Goal: Task Accomplishment & Management: Manage account settings

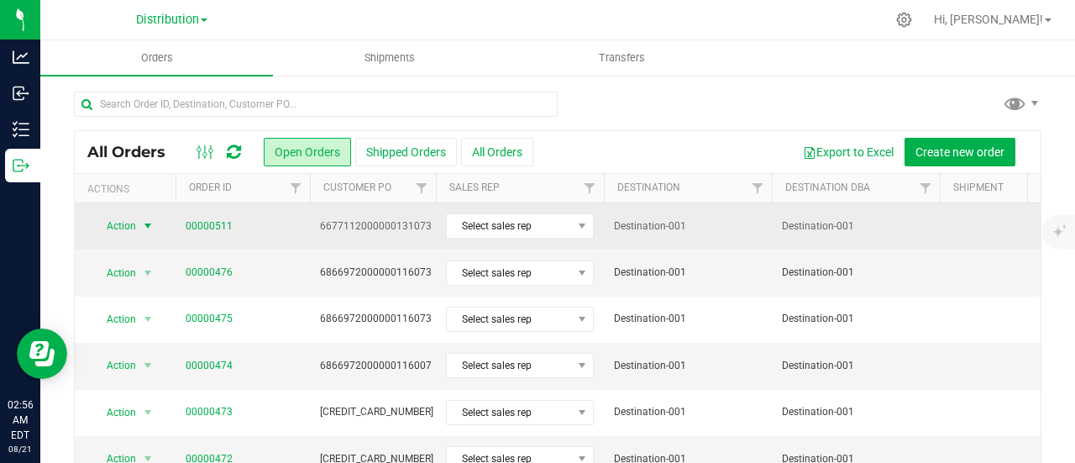
click at [144, 228] on span "select" at bounding box center [147, 225] width 13 height 13
click at [150, 226] on span "select" at bounding box center [147, 225] width 13 height 13
click at [148, 222] on span "select" at bounding box center [147, 225] width 13 height 13
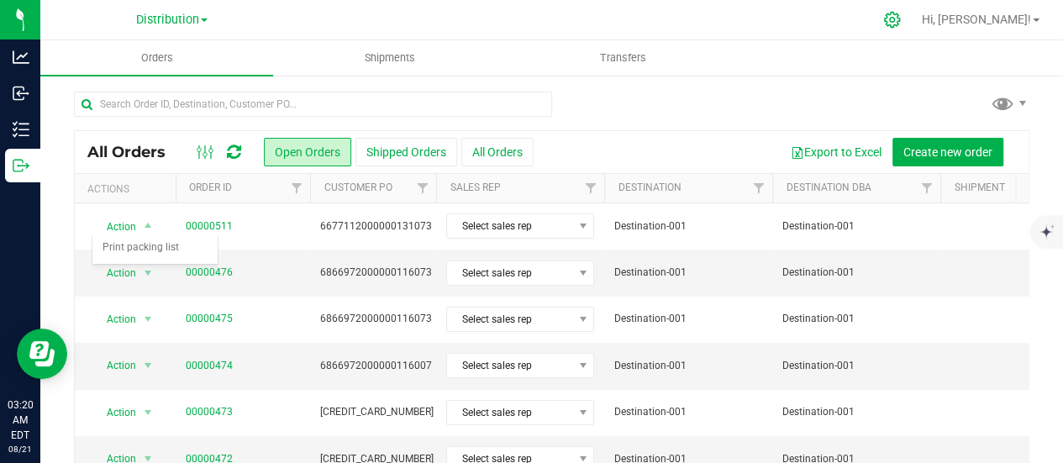
click at [913, 23] on div at bounding box center [892, 20] width 42 height 36
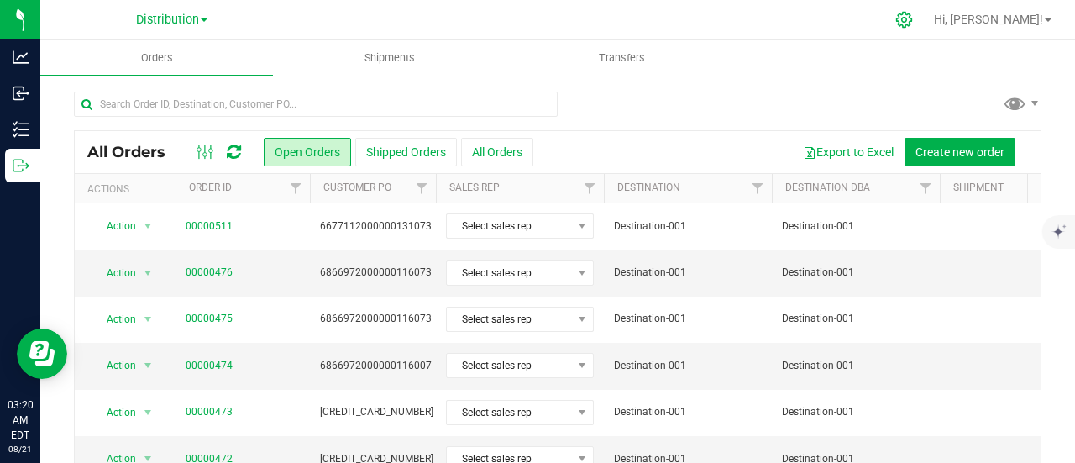
click at [913, 23] on icon at bounding box center [904, 20] width 18 height 18
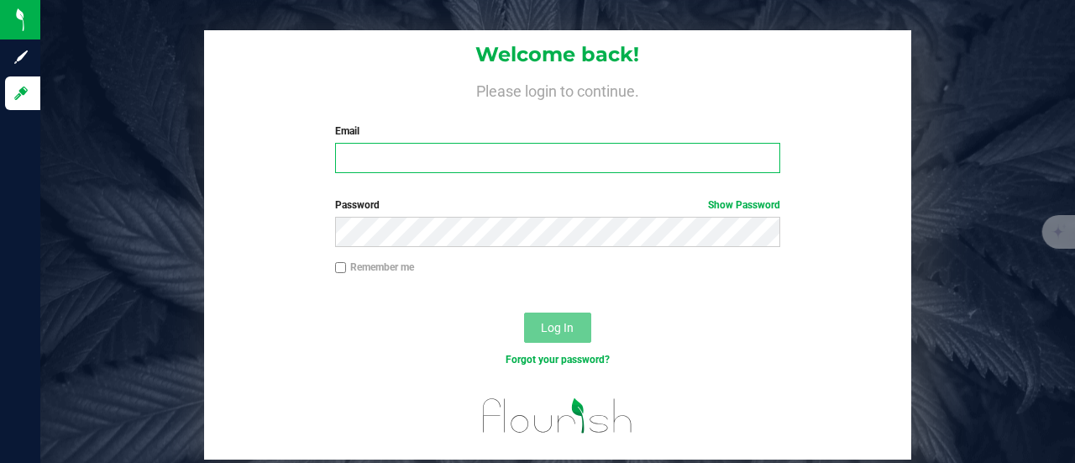
click at [427, 155] on input "Email" at bounding box center [558, 158] width 446 height 30
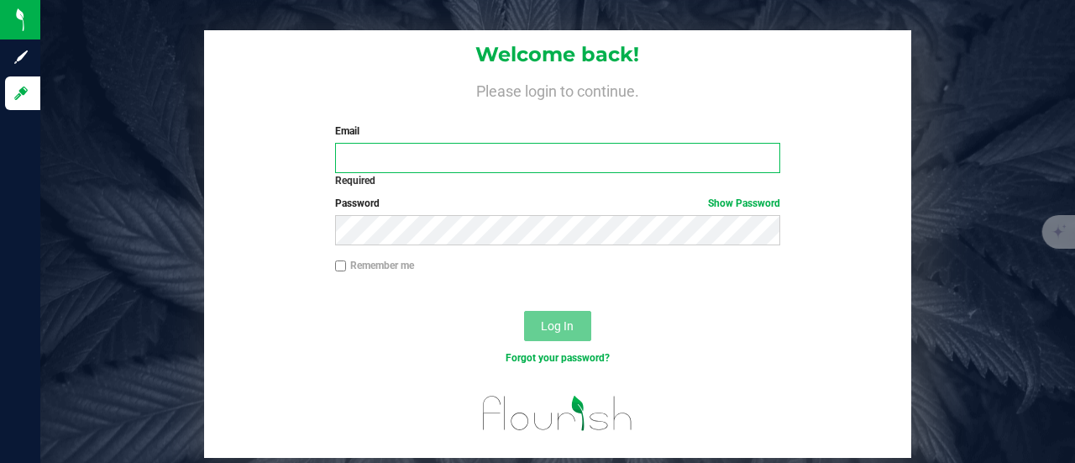
type input "[EMAIL_ADDRESS][DOMAIN_NAME]"
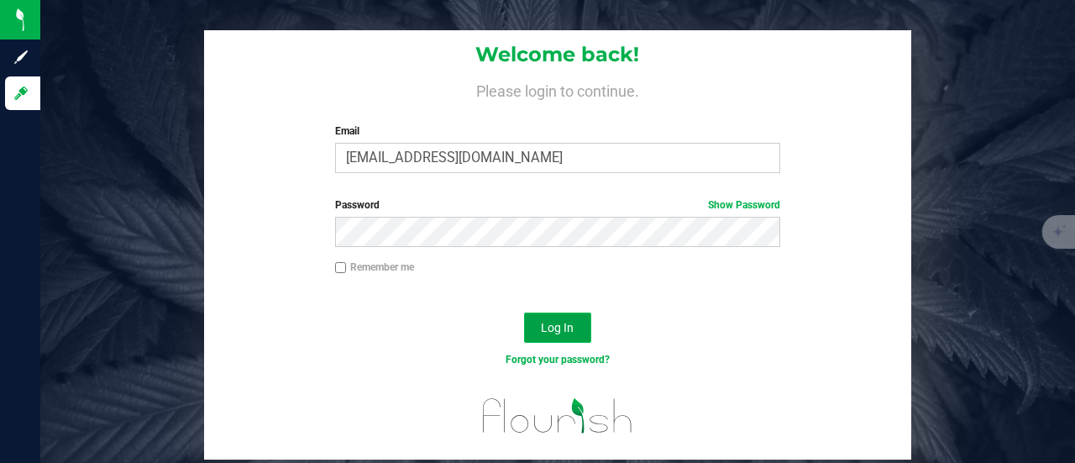
click at [566, 335] on button "Log In" at bounding box center [557, 327] width 67 height 30
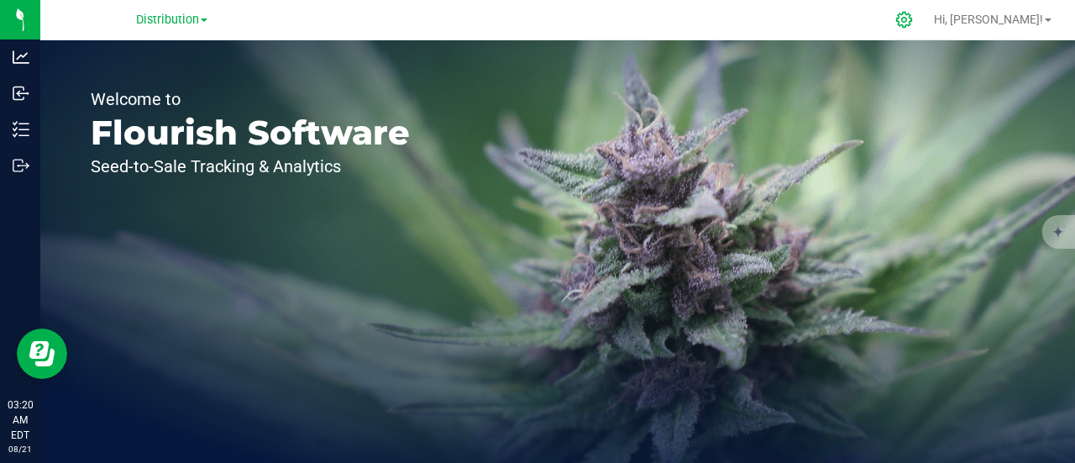
click at [913, 18] on icon at bounding box center [904, 20] width 18 height 18
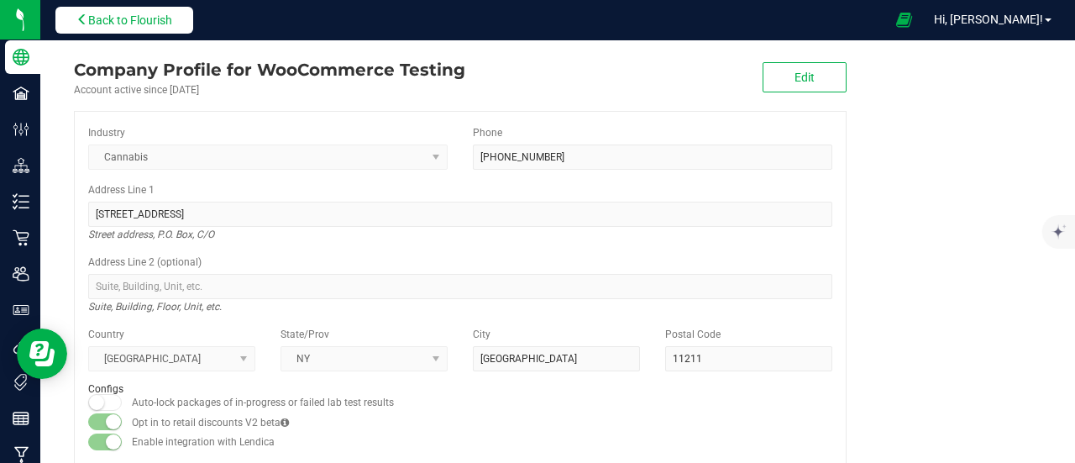
click at [130, 29] on button "Back to Flourish" at bounding box center [124, 20] width 138 height 27
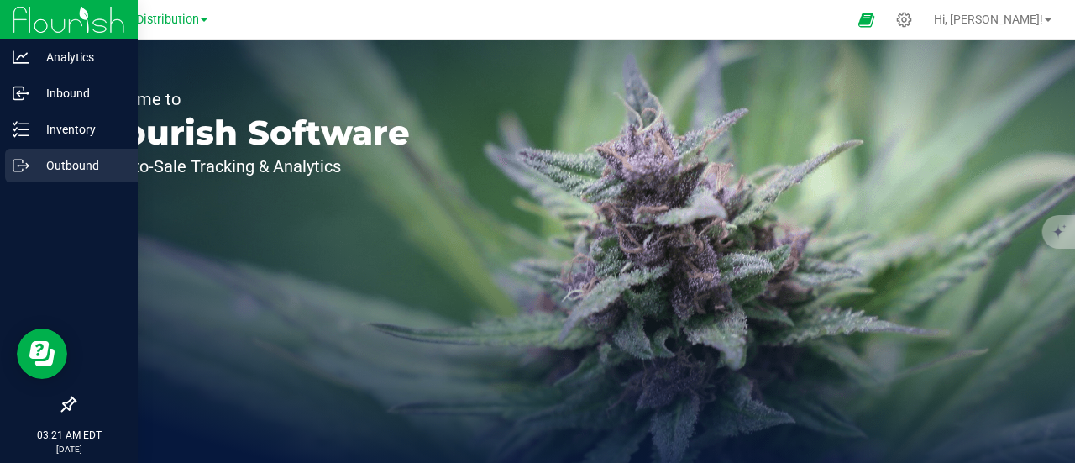
click at [52, 158] on p "Outbound" at bounding box center [79, 165] width 101 height 20
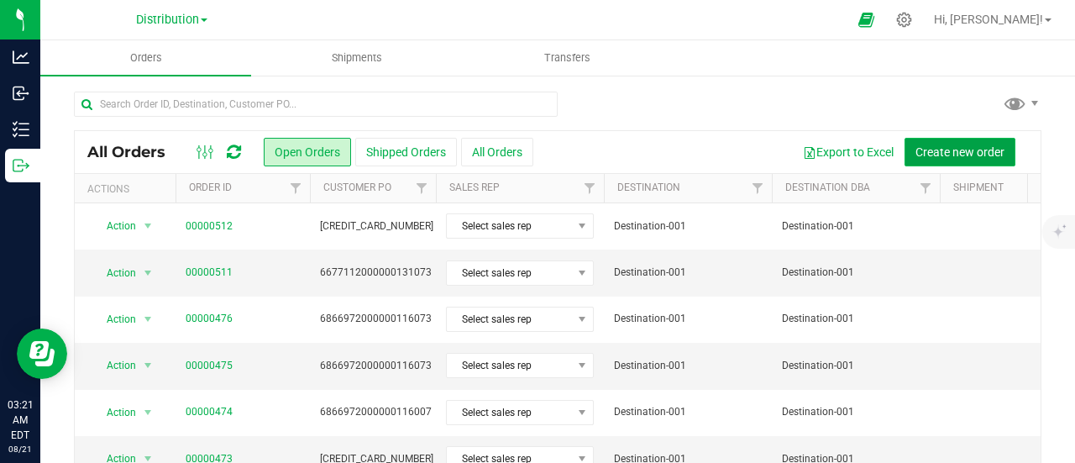
click at [916, 156] on span "Create new order" at bounding box center [960, 151] width 89 height 13
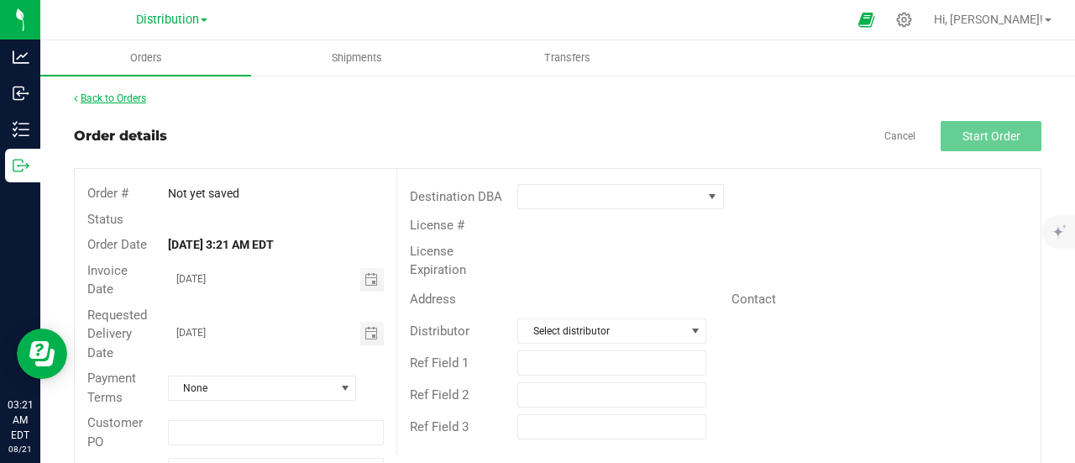
click at [96, 99] on link "Back to Orders" at bounding box center [110, 98] width 72 height 12
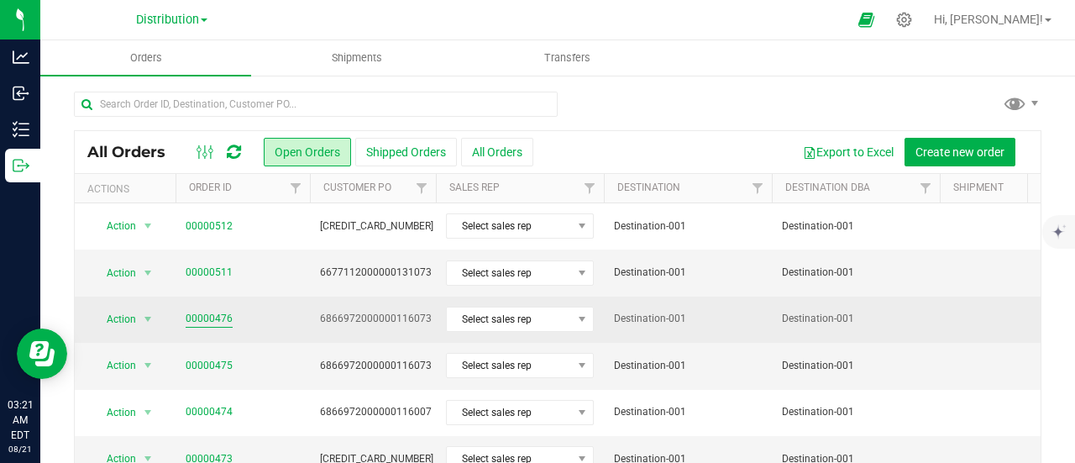
scroll to position [64, 0]
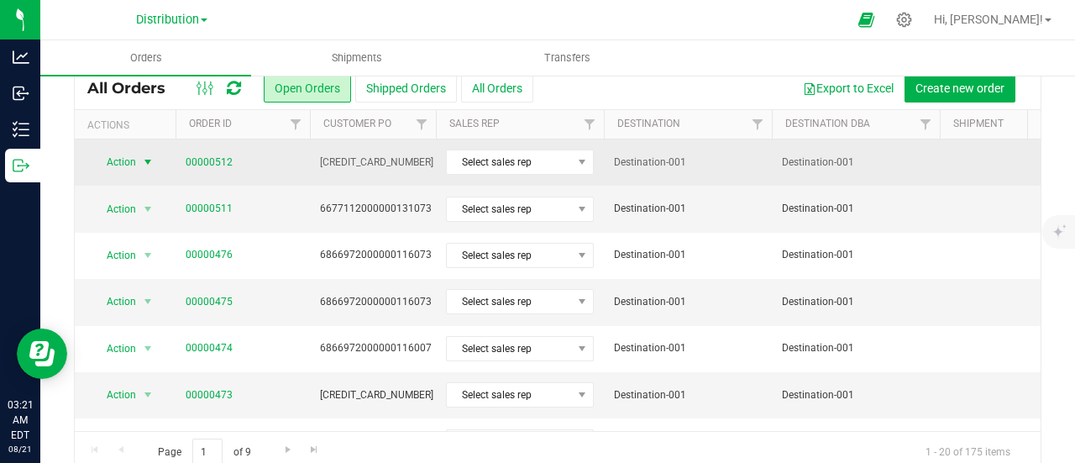
click at [146, 160] on span "select" at bounding box center [147, 161] width 13 height 13
click at [212, 161] on link "00000512" at bounding box center [209, 163] width 47 height 16
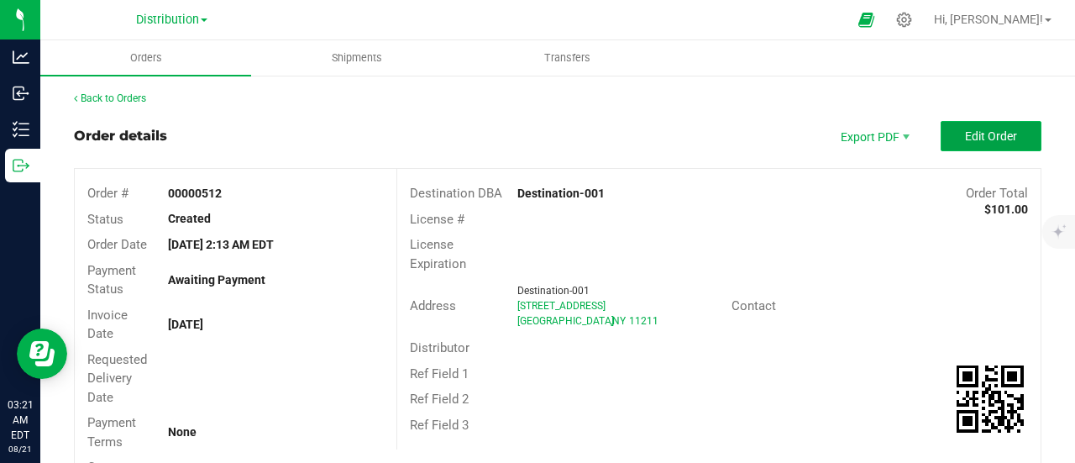
click at [959, 144] on button "Edit Order" at bounding box center [991, 136] width 101 height 30
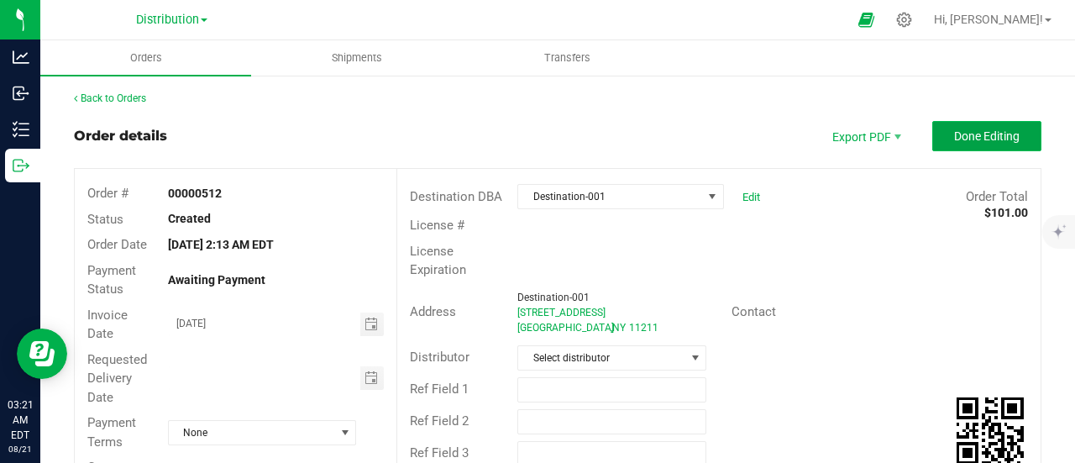
click at [961, 139] on span "Done Editing" at bounding box center [987, 135] width 66 height 13
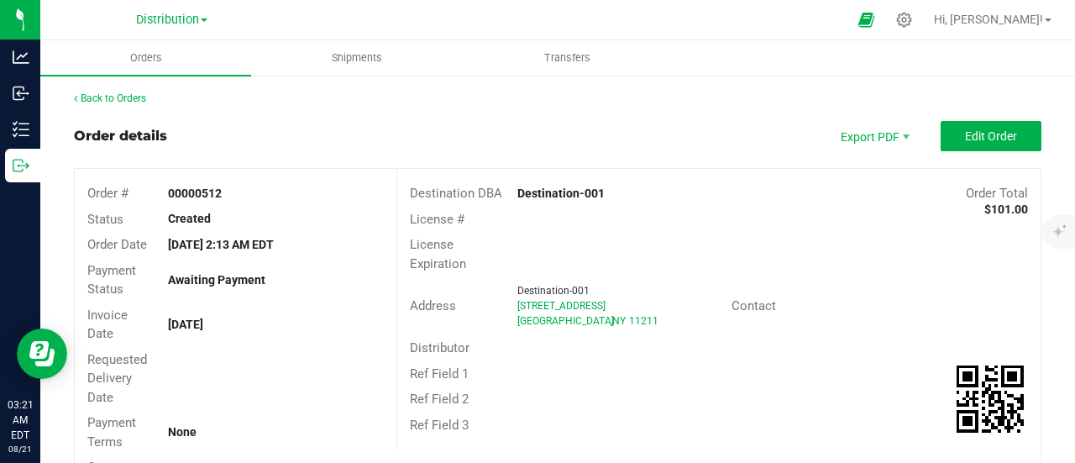
click at [213, 189] on strong "00000512" at bounding box center [195, 192] width 54 height 13
copy strong "00000512"
click at [348, 60] on span "Shipments" at bounding box center [357, 57] width 96 height 15
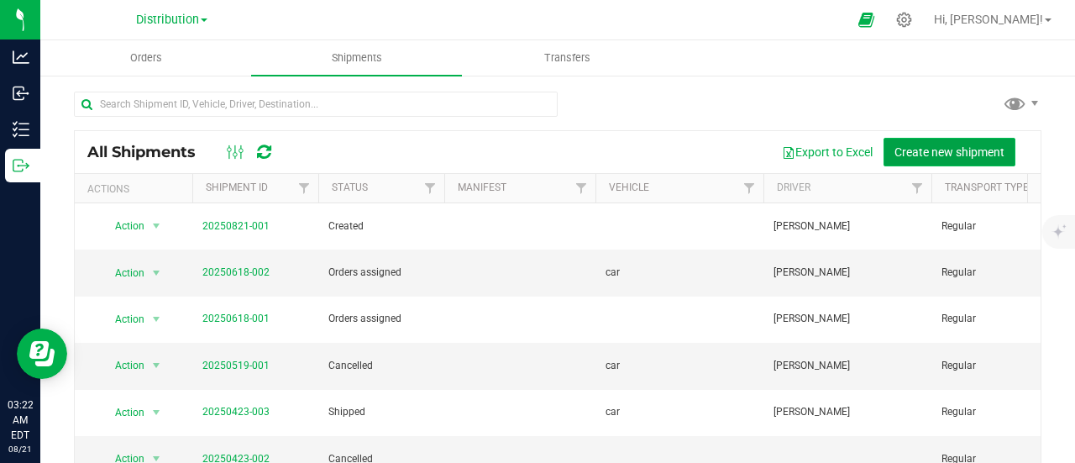
click at [888, 140] on button "Create new shipment" at bounding box center [950, 152] width 132 height 29
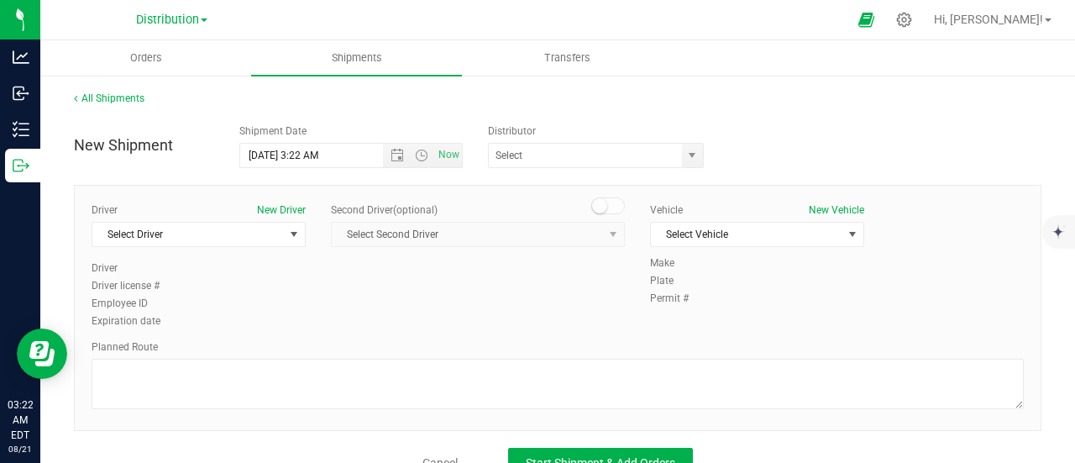
scroll to position [30, 0]
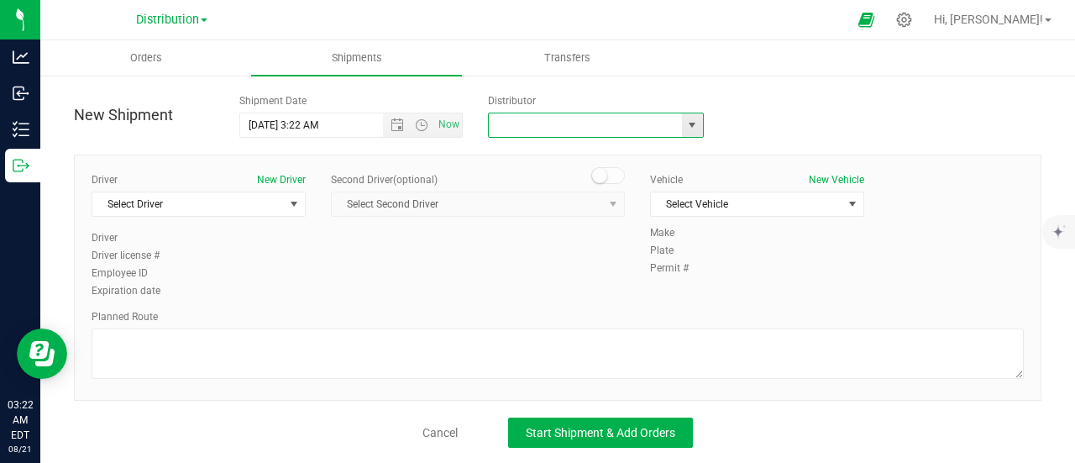
click at [559, 121] on input "text" at bounding box center [583, 125] width 188 height 24
click at [685, 123] on span "select" at bounding box center [691, 124] width 13 height 13
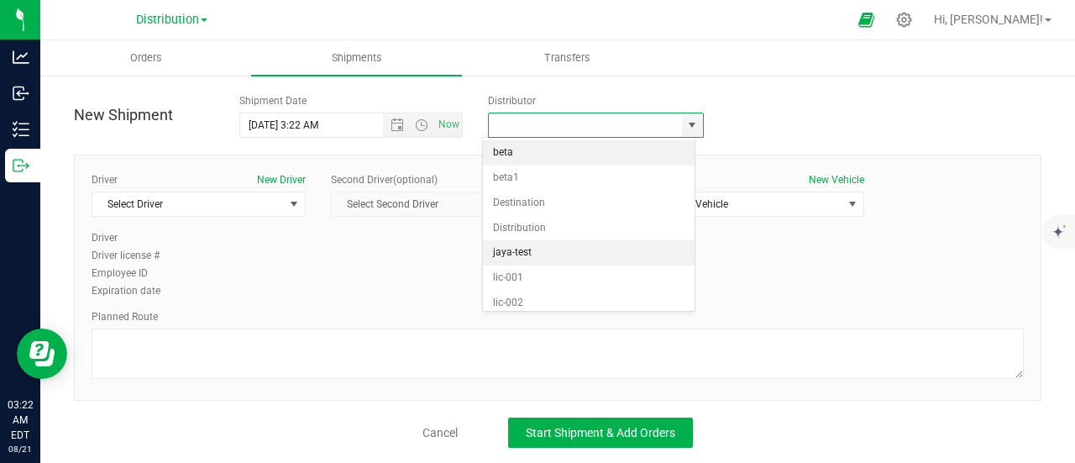
click at [495, 246] on li "jaya-test" at bounding box center [589, 252] width 212 height 25
type input "jaya-test"
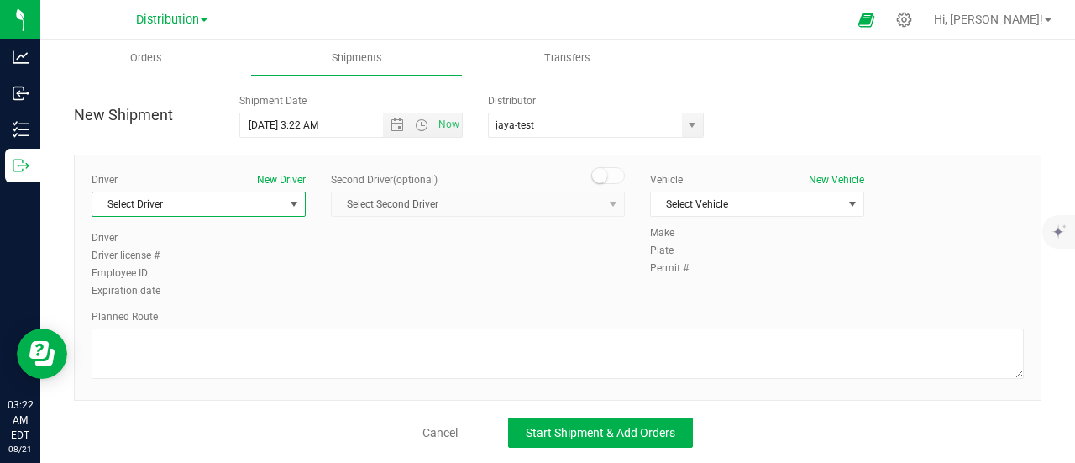
click at [261, 206] on span "Select Driver" at bounding box center [188, 204] width 192 height 24
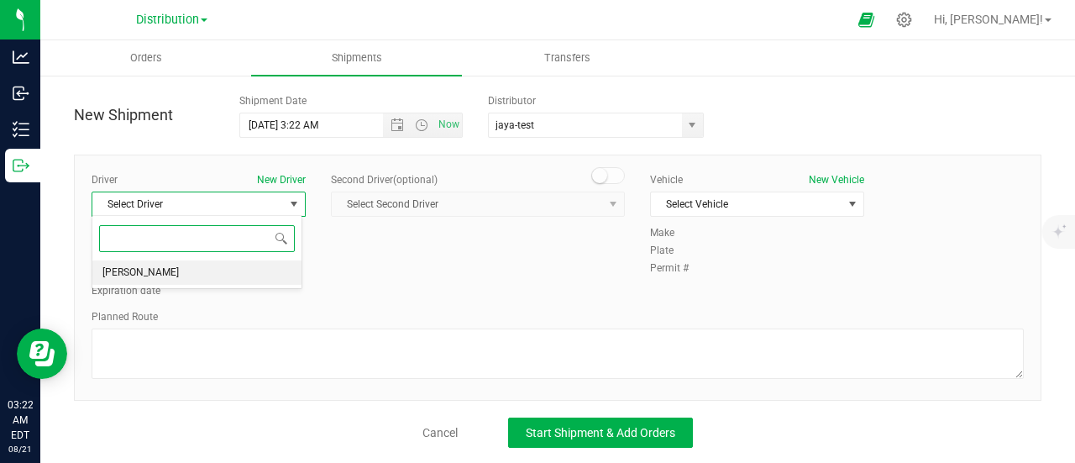
click at [232, 268] on li "[PERSON_NAME]" at bounding box center [196, 272] width 209 height 25
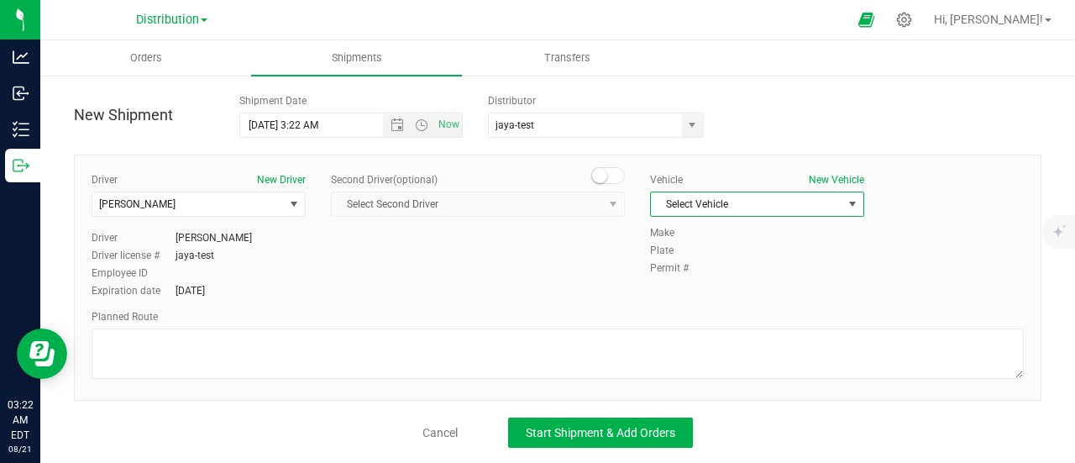
click at [761, 203] on span "Select Vehicle" at bounding box center [747, 204] width 192 height 24
click at [721, 231] on li "car" at bounding box center [747, 230] width 209 height 25
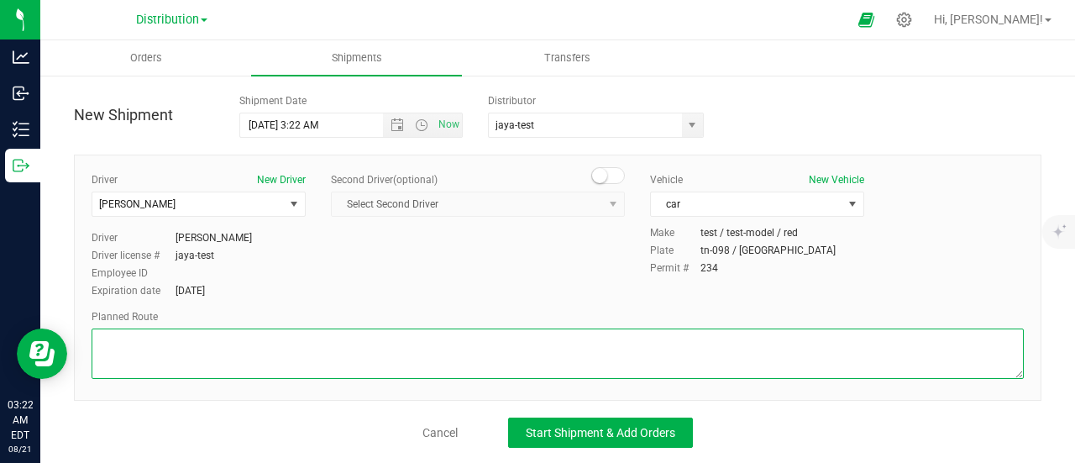
click at [530, 349] on textarea at bounding box center [558, 353] width 932 height 50
type textarea "CA"
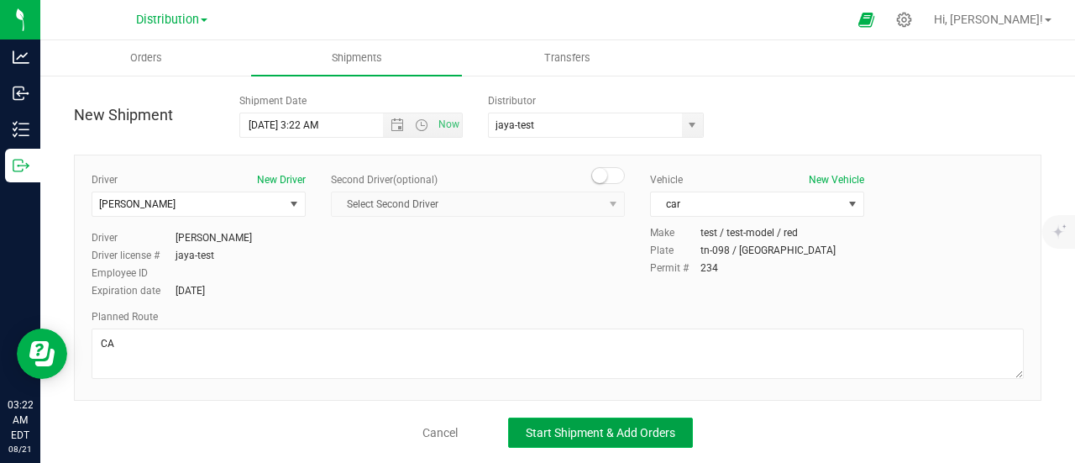
click at [545, 426] on span "Start Shipment & Add Orders" at bounding box center [601, 432] width 150 height 13
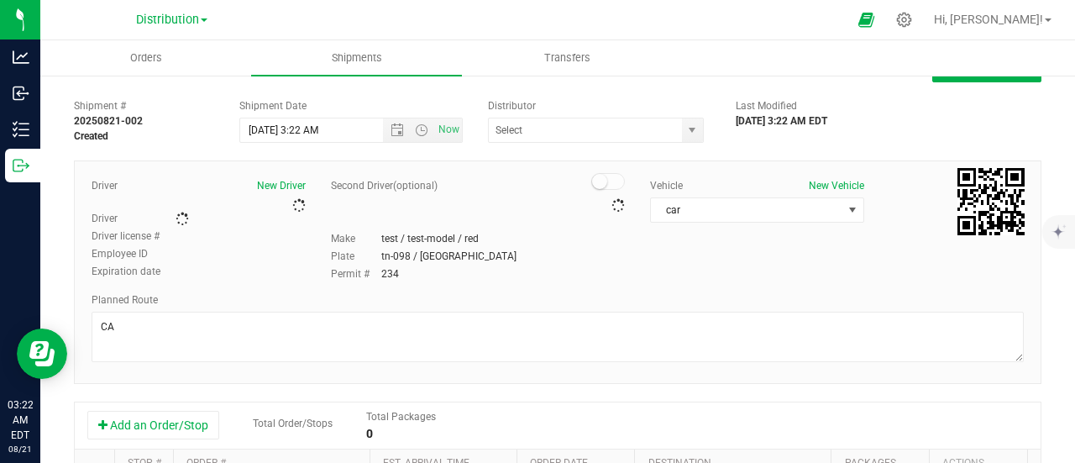
type input "jaya-test"
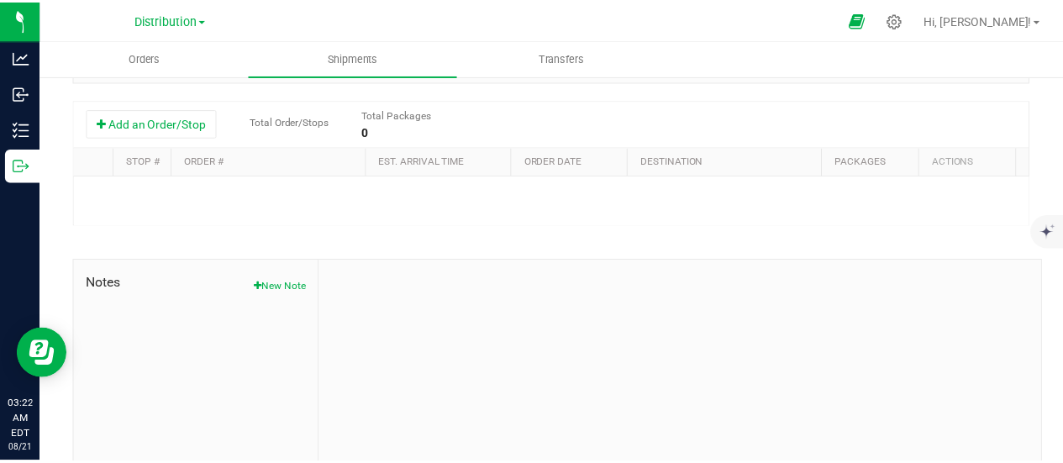
scroll to position [355, 0]
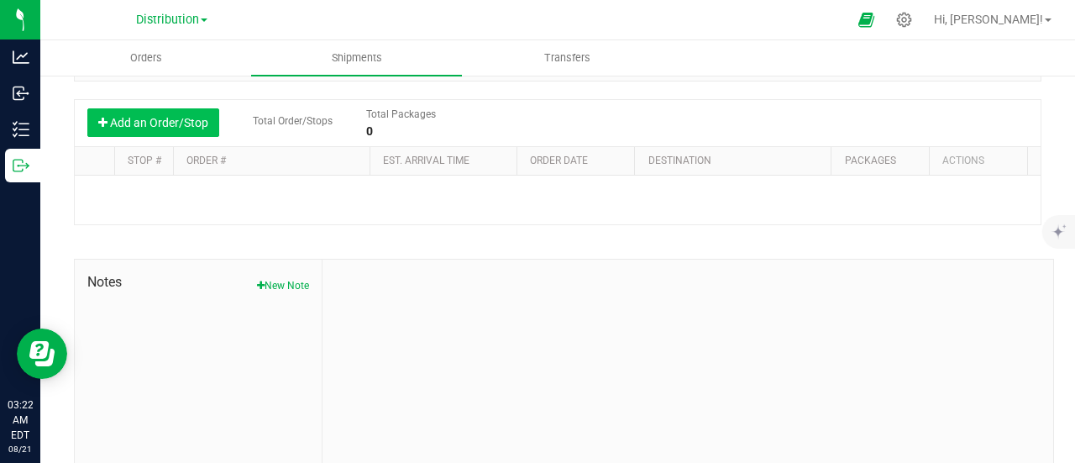
click at [156, 124] on button "Add an Order/Stop" at bounding box center [153, 122] width 132 height 29
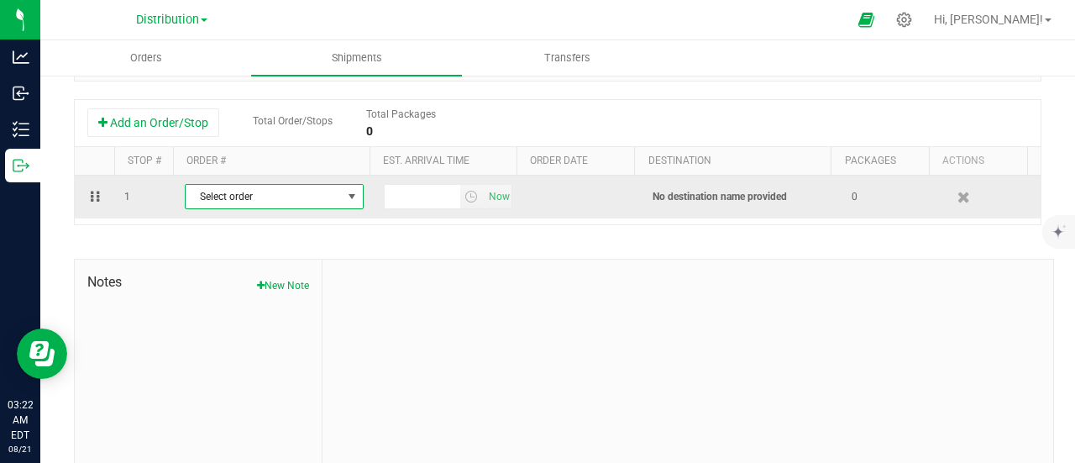
click at [236, 202] on span "Select order" at bounding box center [264, 197] width 156 height 24
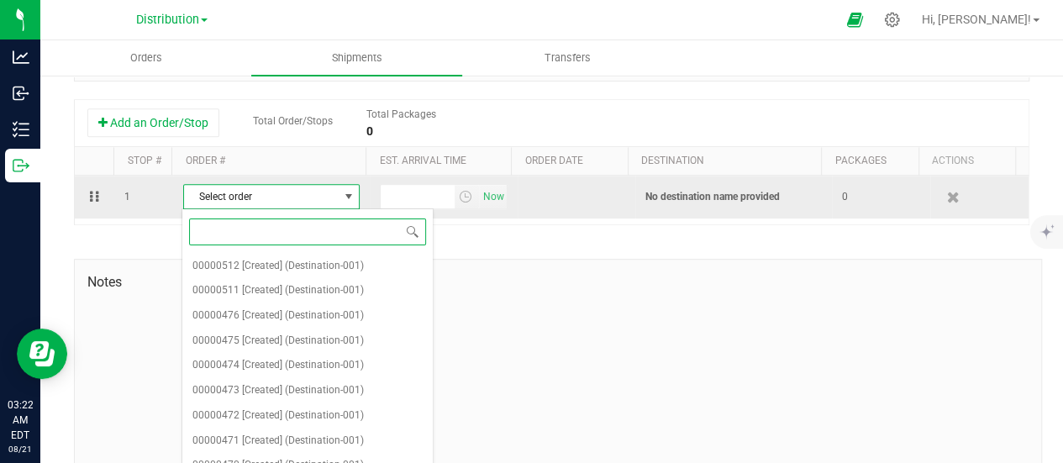
paste input "00000512"
type input "00000512"
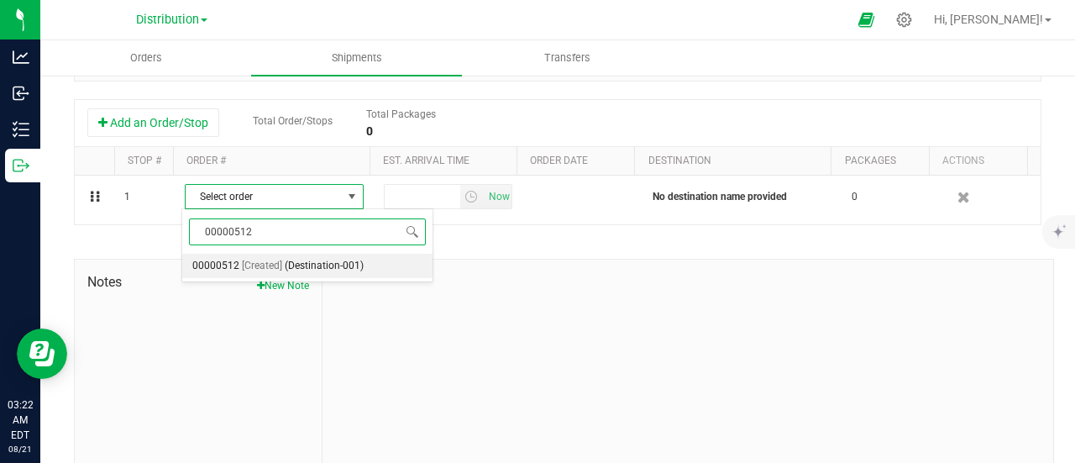
click at [313, 266] on span "(Destination-001)" at bounding box center [324, 266] width 79 height 22
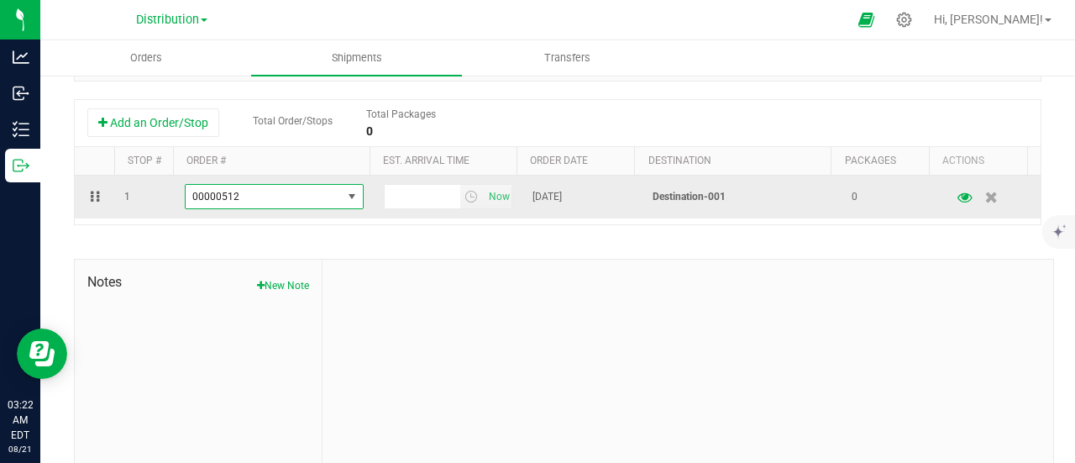
click at [324, 197] on span "00000512" at bounding box center [264, 197] width 156 height 24
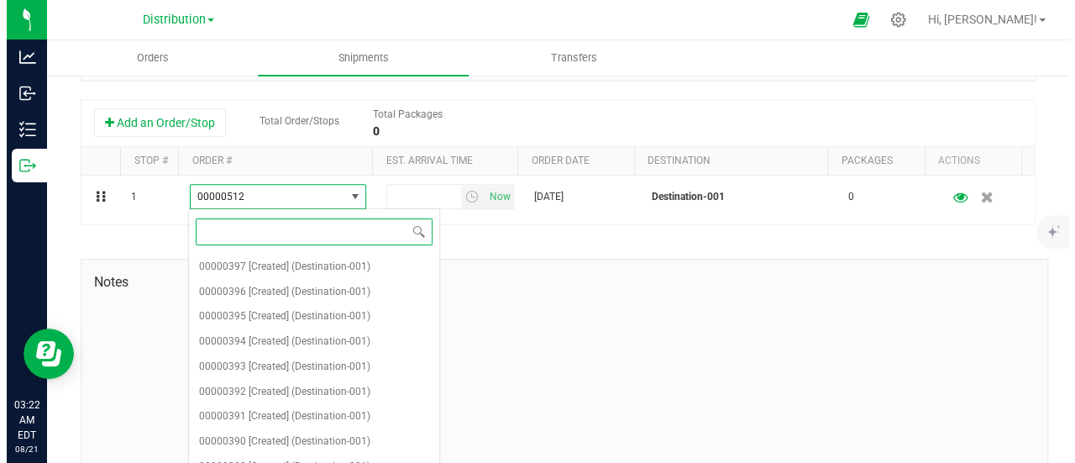
scroll to position [0, 0]
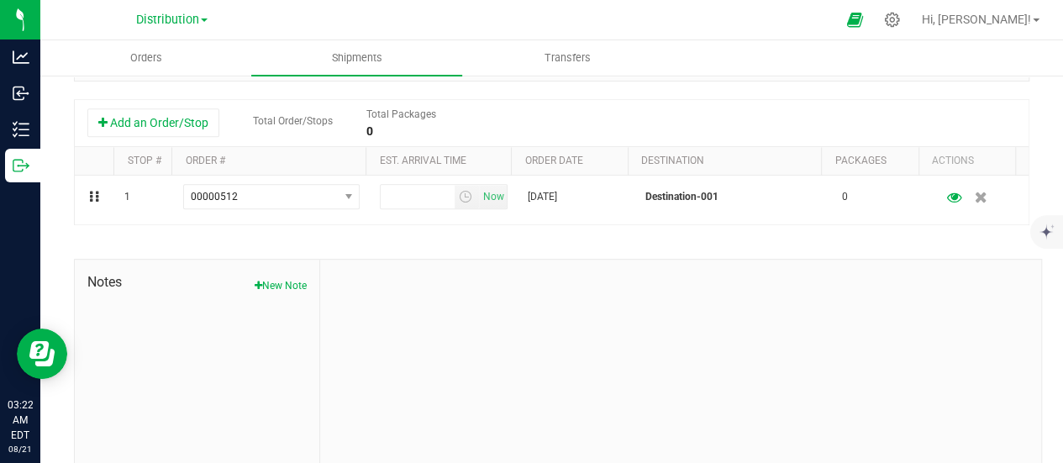
click at [493, 340] on div at bounding box center [680, 372] width 721 height 225
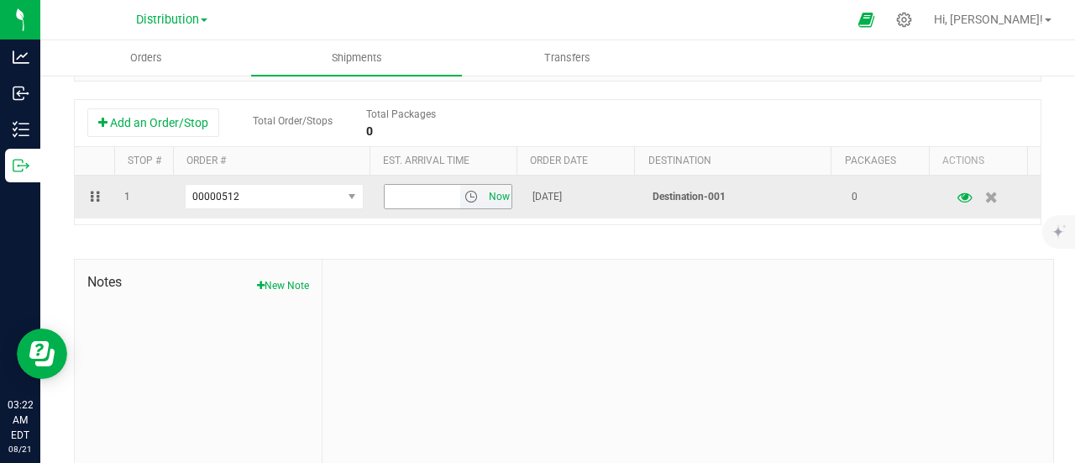
click at [486, 192] on span "Now" at bounding box center [499, 197] width 29 height 24
click at [958, 197] on icon "button" at bounding box center [966, 197] width 16 height 12
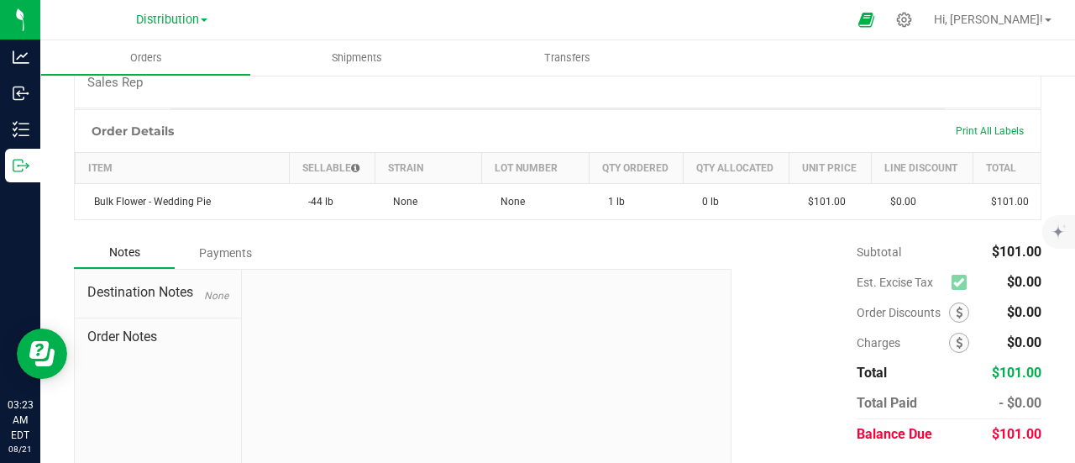
scroll to position [435, 0]
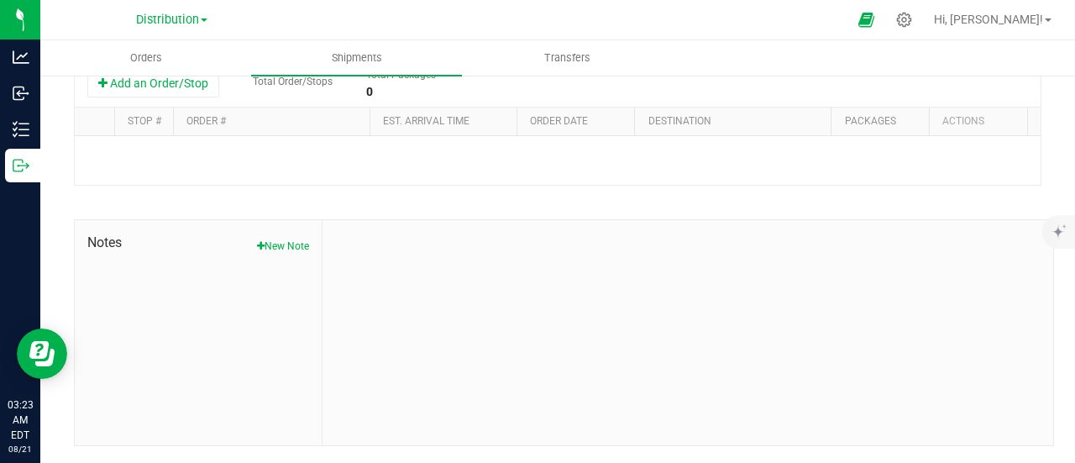
type input "jaya-test"
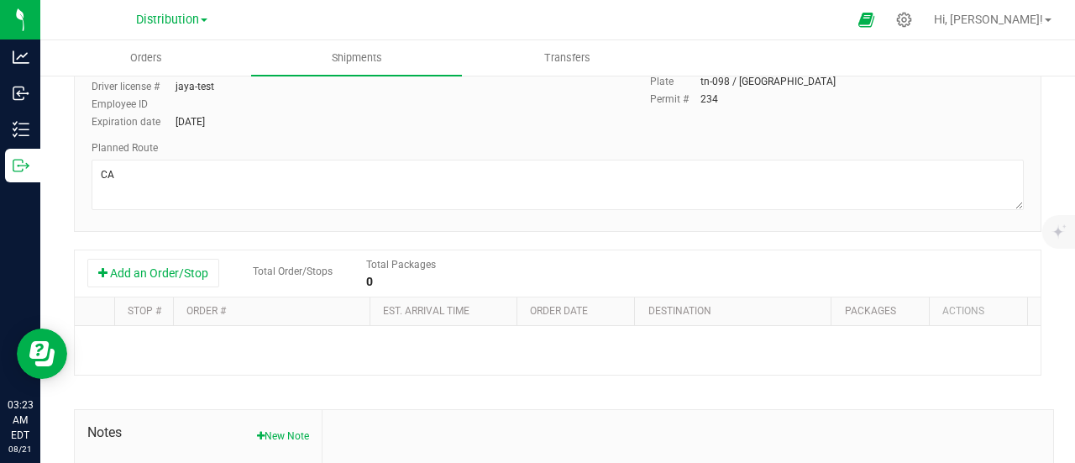
scroll to position [213, 0]
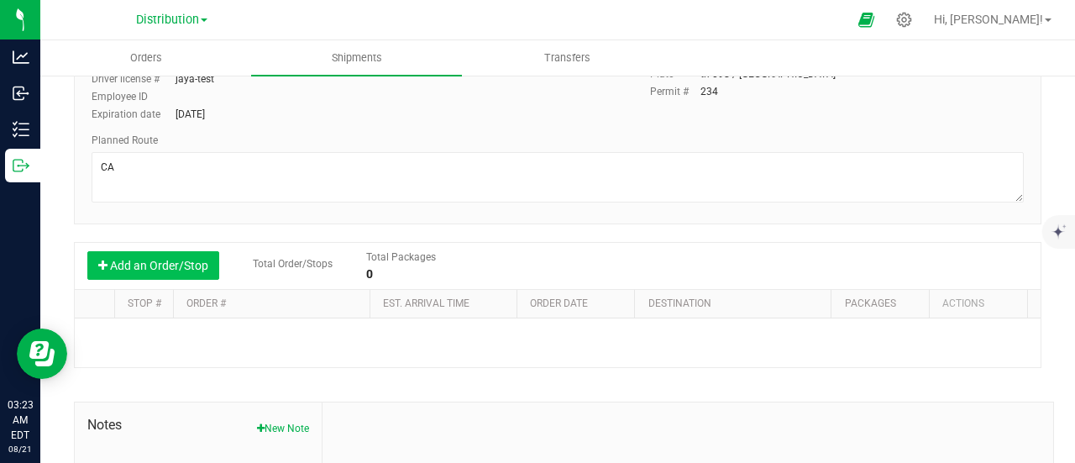
click at [197, 266] on button "Add an Order/Stop" at bounding box center [153, 265] width 132 height 29
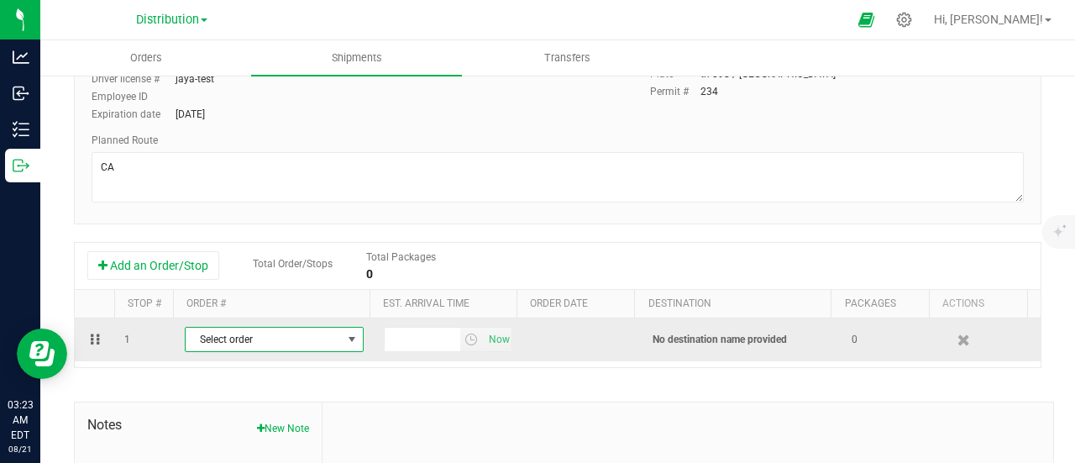
click at [237, 344] on span "Select order" at bounding box center [264, 340] width 156 height 24
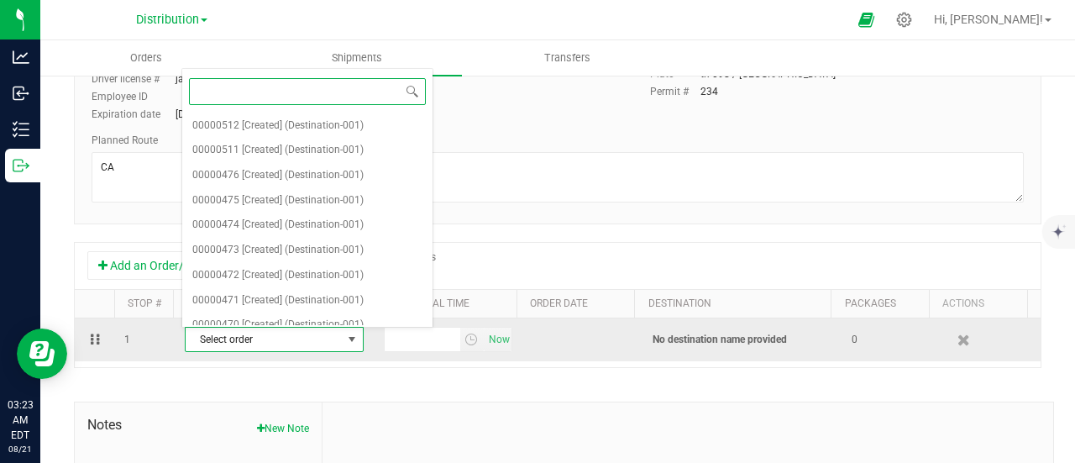
paste input "00000512"
type input "00000512"
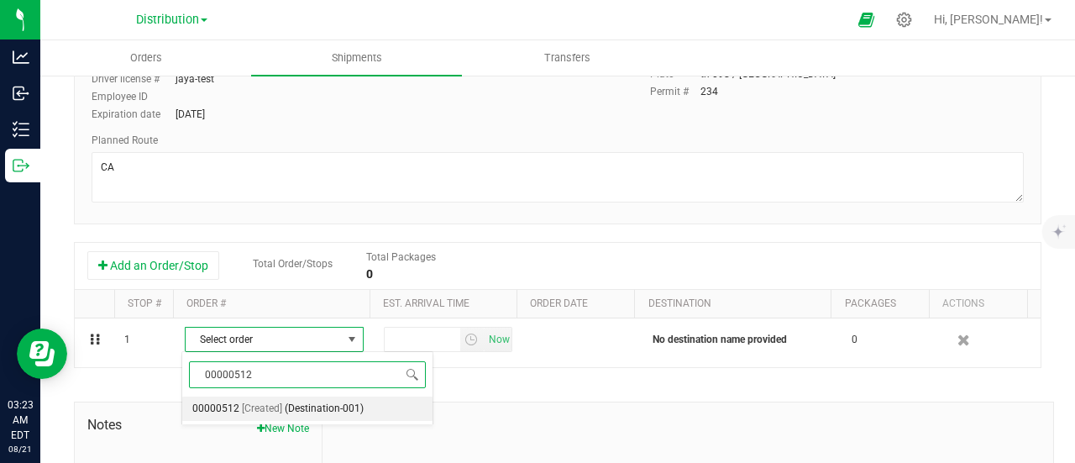
click at [280, 406] on li "00000512 [Created] (Destination-001)" at bounding box center [307, 408] width 250 height 25
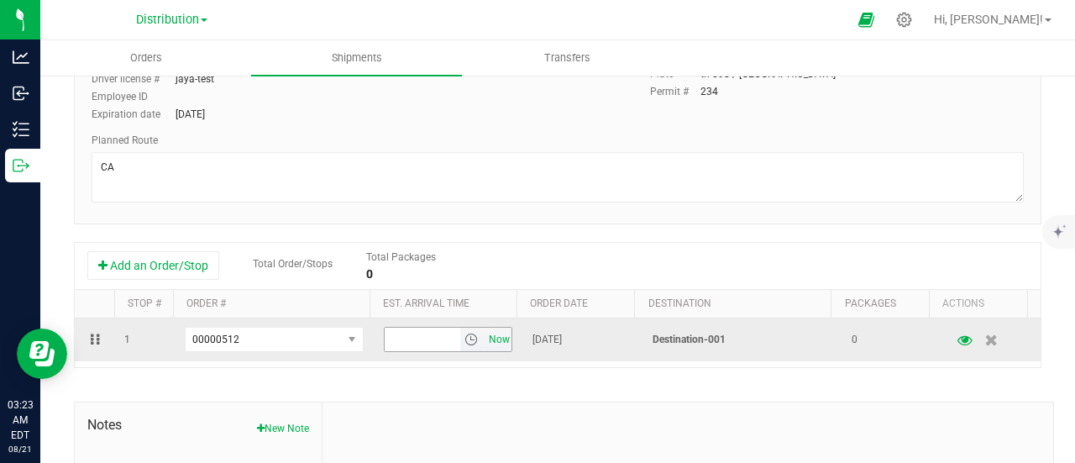
click at [486, 340] on span "Now" at bounding box center [499, 340] width 29 height 24
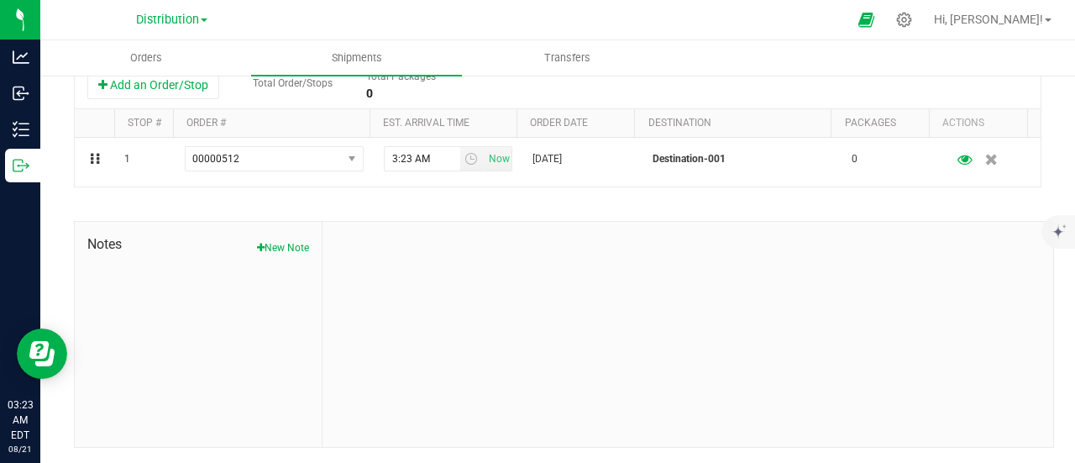
scroll to position [0, 0]
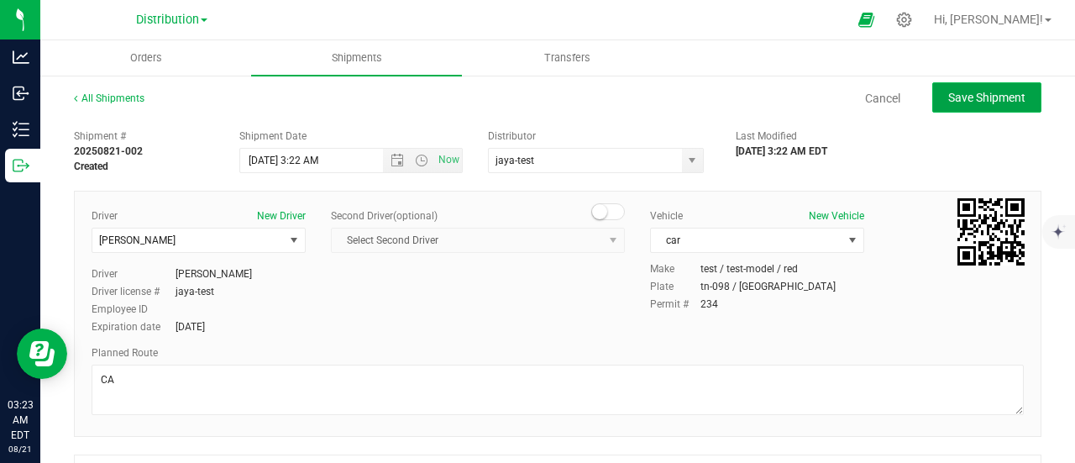
click at [948, 102] on span "Save Shipment" at bounding box center [986, 97] width 77 height 13
type input "[DATE] 7:22 AM"
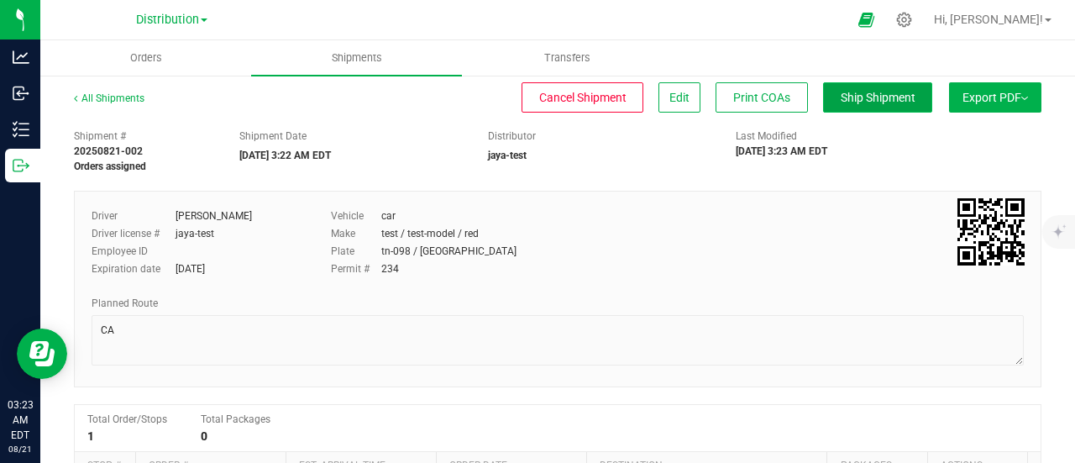
click at [852, 99] on span "Ship Shipment" at bounding box center [878, 97] width 75 height 13
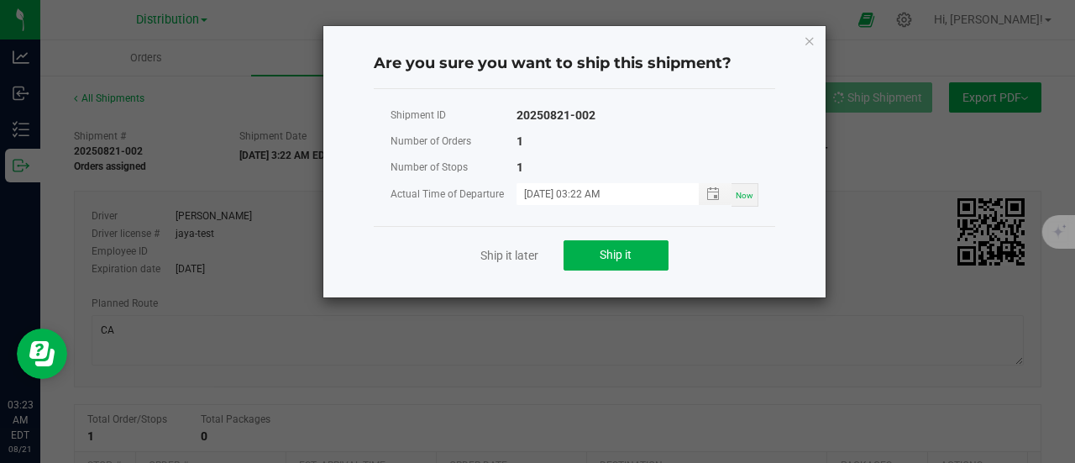
click at [741, 199] on div "Now" at bounding box center [745, 195] width 27 height 24
type input "[DATE] 03:23 AM"
click at [582, 256] on button "Ship it" at bounding box center [616, 255] width 105 height 30
drag, startPoint x: 806, startPoint y: 29, endPoint x: 808, endPoint y: 40, distance: 11.0
click at [808, 40] on icon "Close" at bounding box center [810, 40] width 12 height 20
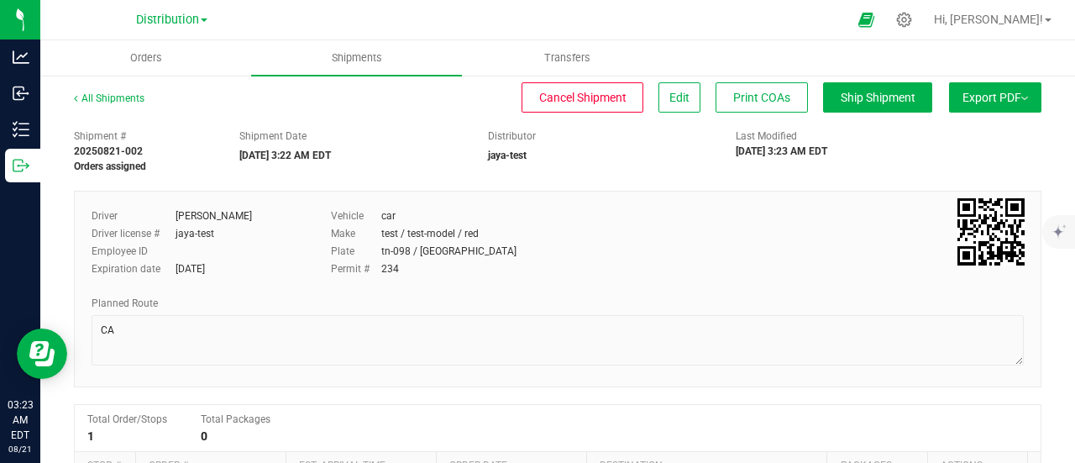
click at [808, 40] on ul "Orders Shipments Transfers" at bounding box center [577, 58] width 1075 height 36
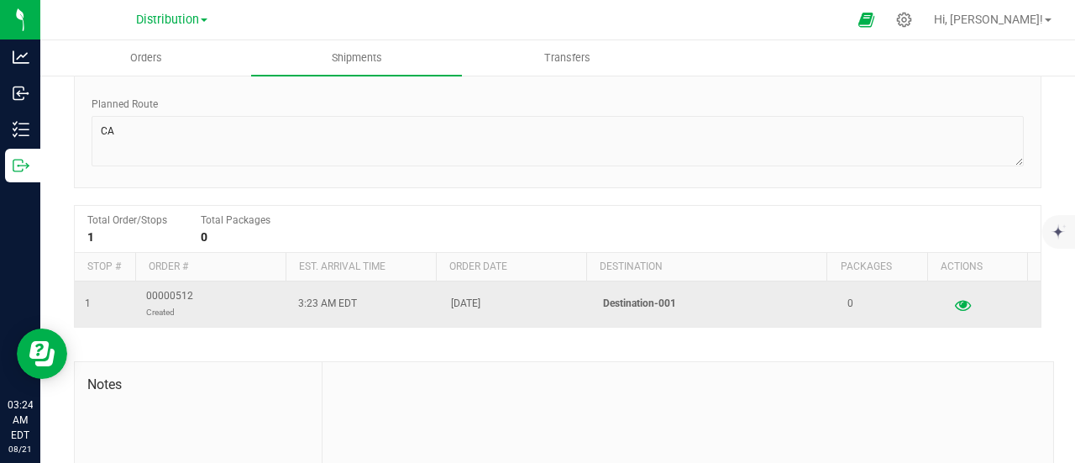
scroll to position [200, 0]
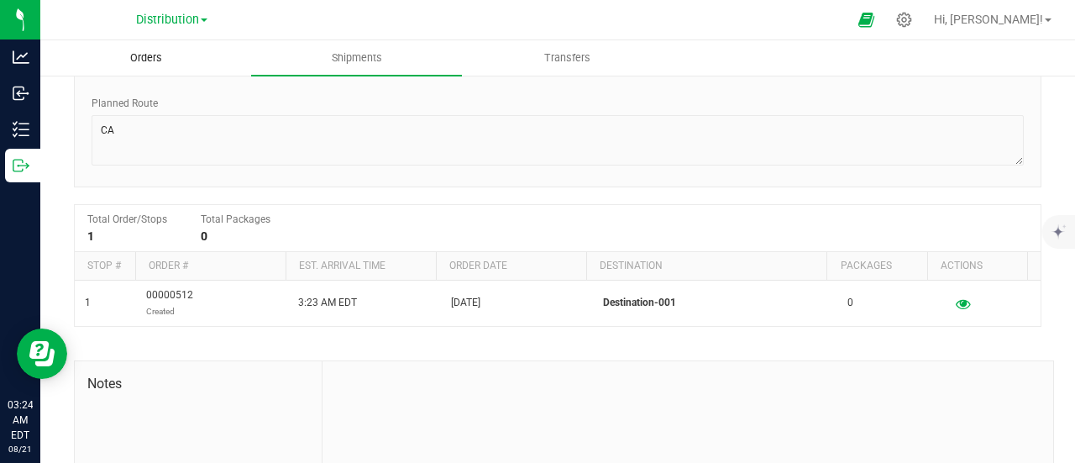
click at [149, 55] on span "Orders" at bounding box center [146, 57] width 77 height 15
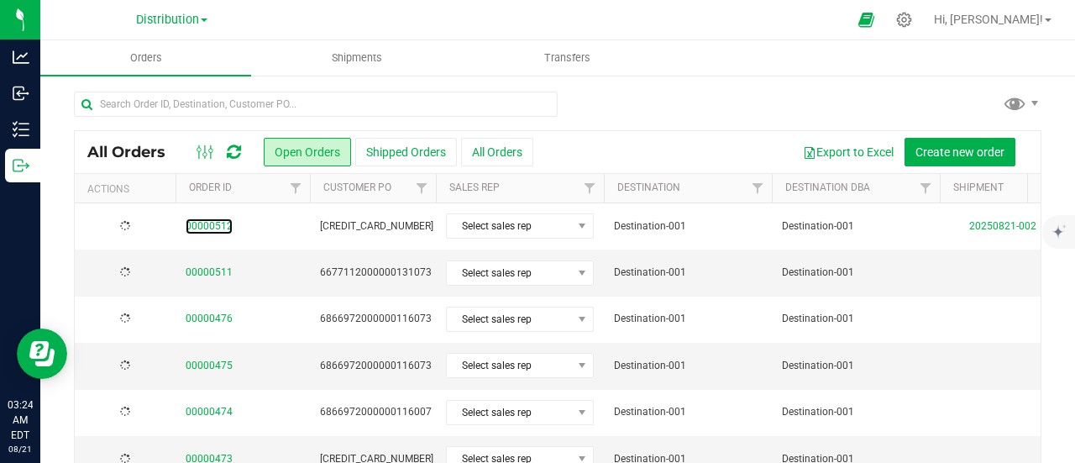
click at [205, 223] on link "00000512" at bounding box center [209, 226] width 47 height 16
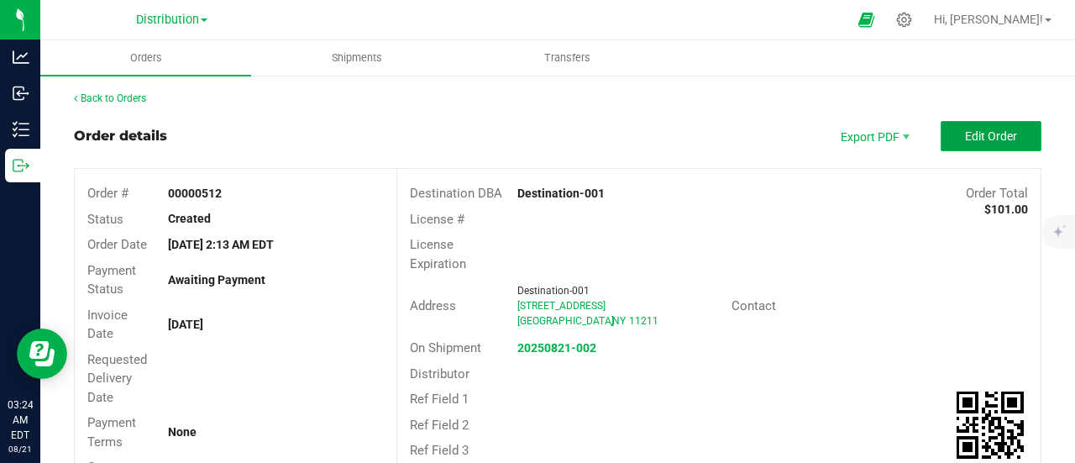
click at [948, 144] on button "Edit Order" at bounding box center [991, 136] width 101 height 30
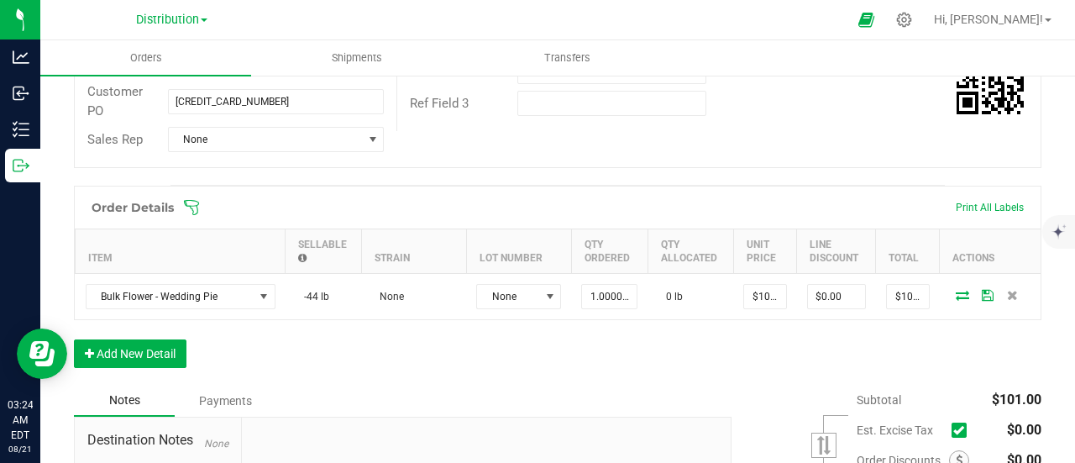
scroll to position [391, 0]
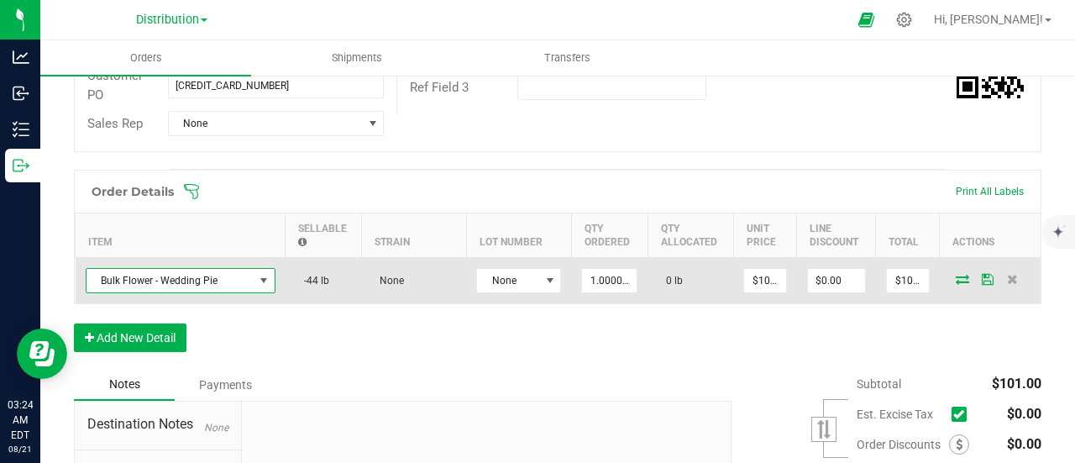
click at [239, 281] on span "Bulk Flower - Wedding Pie" at bounding box center [170, 281] width 167 height 24
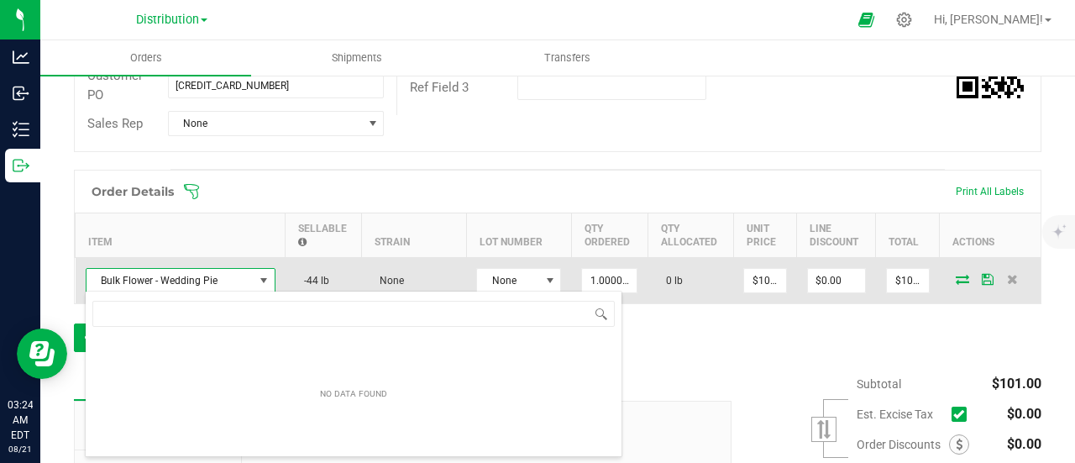
scroll to position [24, 190]
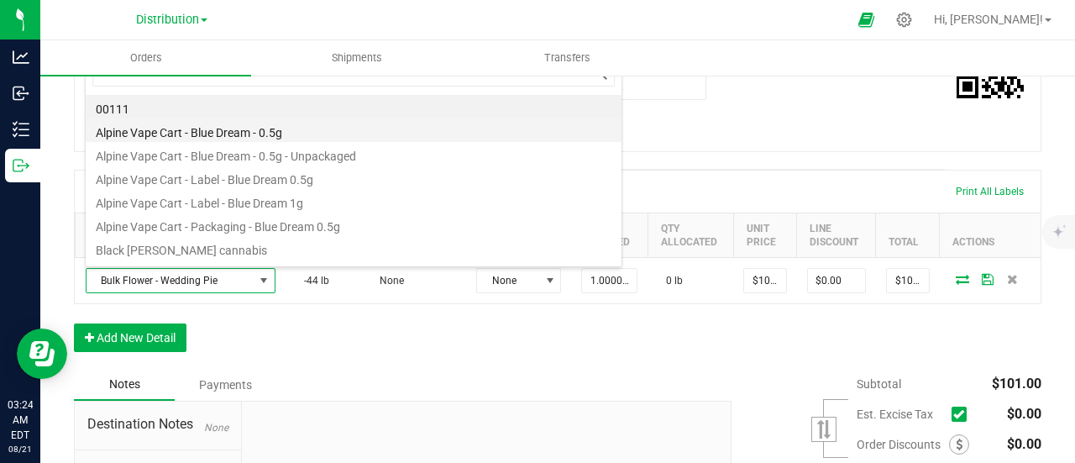
click at [253, 123] on li "Alpine Vape Cart - Blue Dream - 0.5g" at bounding box center [354, 130] width 536 height 24
type input "$50.00000"
type input "$50.00"
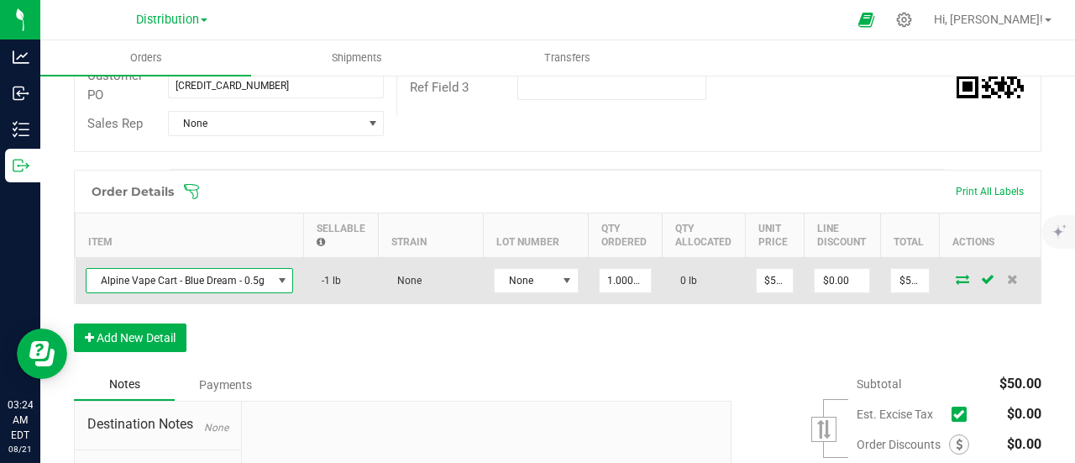
click at [234, 269] on span "Alpine Vape Cart - Blue Dream - 0.5g" at bounding box center [180, 281] width 186 height 24
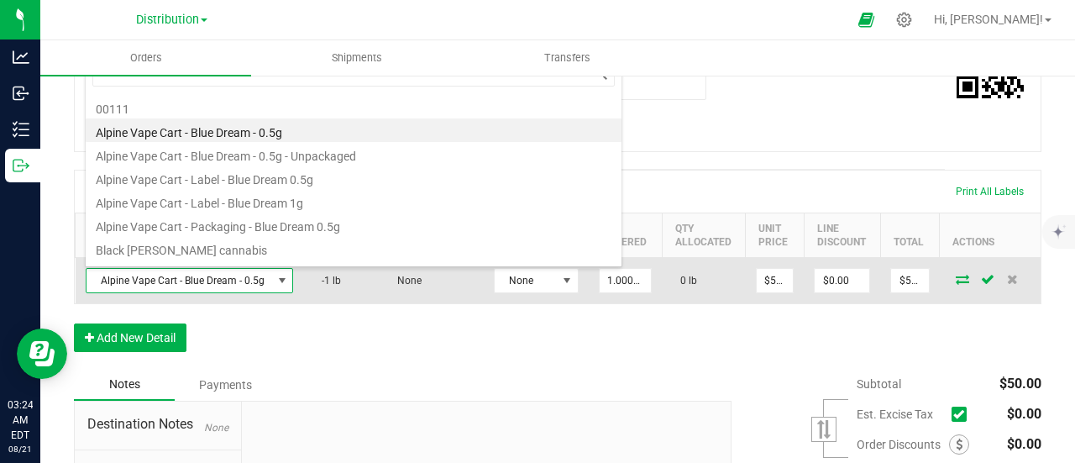
scroll to position [24, 205]
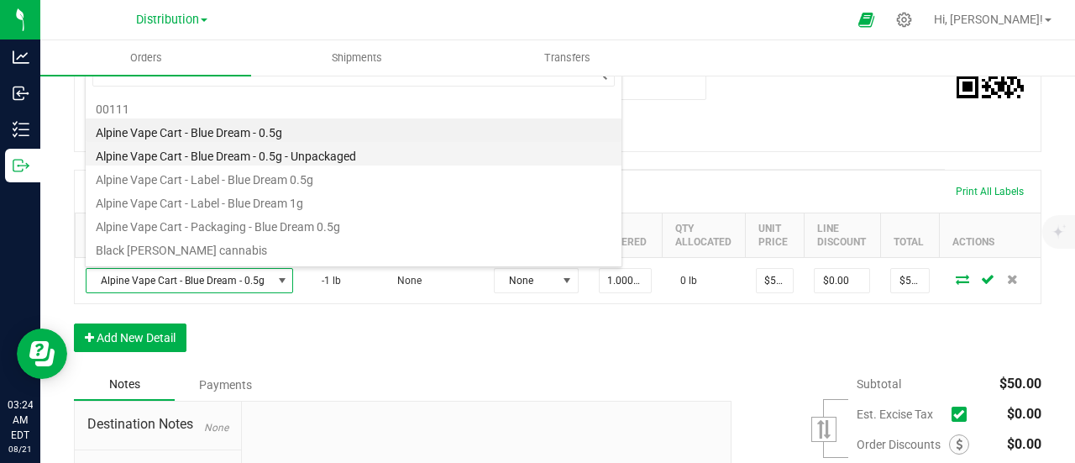
click at [248, 152] on li "Alpine Vape Cart - Blue Dream - 0.5g - Unpackaged" at bounding box center [354, 154] width 536 height 24
type input "$101.00000"
type input "$101.00"
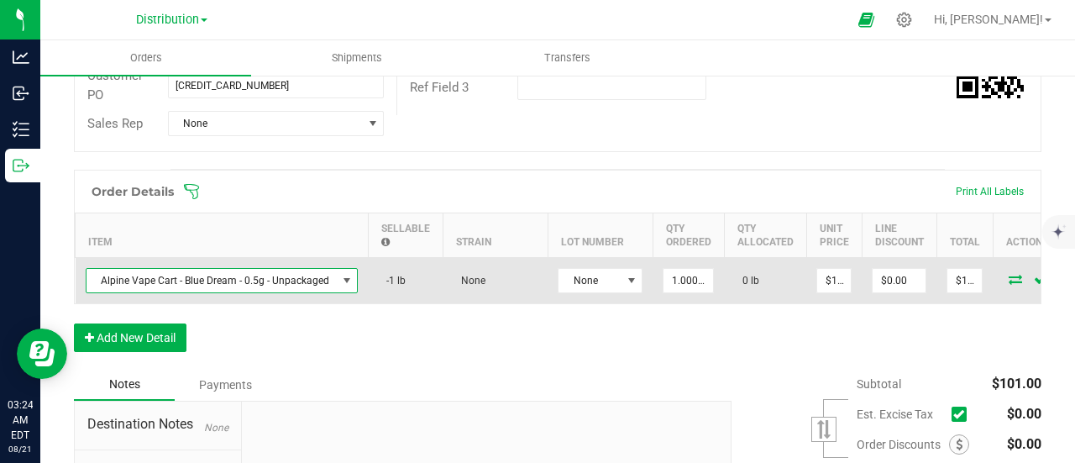
click at [249, 276] on span "Alpine Vape Cart - Blue Dream - 0.5g - Unpackaged" at bounding box center [212, 281] width 250 height 24
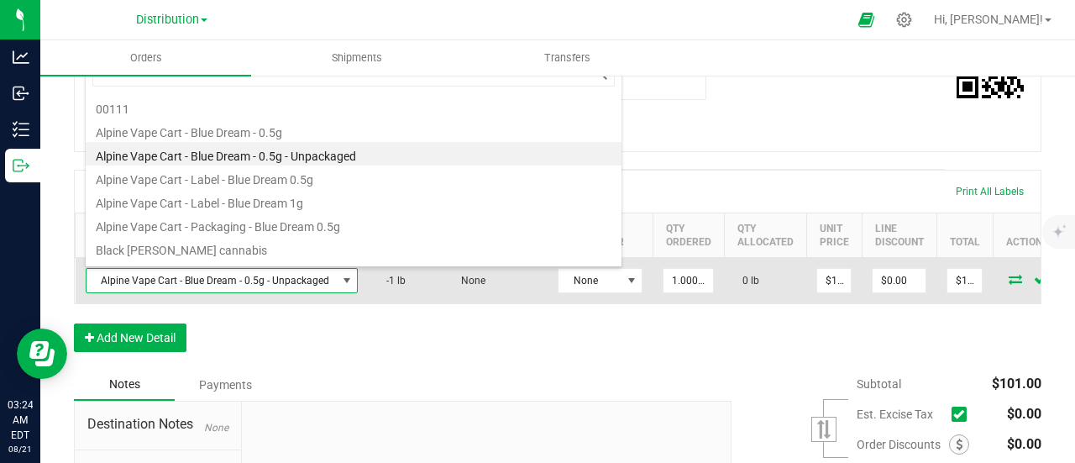
scroll to position [24, 269]
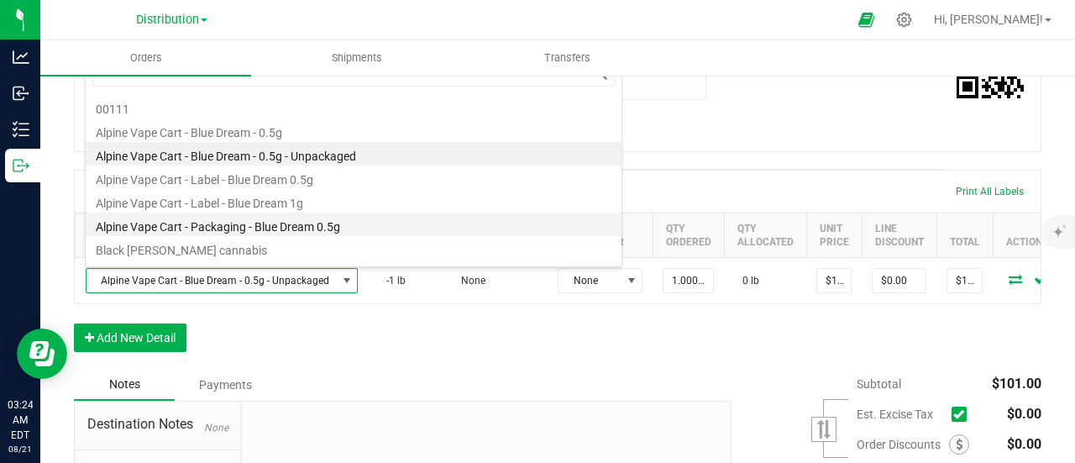
click at [247, 218] on li "Alpine Vape Cart - Packaging - Blue Dream 0.5g" at bounding box center [354, 225] width 536 height 24
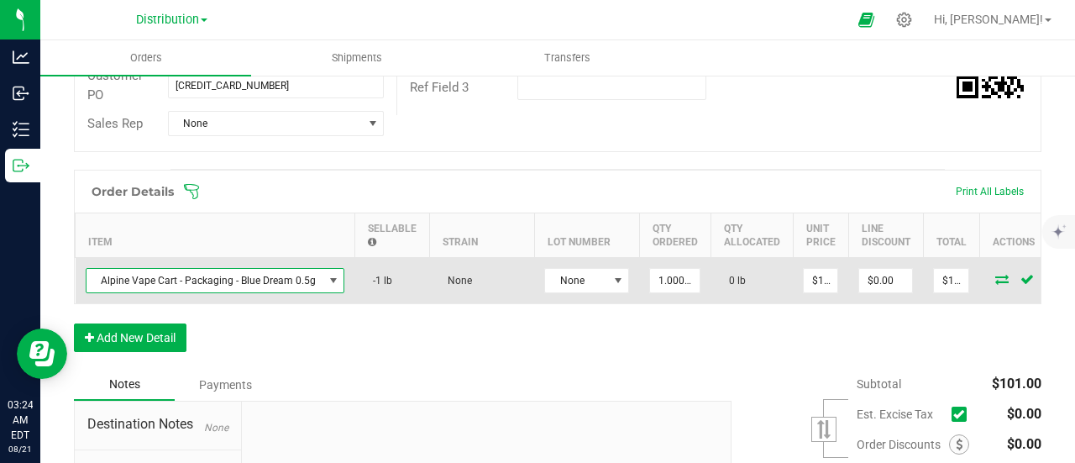
click at [263, 278] on span "Alpine Vape Cart - Packaging - Blue Dream 0.5g" at bounding box center [205, 281] width 237 height 24
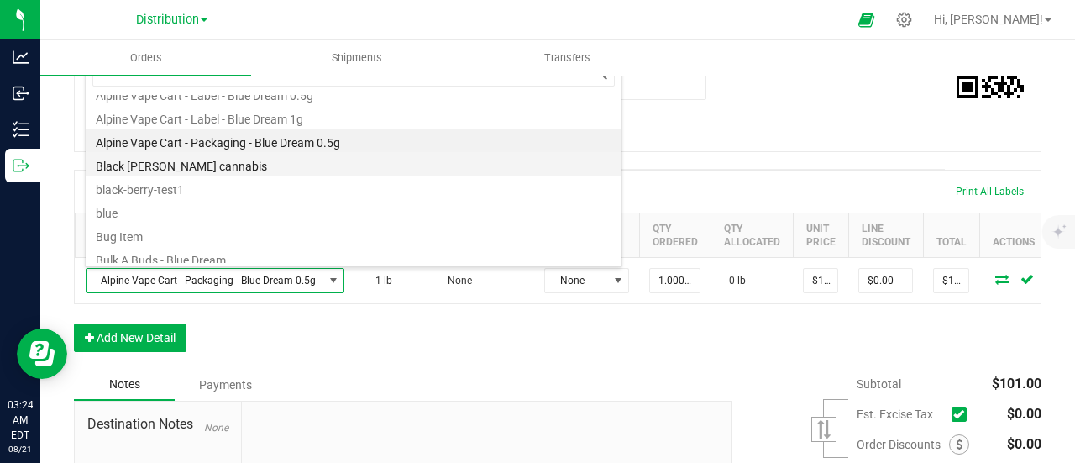
scroll to position [85, 0]
click at [269, 160] on li "Black [PERSON_NAME] cannabis" at bounding box center [354, 163] width 536 height 24
type input "1.0000 g"
type input "$45.00000"
type input "$45.00"
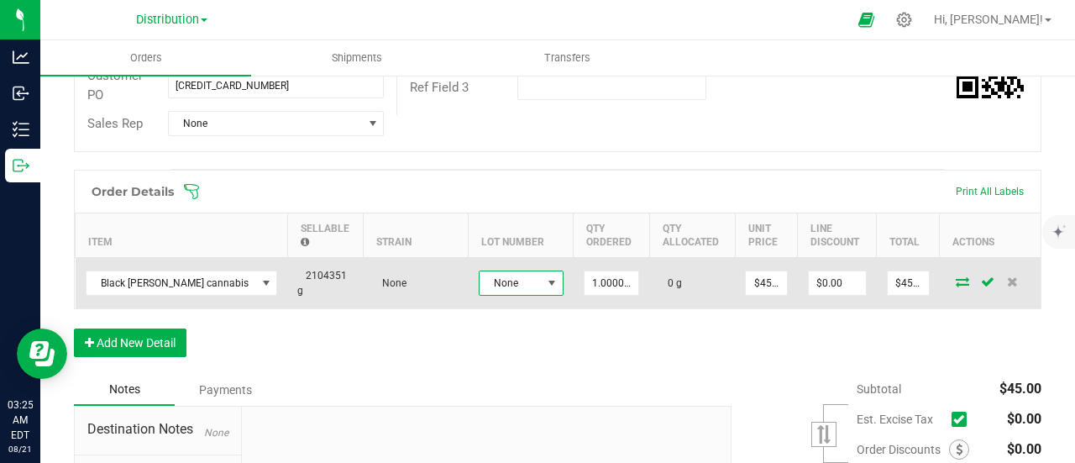
click at [492, 286] on span "None" at bounding box center [511, 283] width 62 height 24
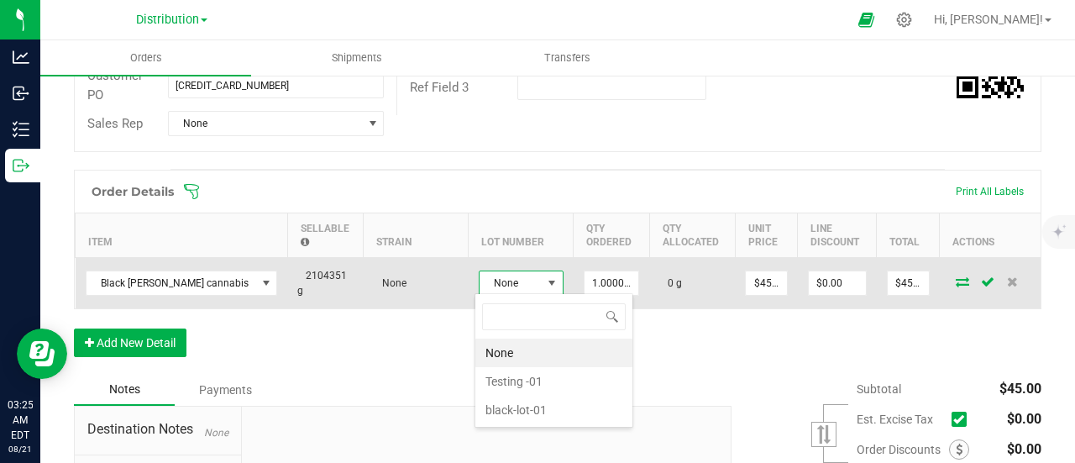
scroll to position [24, 84]
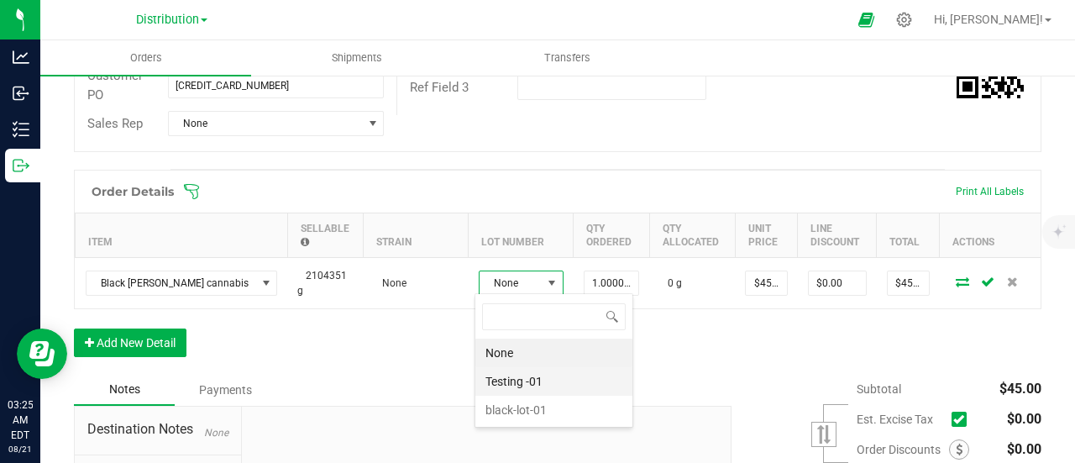
click at [501, 378] on -01 "Testing -01" at bounding box center [553, 381] width 157 height 29
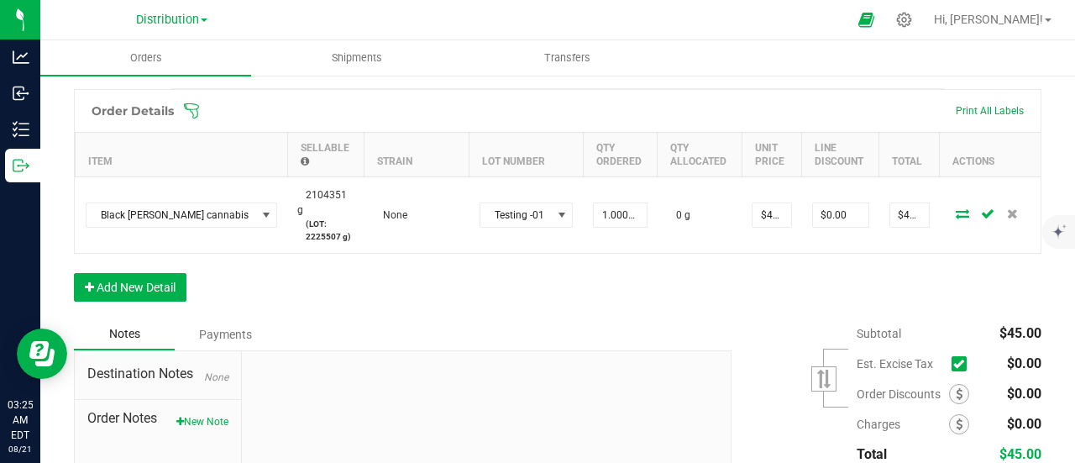
scroll to position [471, 0]
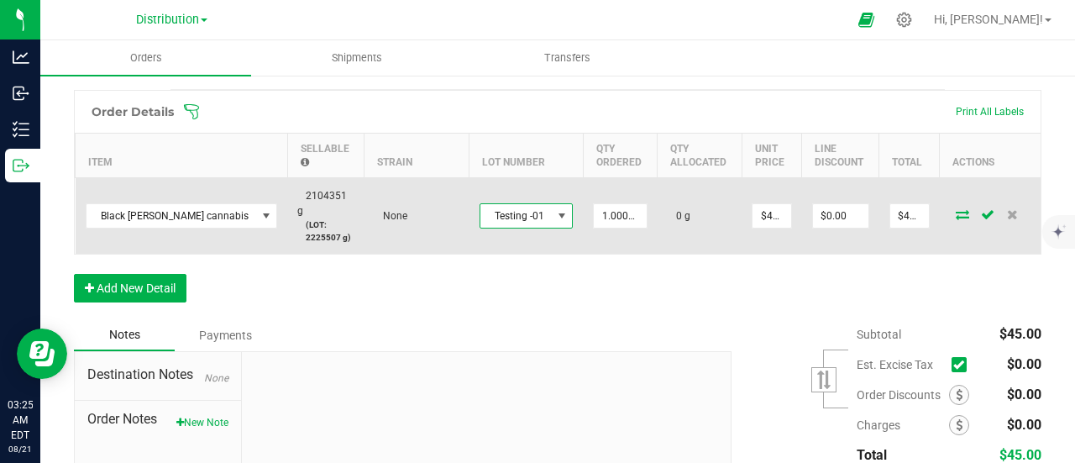
click at [561, 222] on span at bounding box center [561, 216] width 21 height 24
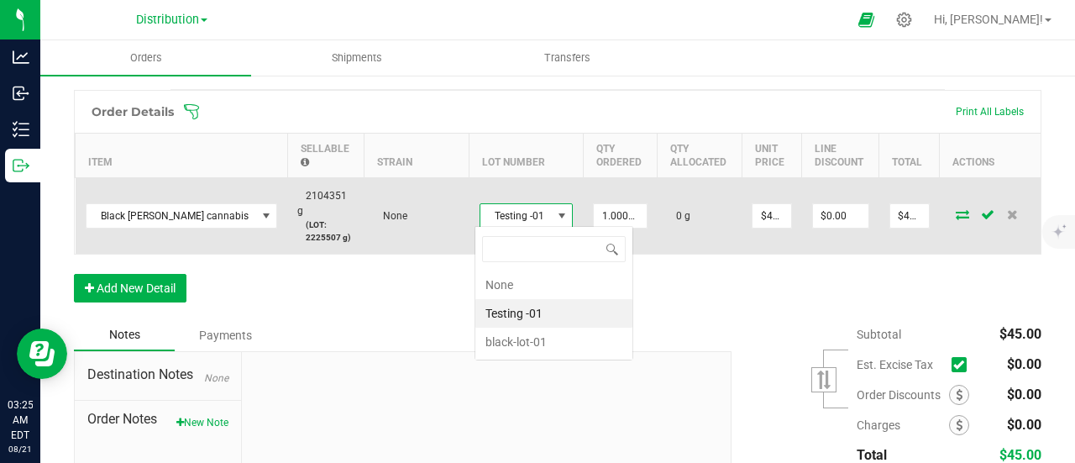
scroll to position [24, 92]
click at [561, 222] on span at bounding box center [561, 216] width 21 height 24
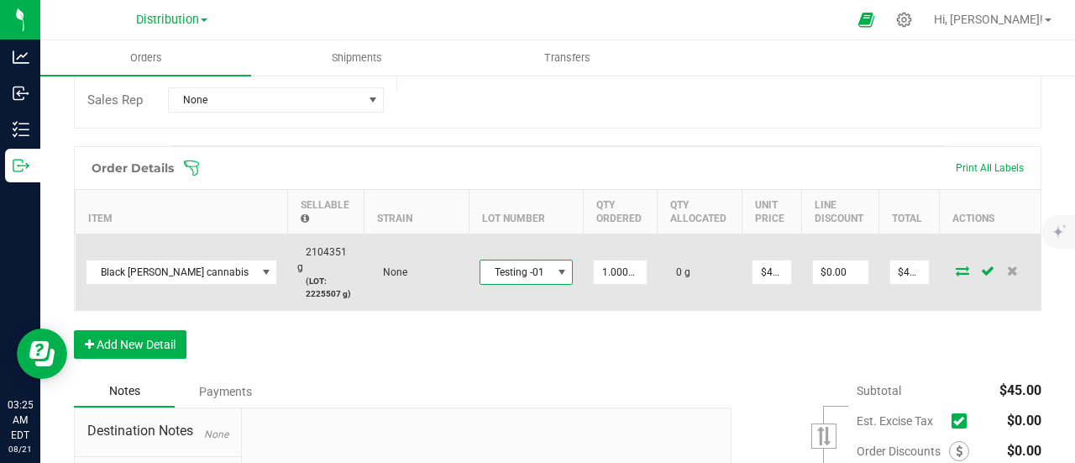
scroll to position [0, 0]
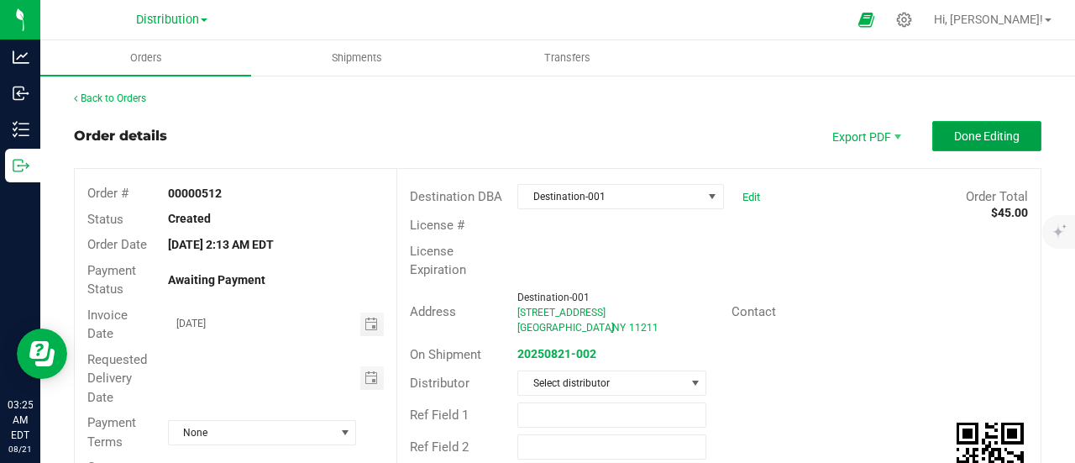
click at [973, 134] on span "Done Editing" at bounding box center [987, 135] width 66 height 13
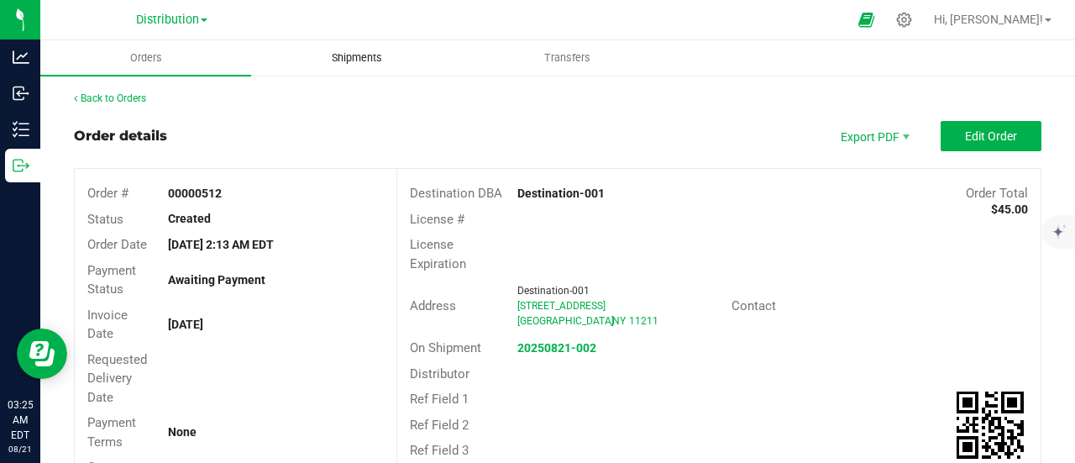
click at [354, 61] on span "Shipments" at bounding box center [357, 57] width 96 height 15
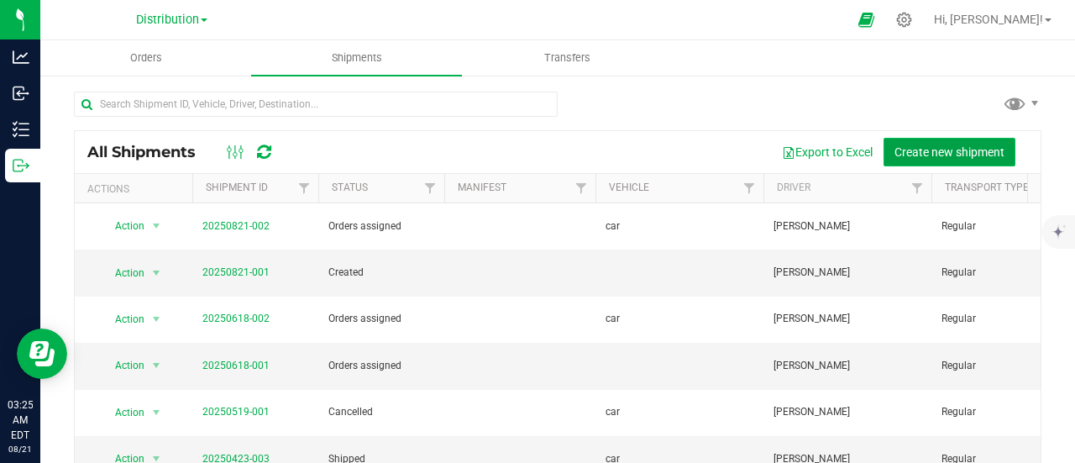
click at [937, 142] on button "Create new shipment" at bounding box center [950, 152] width 132 height 29
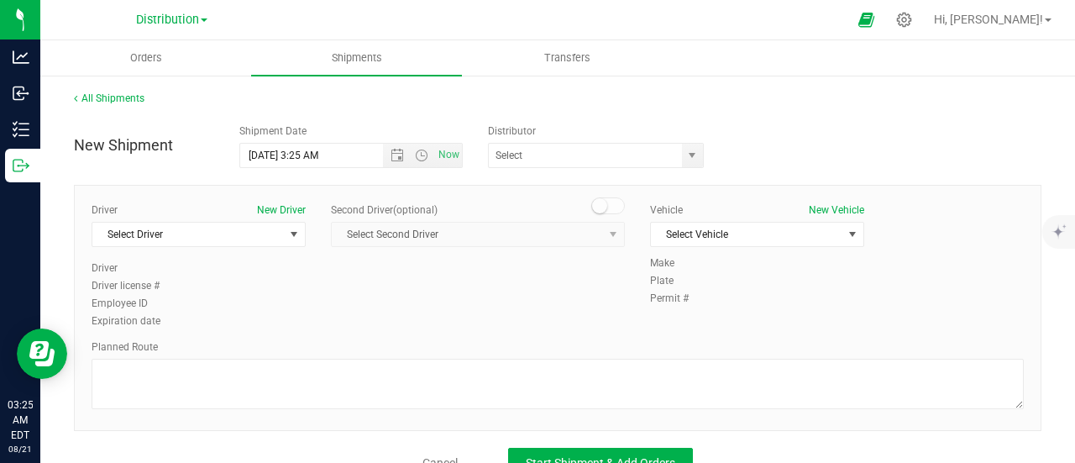
scroll to position [30, 0]
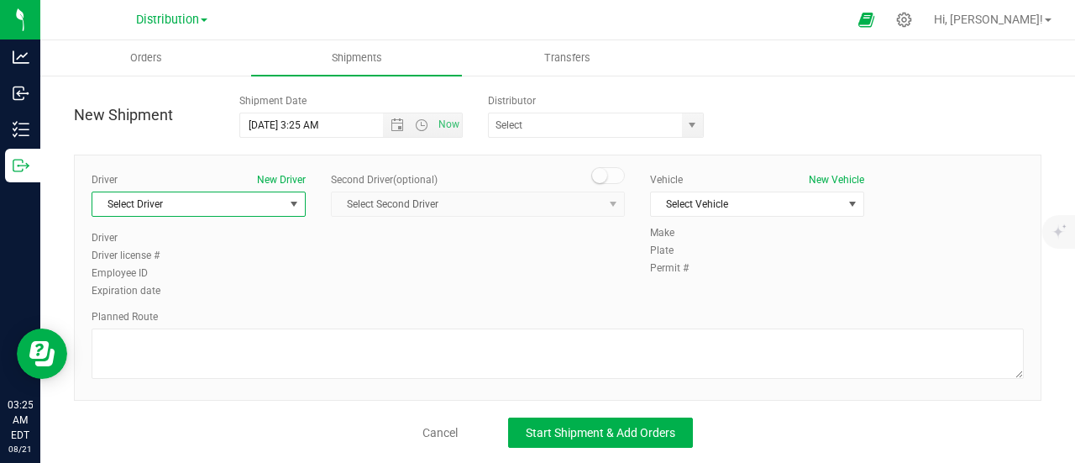
click at [274, 207] on span "Select Driver" at bounding box center [188, 204] width 192 height 24
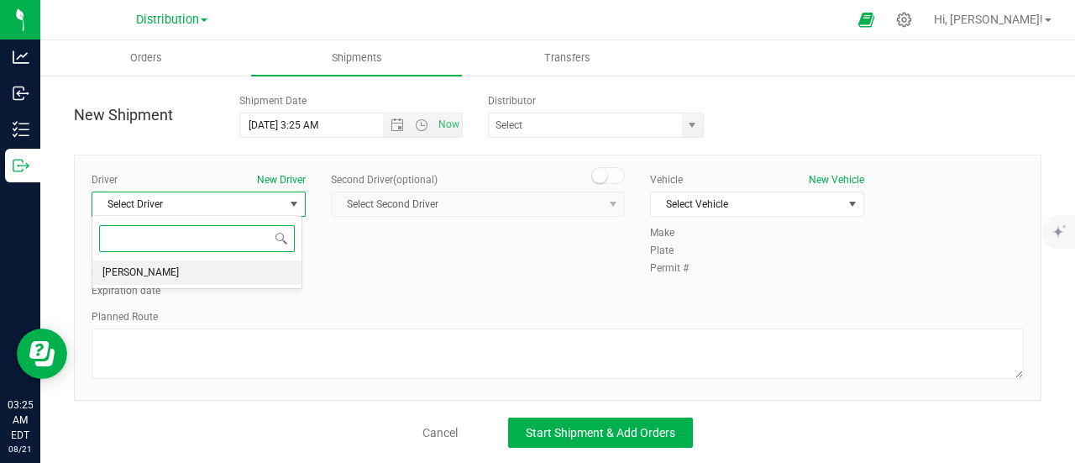
click at [237, 270] on li "[PERSON_NAME]" at bounding box center [196, 272] width 209 height 25
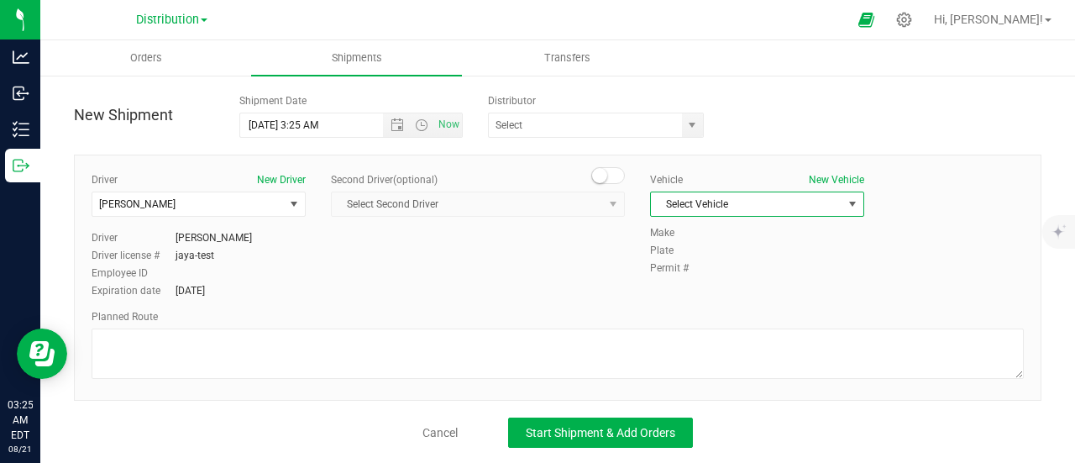
click at [729, 200] on span "Select Vehicle" at bounding box center [747, 204] width 192 height 24
click at [708, 226] on li "car" at bounding box center [747, 230] width 209 height 25
click at [694, 129] on span "select" at bounding box center [692, 125] width 21 height 24
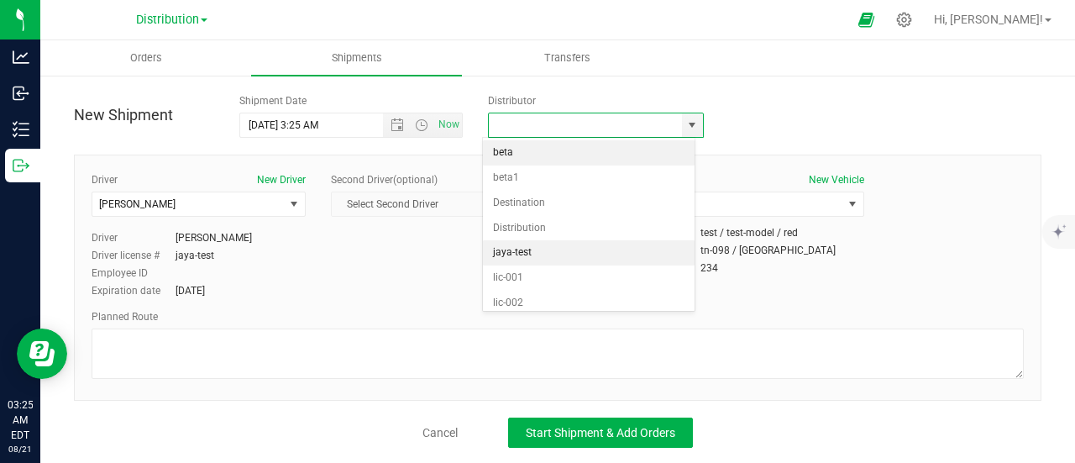
click at [546, 251] on li "jaya-test" at bounding box center [589, 252] width 212 height 25
type input "jaya-test"
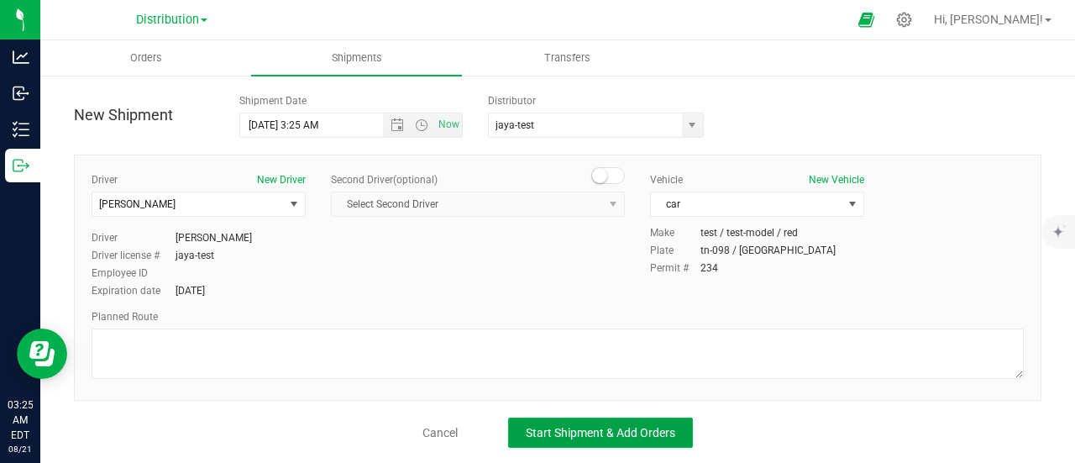
click at [546, 426] on span "Start Shipment & Add Orders" at bounding box center [601, 432] width 150 height 13
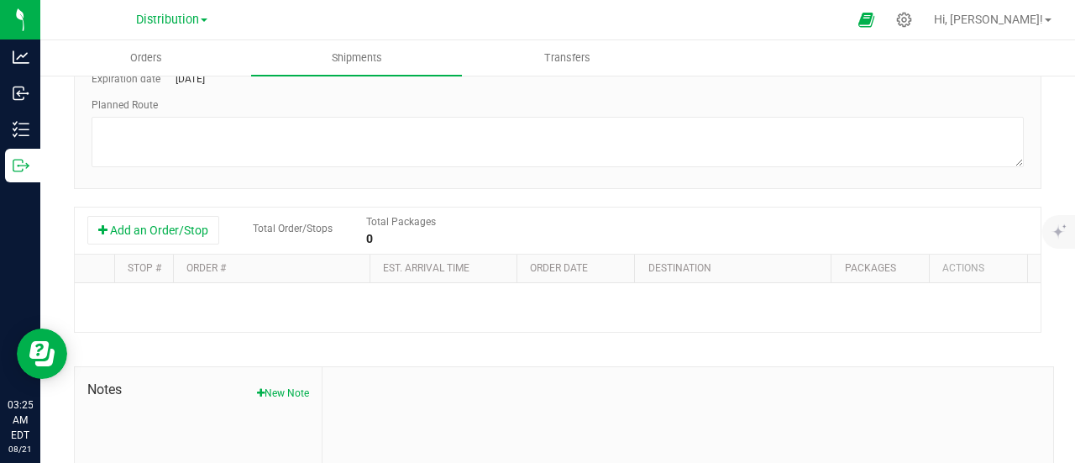
scroll to position [250, 0]
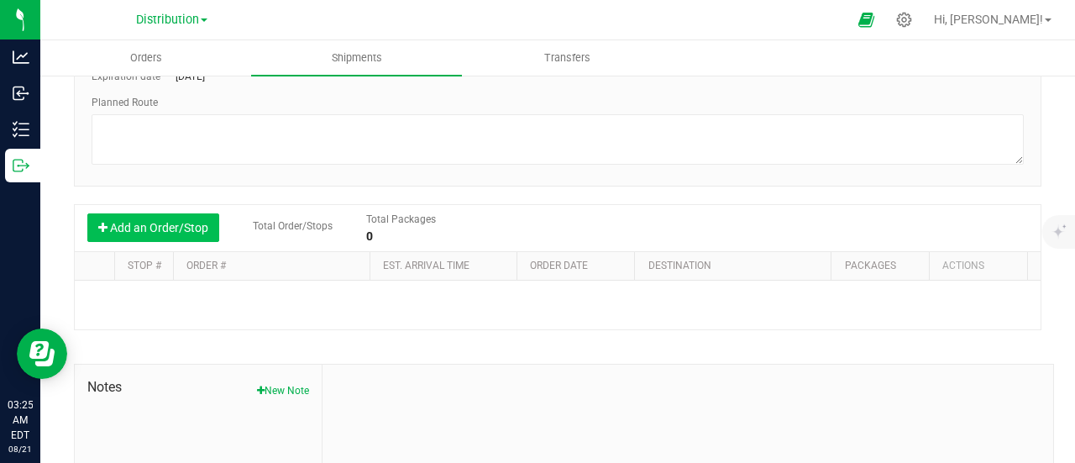
click at [170, 223] on button "Add an Order/Stop" at bounding box center [153, 227] width 132 height 29
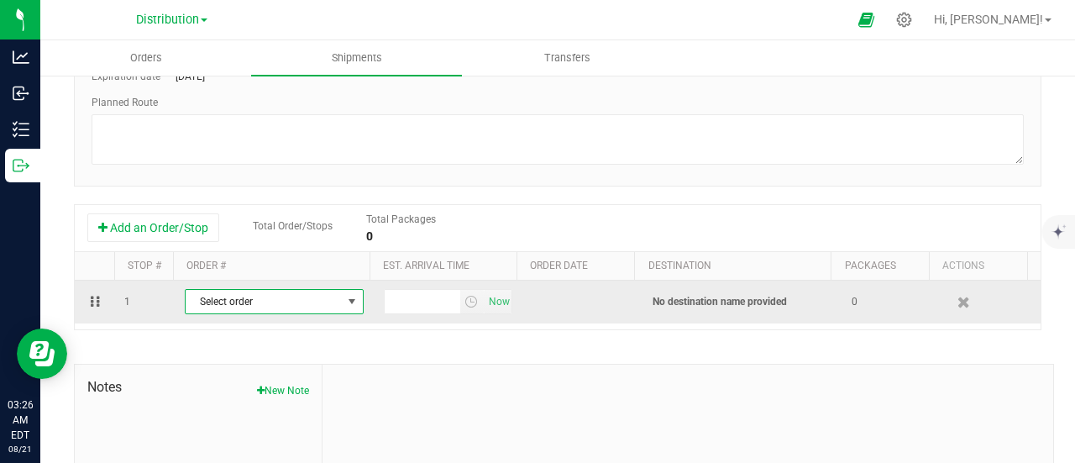
click at [212, 306] on span "Select order" at bounding box center [264, 302] width 156 height 24
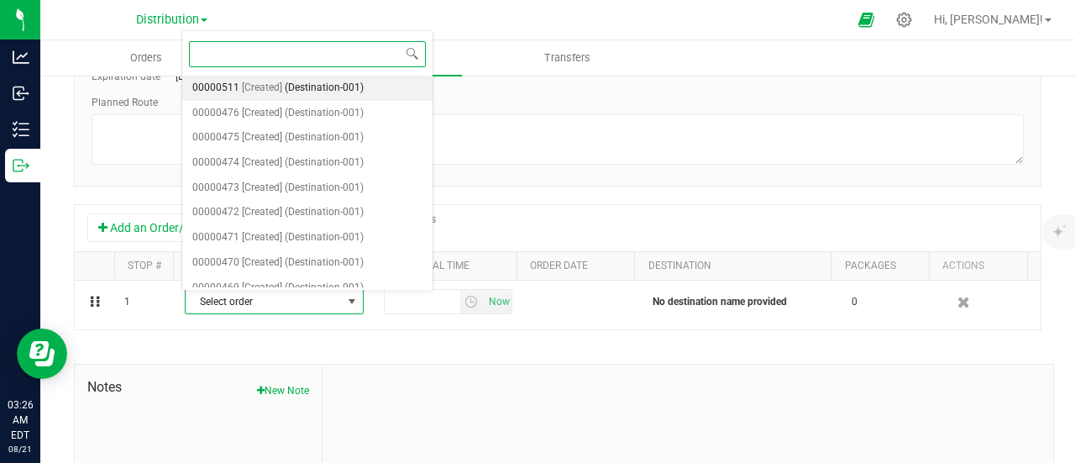
paste input "00000512"
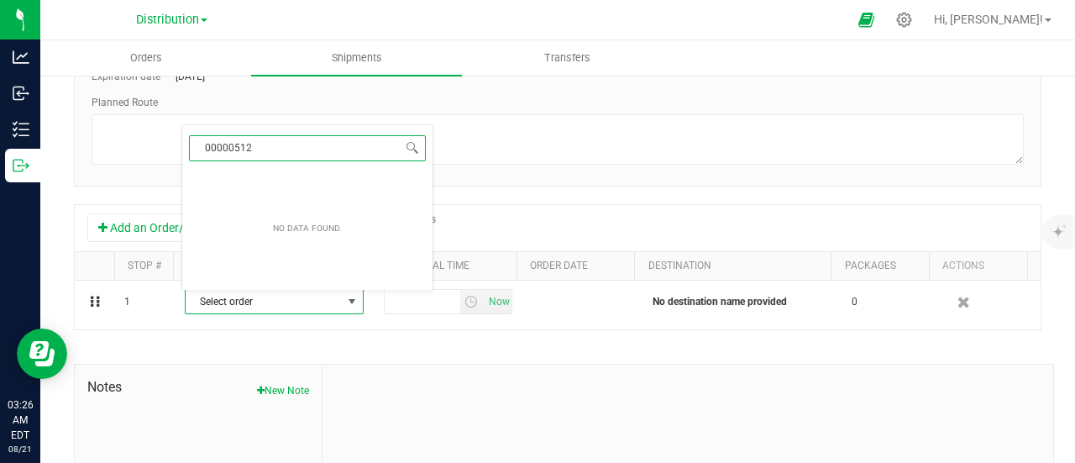
click at [202, 155] on input "00000512" at bounding box center [307, 148] width 237 height 26
click at [264, 150] on input "00000512" at bounding box center [307, 148] width 237 height 26
click at [460, 189] on div "Shipment # 20250821-003 Created Shipment Date [DATE] 3:25 AM Now Distributor ja…" at bounding box center [558, 231] width 968 height 720
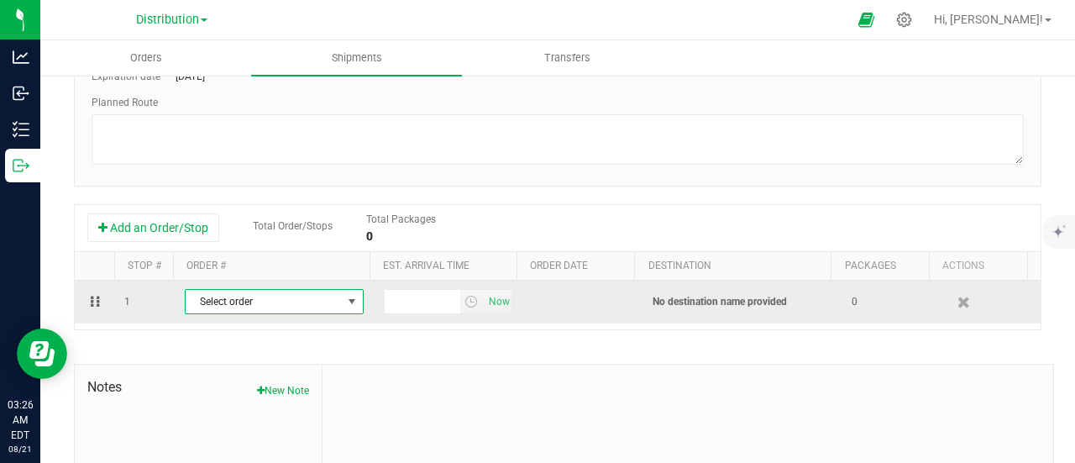
click at [325, 300] on span "Select order" at bounding box center [264, 302] width 156 height 24
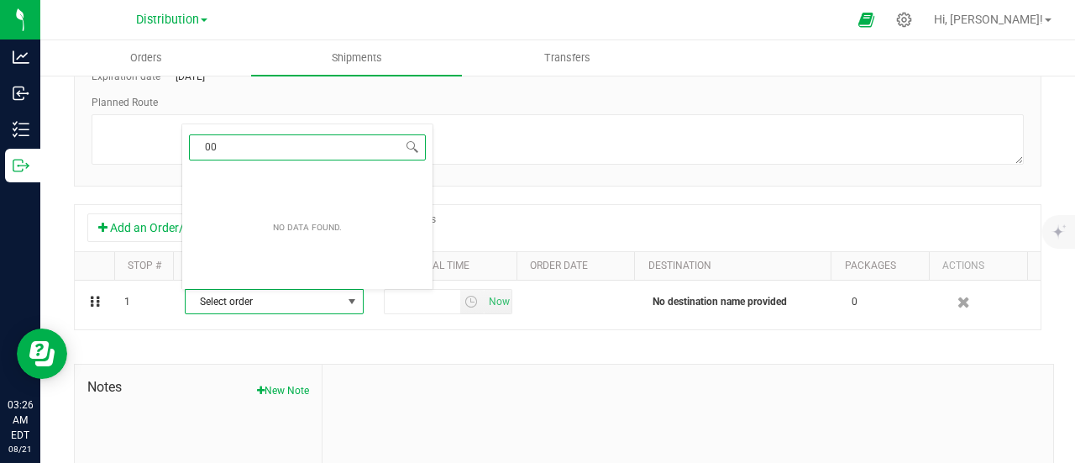
type input "0"
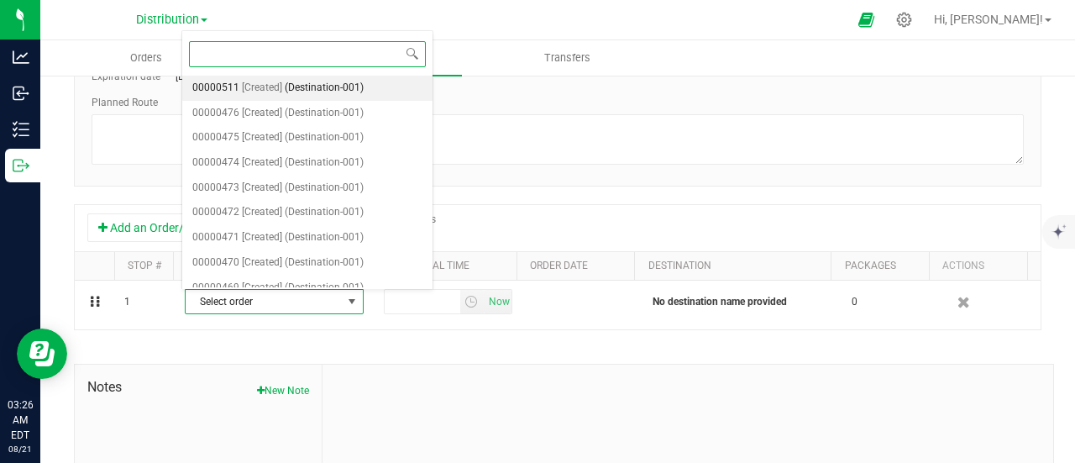
click at [297, 96] on span "(Destination-001)" at bounding box center [324, 88] width 79 height 22
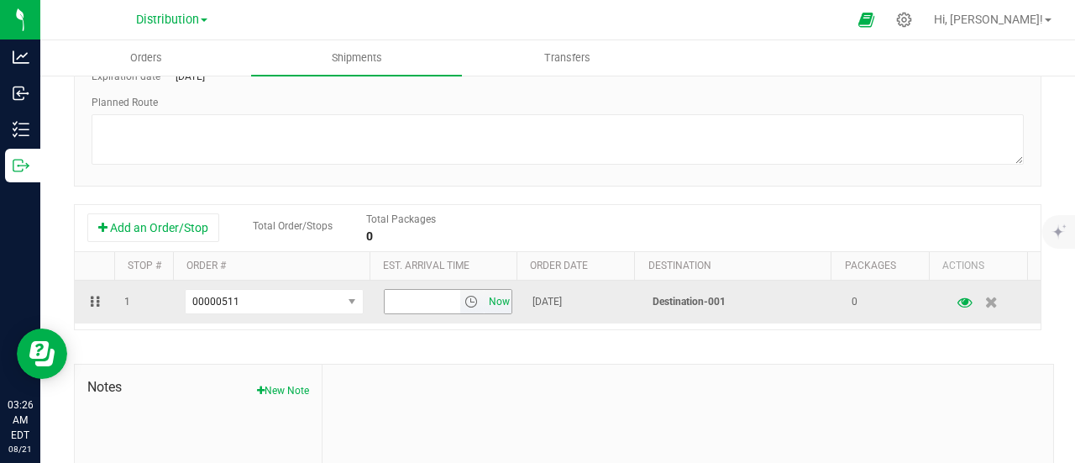
click at [485, 308] on span "Now" at bounding box center [499, 302] width 29 height 24
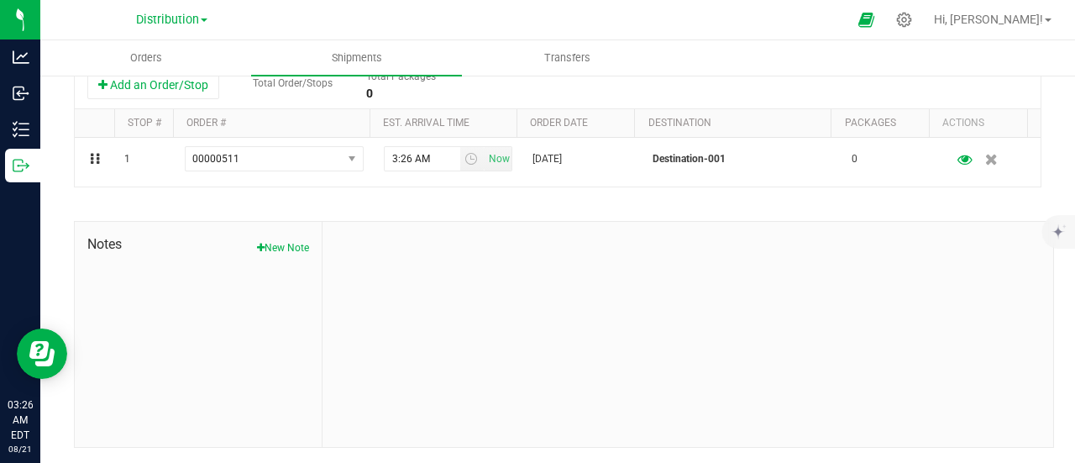
scroll to position [0, 0]
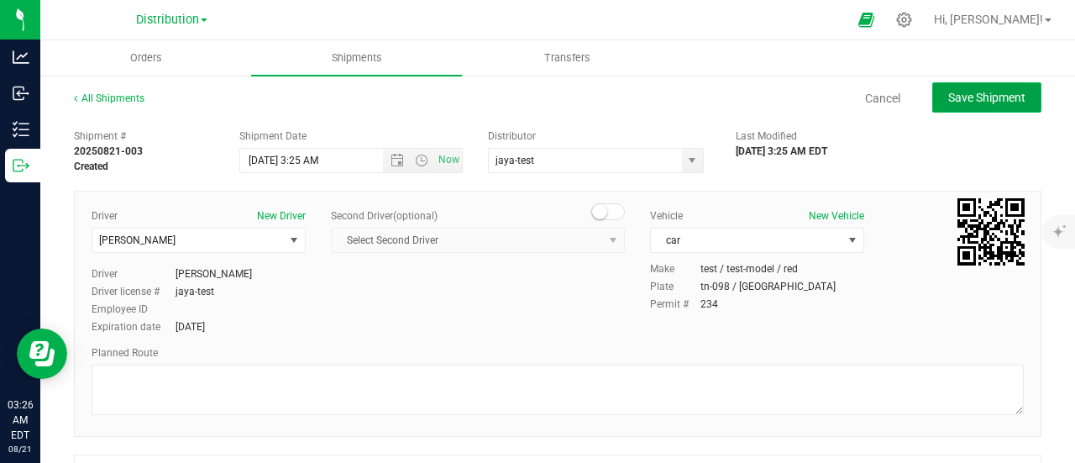
click at [951, 95] on span "Save Shipment" at bounding box center [986, 97] width 77 height 13
type input "[DATE] 7:25 AM"
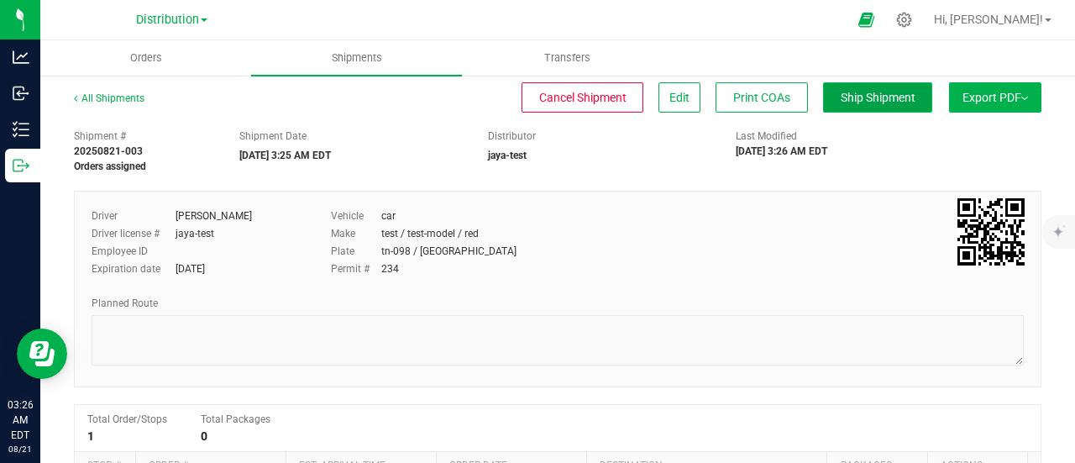
click at [849, 98] on span "Ship Shipment" at bounding box center [878, 97] width 75 height 13
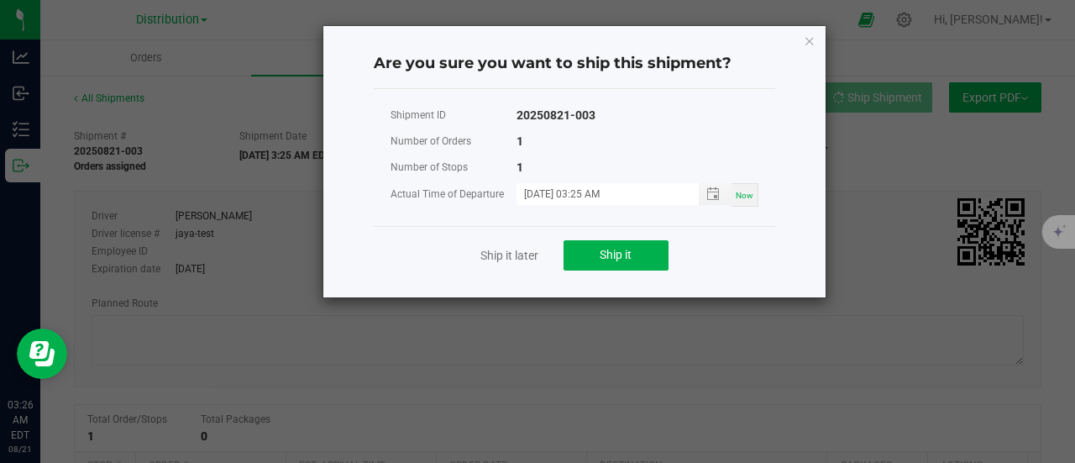
click at [743, 196] on span "Now" at bounding box center [745, 195] width 18 height 9
type input "[DATE] 03:26 AM"
click at [638, 244] on button "Ship it" at bounding box center [616, 255] width 105 height 30
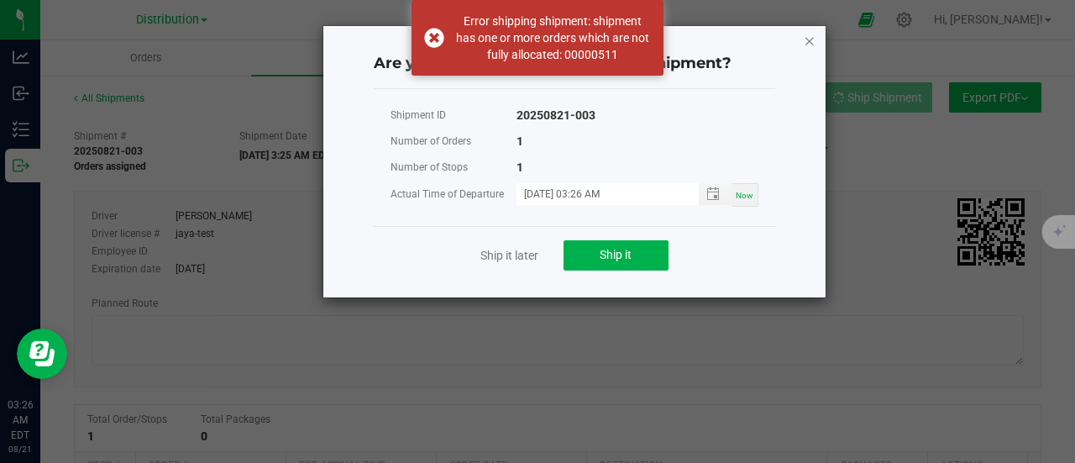
click at [811, 46] on icon "Close" at bounding box center [810, 40] width 12 height 20
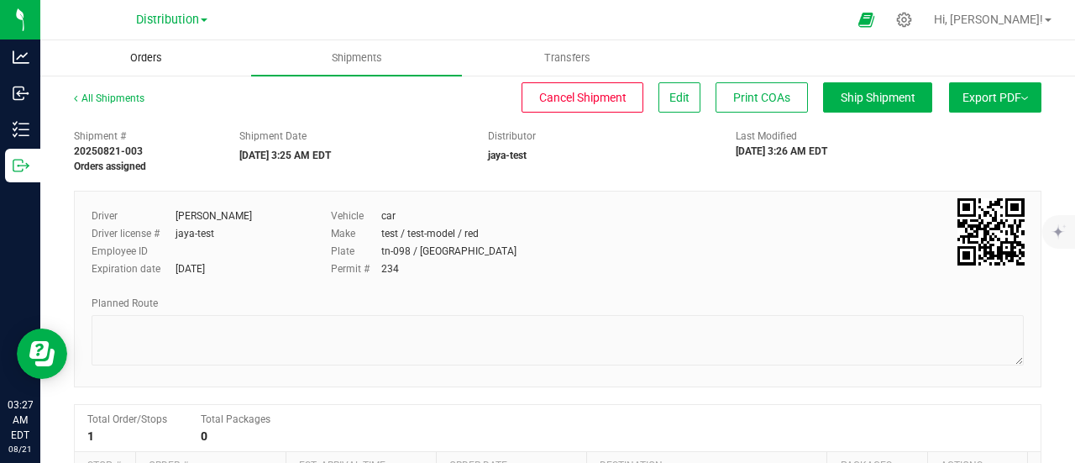
click at [148, 51] on span "Orders" at bounding box center [146, 57] width 77 height 15
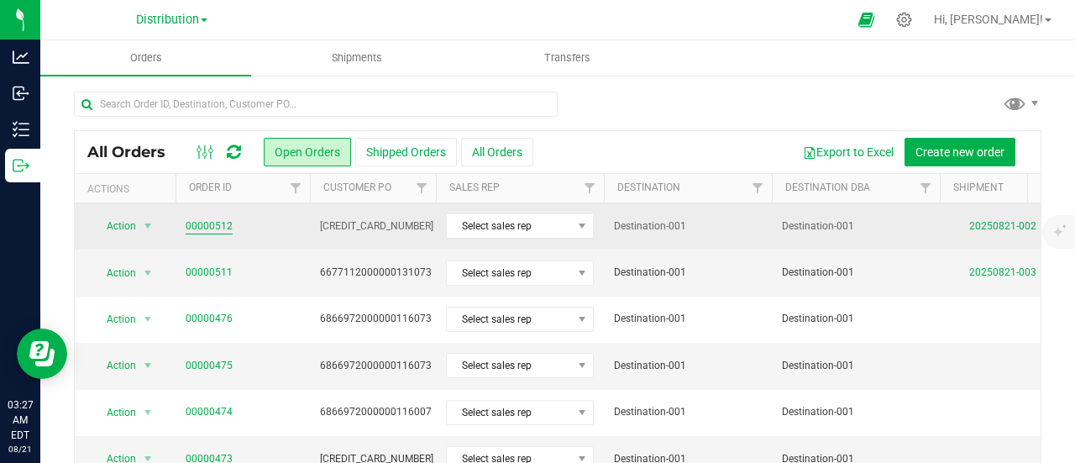
click at [189, 220] on link "00000512" at bounding box center [209, 226] width 47 height 16
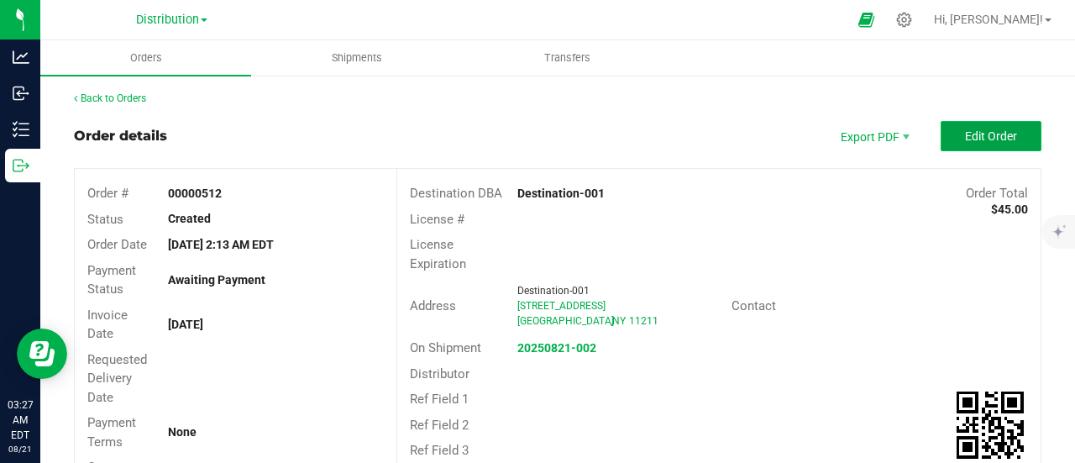
click at [971, 129] on span "Edit Order" at bounding box center [991, 135] width 52 height 13
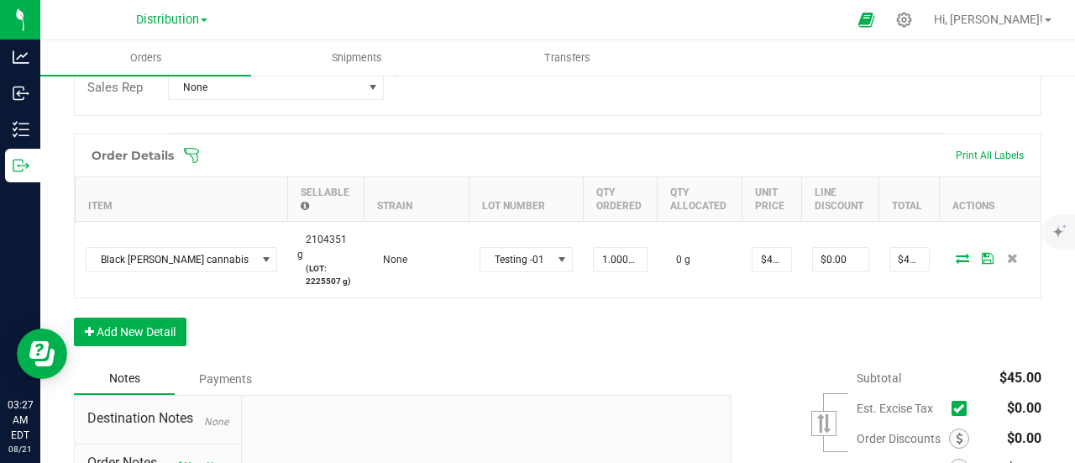
scroll to position [428, 0]
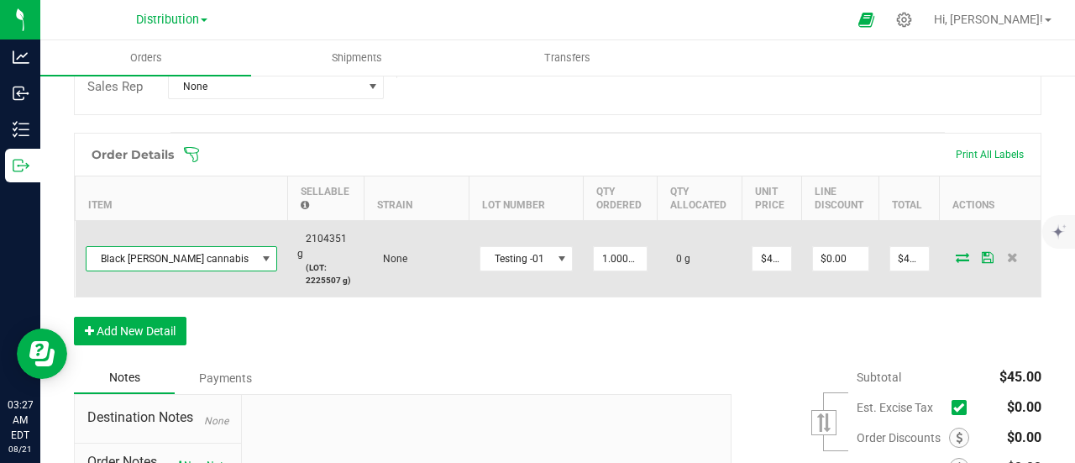
click at [190, 262] on span "Black [PERSON_NAME] cannabis" at bounding box center [172, 259] width 170 height 24
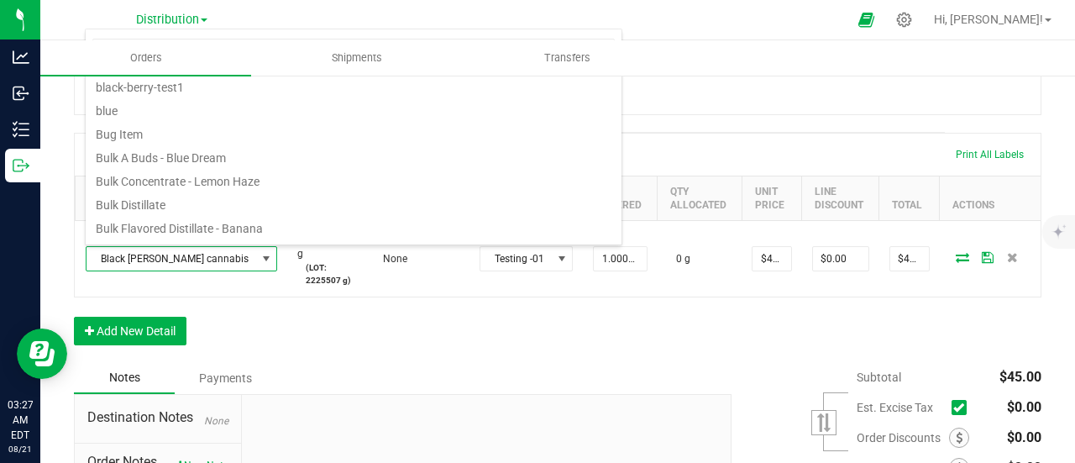
scroll to position [162, 0]
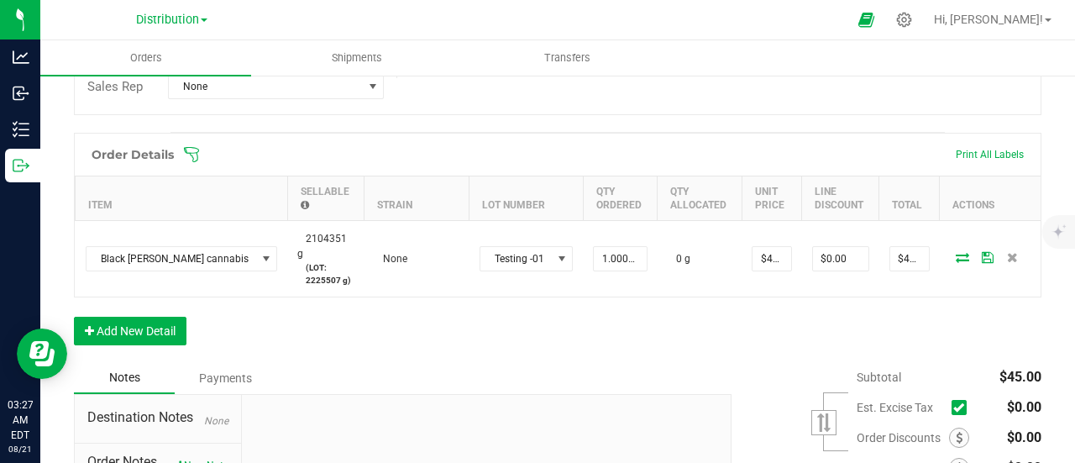
click at [474, 370] on div "Notes Payments" at bounding box center [396, 378] width 645 height 32
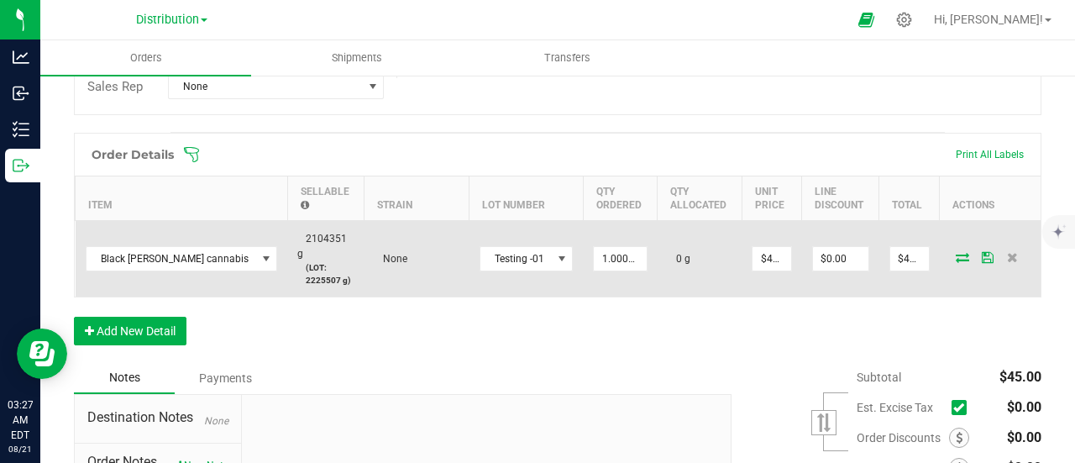
click at [956, 252] on icon at bounding box center [962, 257] width 13 height 10
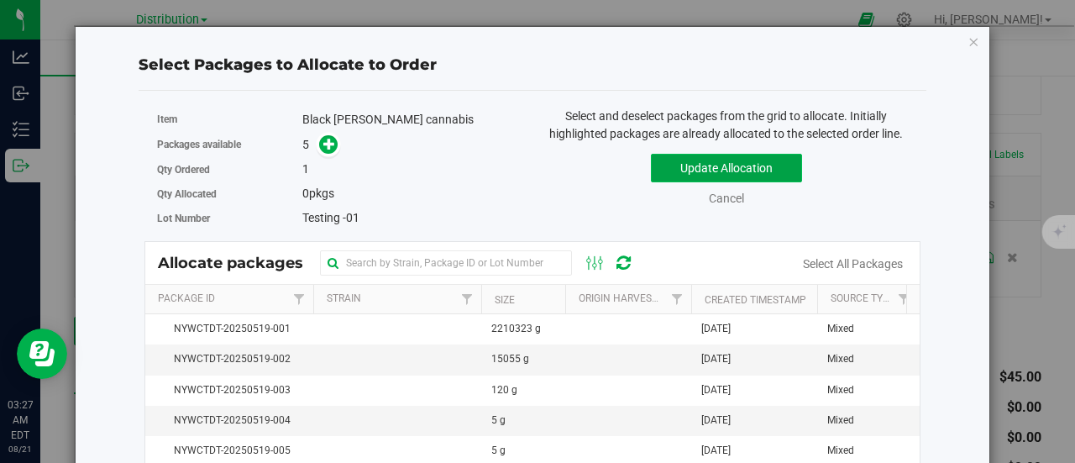
click at [671, 174] on button "Update Allocation" at bounding box center [726, 168] width 151 height 29
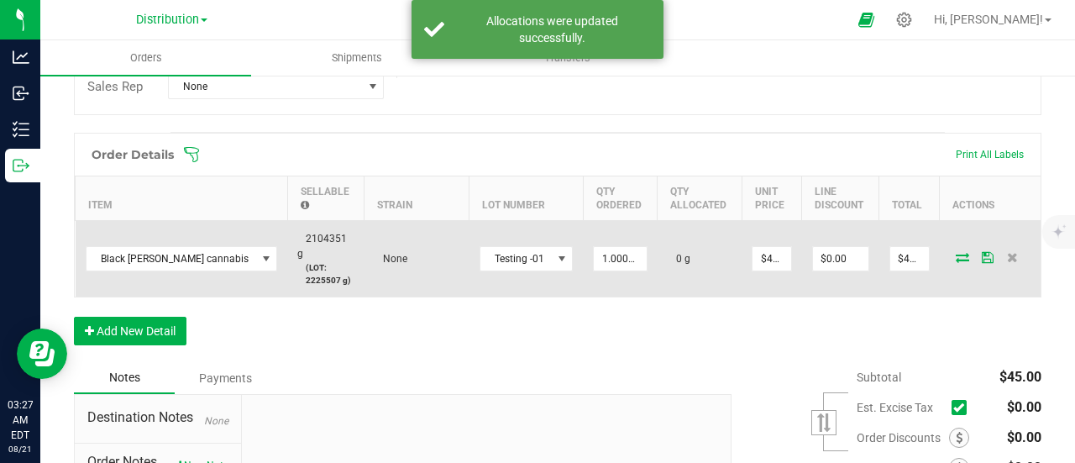
click at [956, 252] on icon at bounding box center [962, 257] width 13 height 10
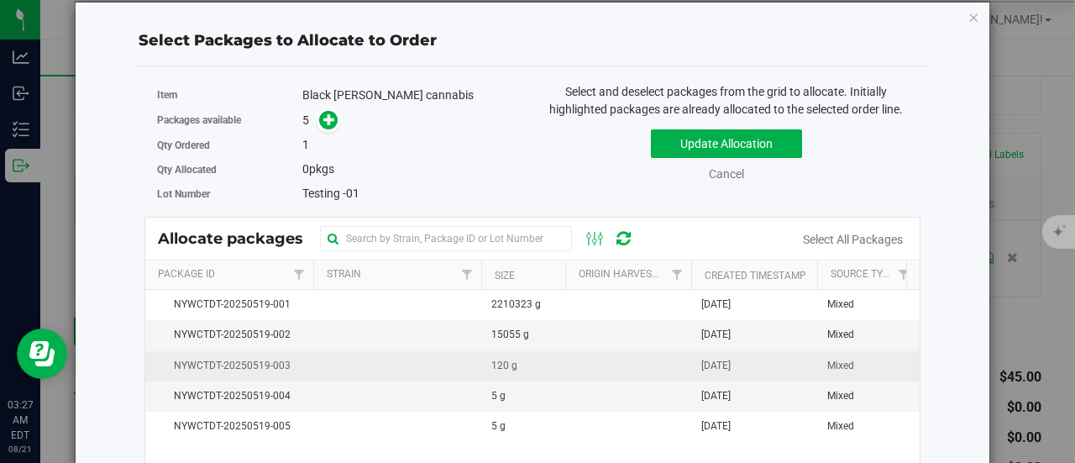
scroll to position [116, 0]
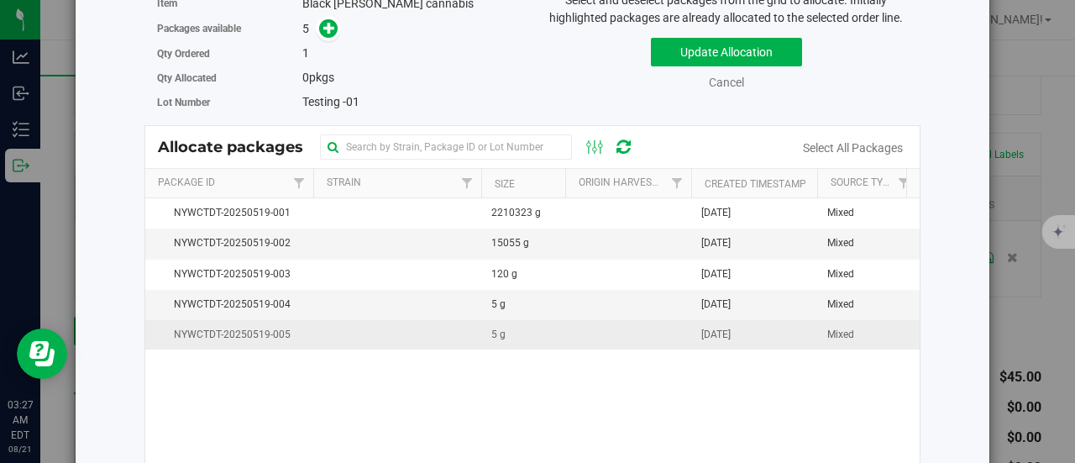
click at [454, 343] on td at bounding box center [397, 334] width 168 height 29
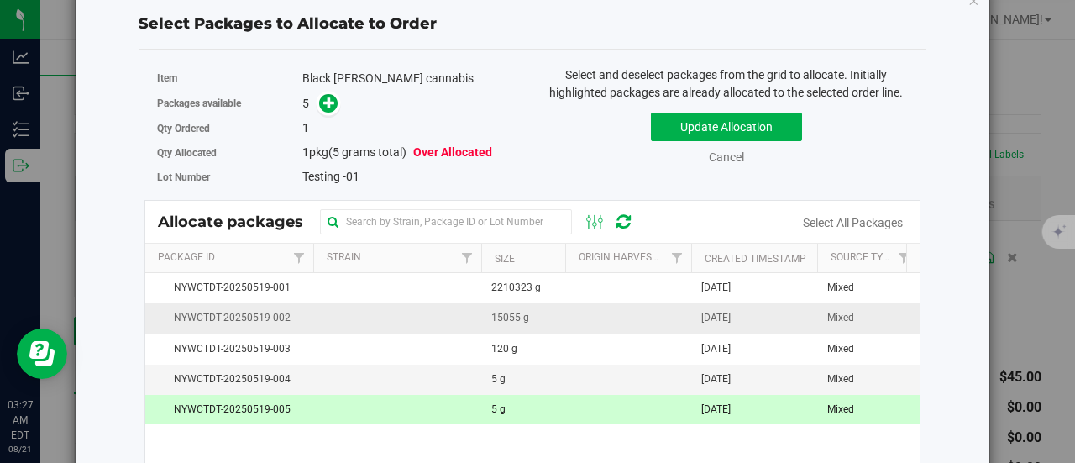
scroll to position [0, 0]
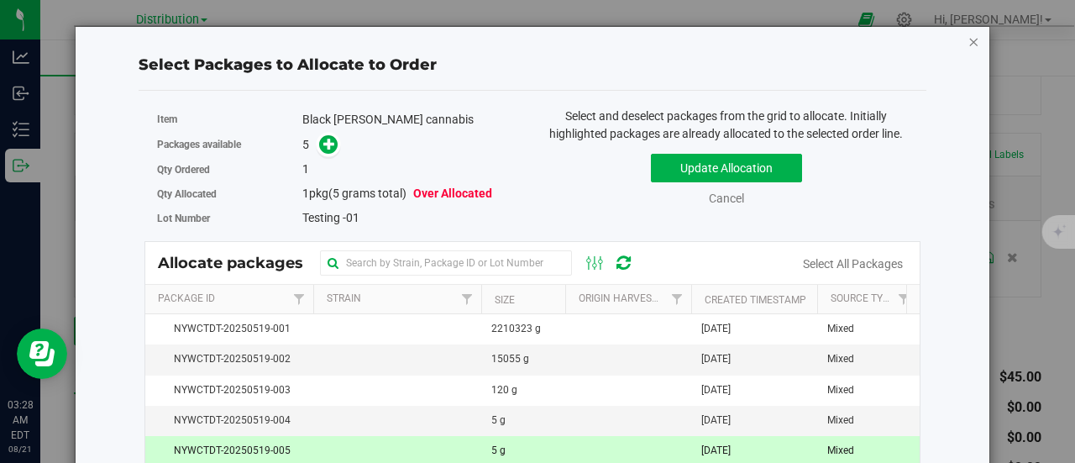
click at [969, 36] on icon "button" at bounding box center [975, 41] width 12 height 20
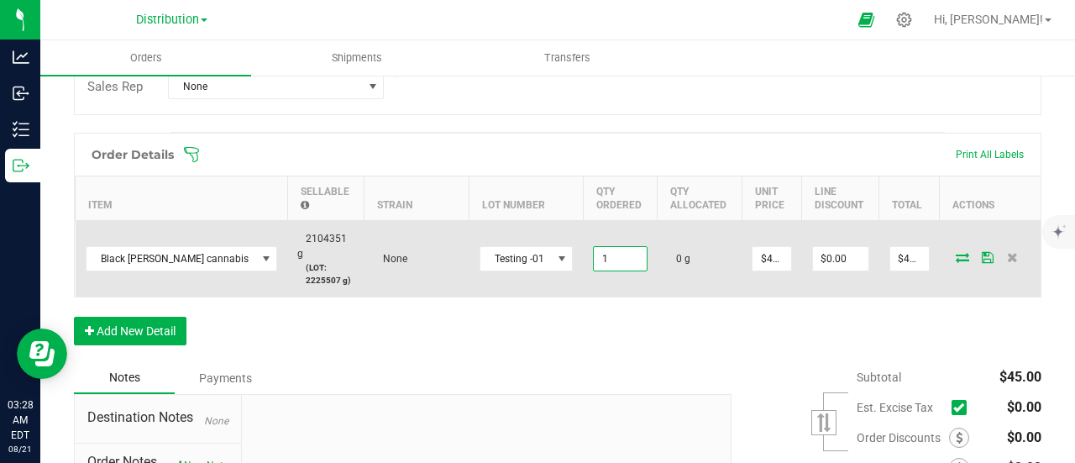
click at [617, 248] on input "1" at bounding box center [620, 259] width 52 height 24
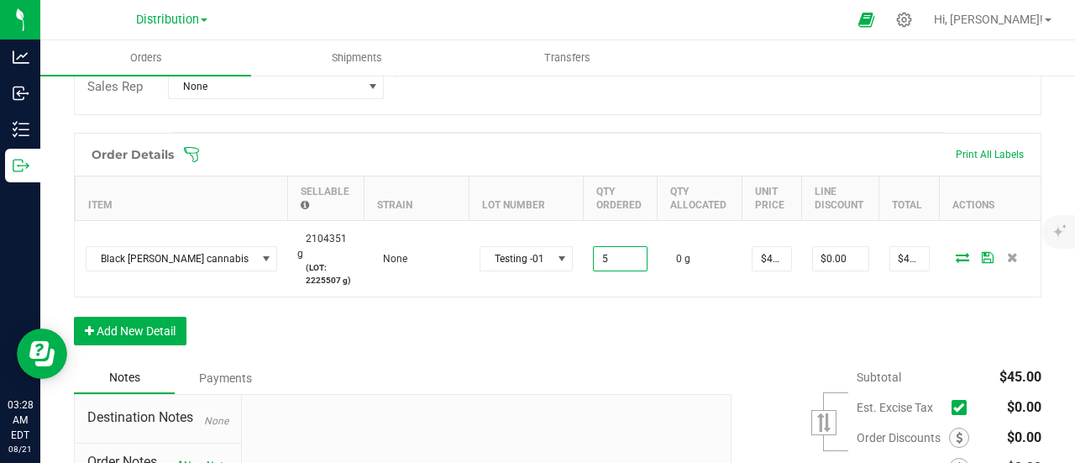
type input "5.0000 g"
type input "$225.00"
click at [648, 337] on div "Order Details Print All Labels Item Sellable Strain Lot Number Qty Ordered Qty …" at bounding box center [558, 247] width 968 height 229
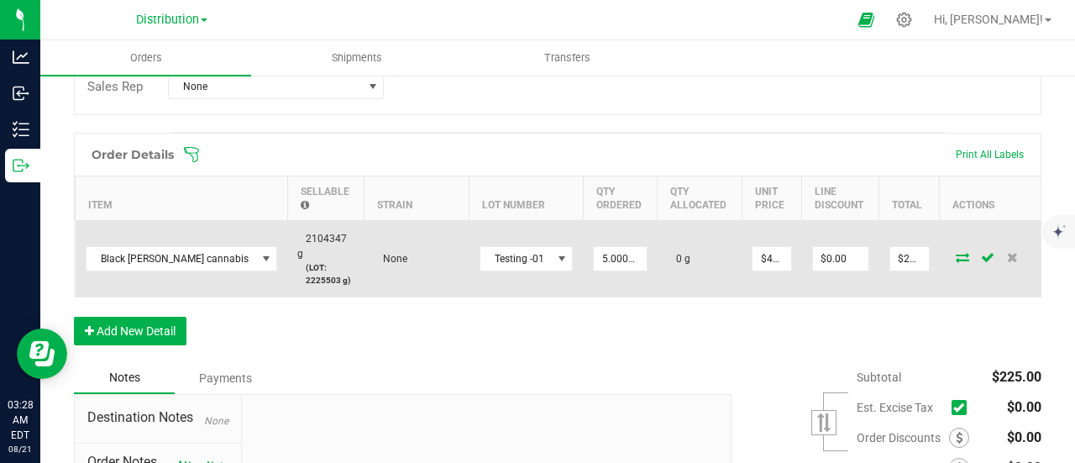
click at [956, 252] on icon at bounding box center [962, 257] width 13 height 10
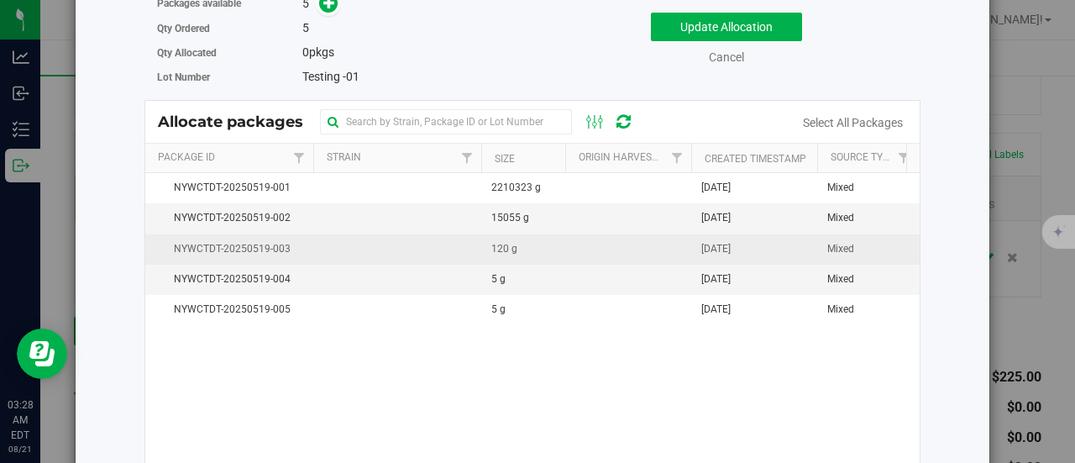
scroll to position [147, 0]
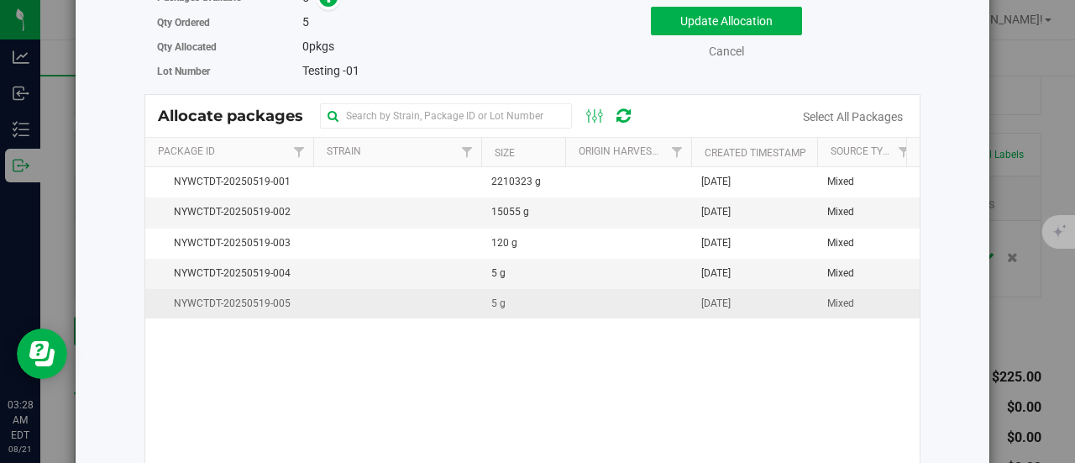
click at [574, 298] on td at bounding box center [628, 303] width 126 height 29
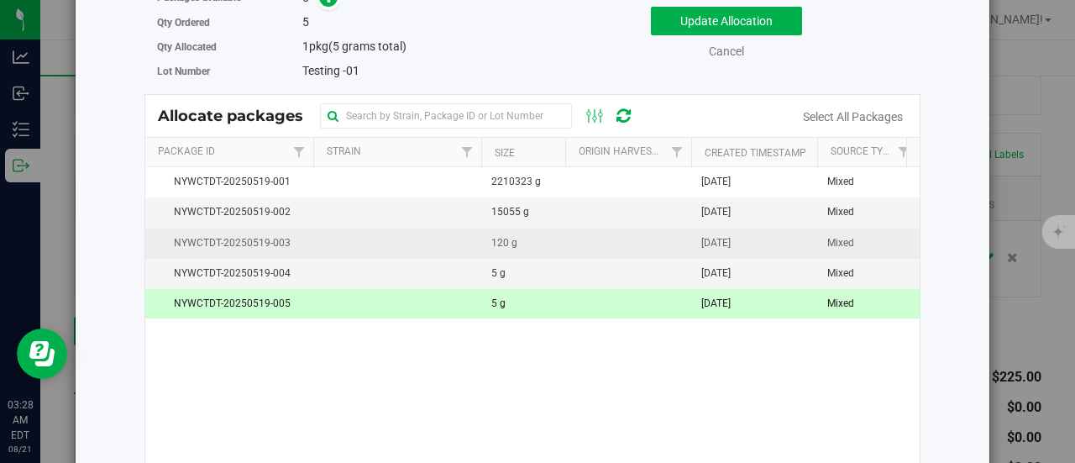
scroll to position [0, 0]
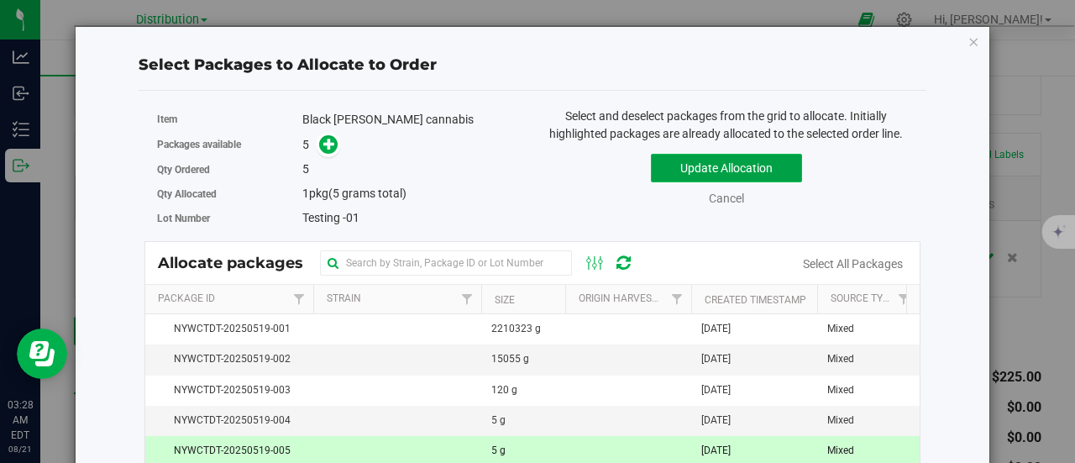
click at [727, 159] on button "Update Allocation" at bounding box center [726, 168] width 151 height 29
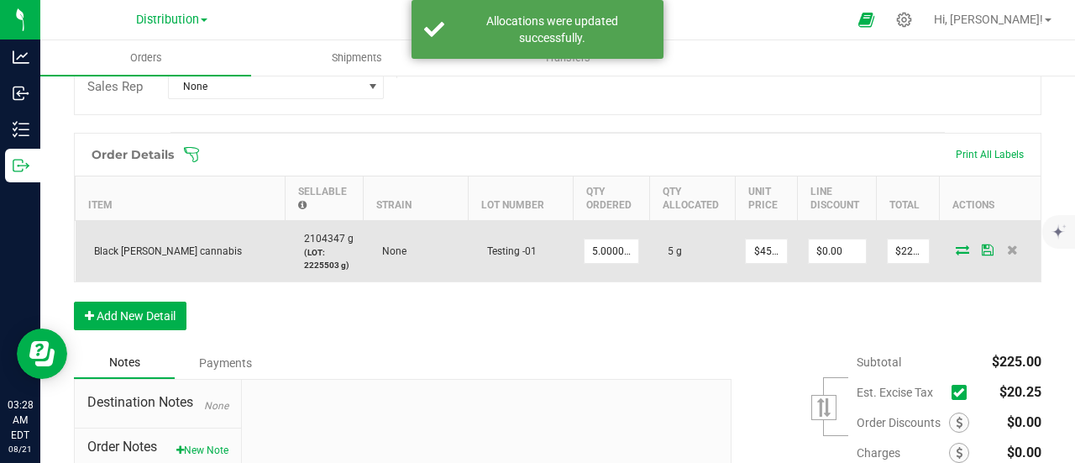
click at [982, 255] on icon at bounding box center [988, 249] width 12 height 10
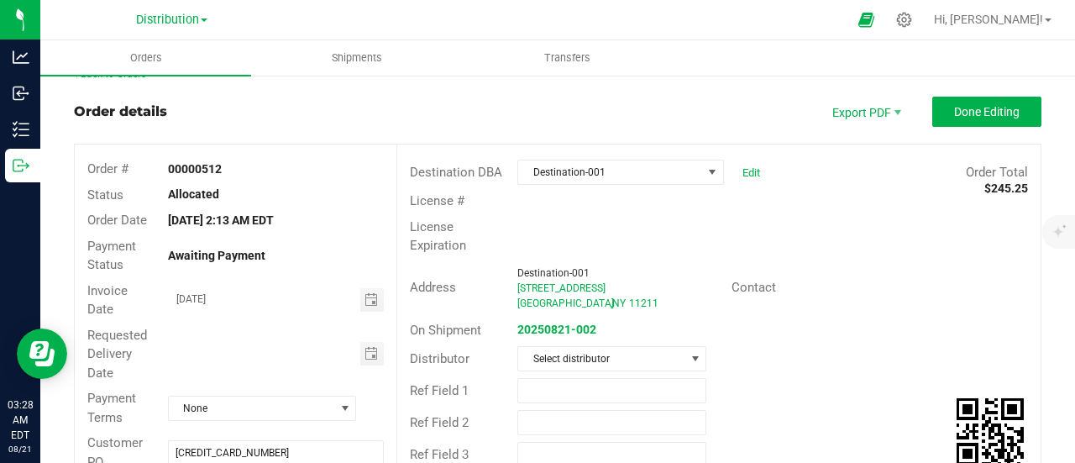
scroll to position [22, 0]
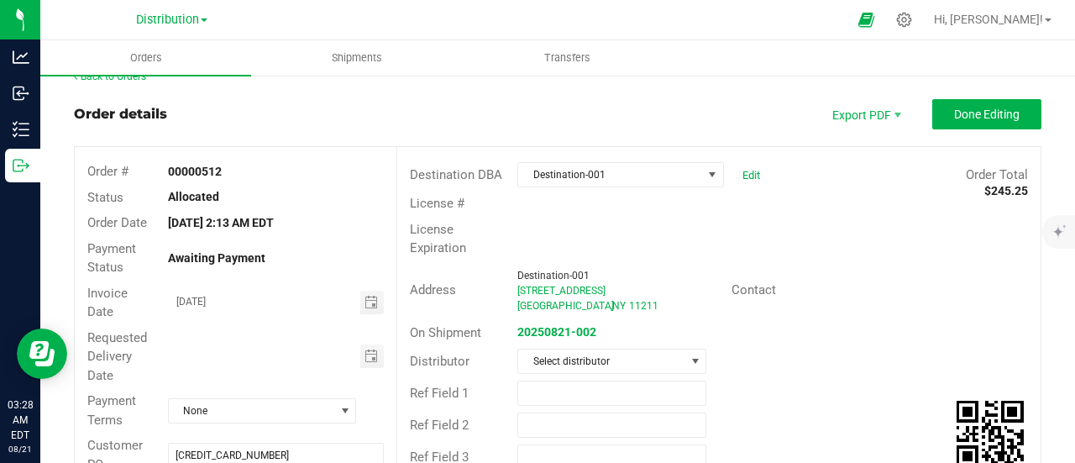
click at [200, 169] on strong "00000512" at bounding box center [195, 171] width 54 height 13
copy strong "00000512"
click at [988, 111] on span "Done Editing" at bounding box center [987, 114] width 66 height 13
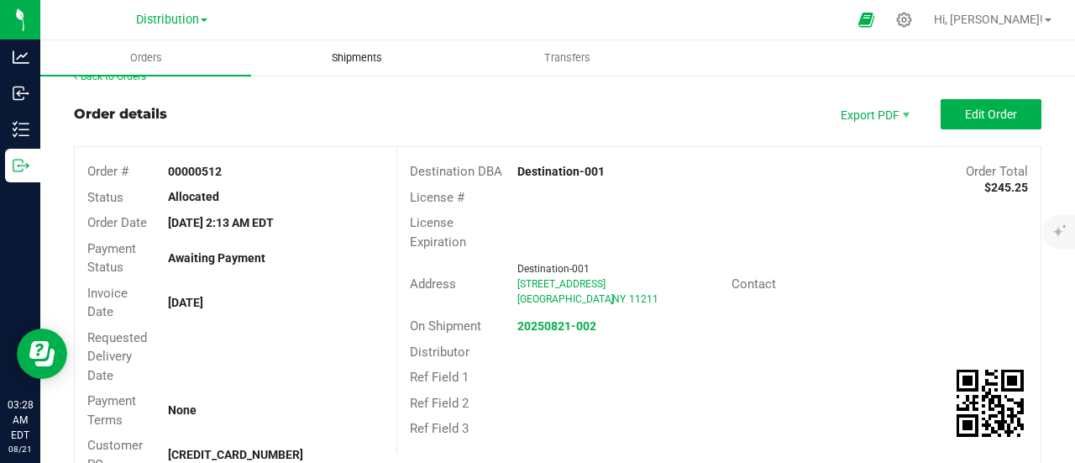
click at [356, 58] on span "Shipments" at bounding box center [357, 57] width 96 height 15
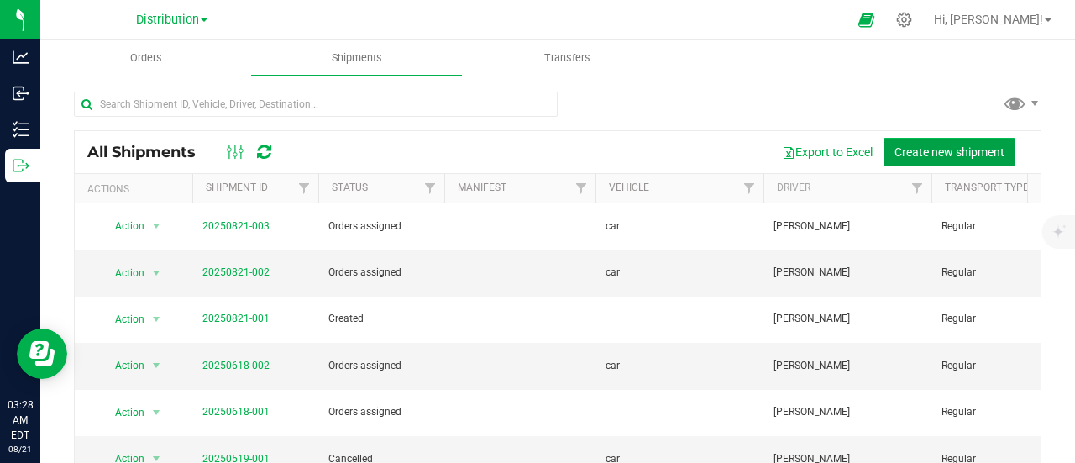
click at [906, 157] on span "Create new shipment" at bounding box center [950, 151] width 110 height 13
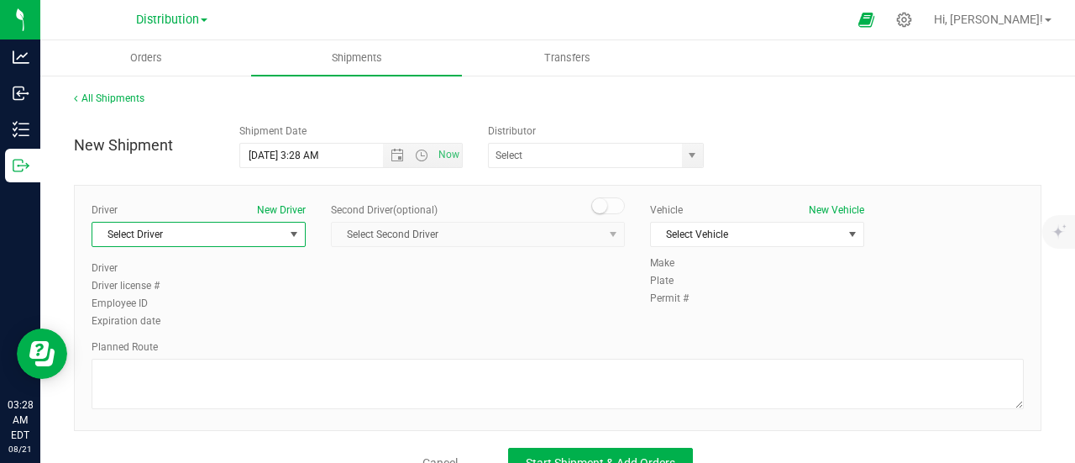
click at [249, 236] on span "Select Driver" at bounding box center [188, 235] width 192 height 24
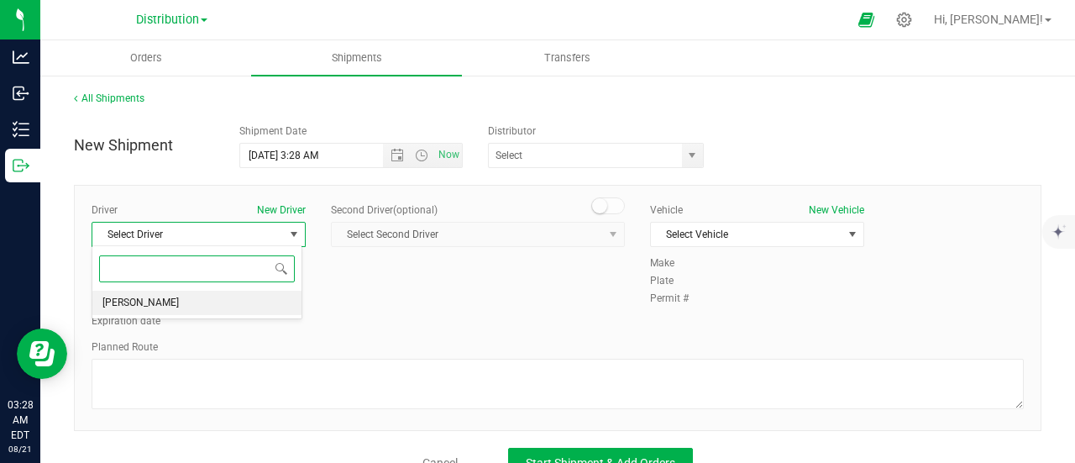
click at [165, 302] on li "[PERSON_NAME]" at bounding box center [196, 303] width 209 height 25
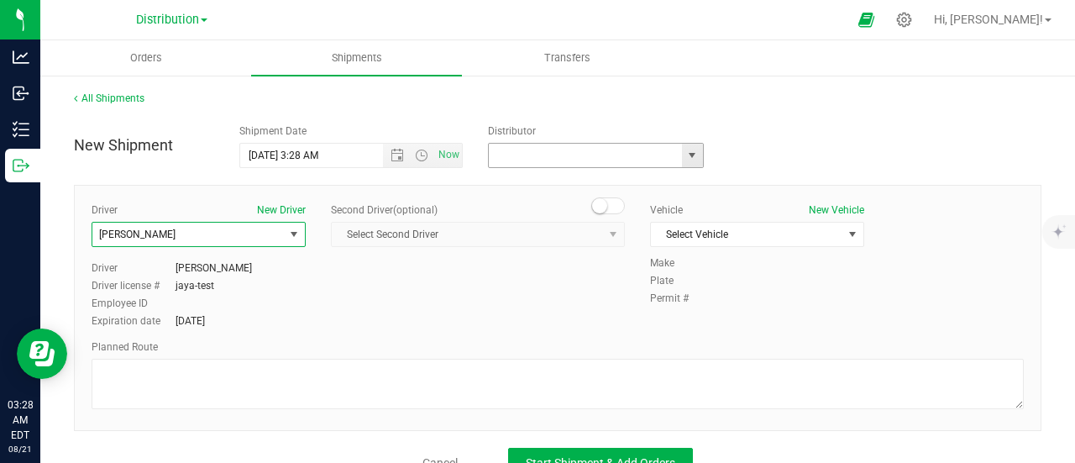
click at [644, 160] on input "text" at bounding box center [583, 156] width 188 height 24
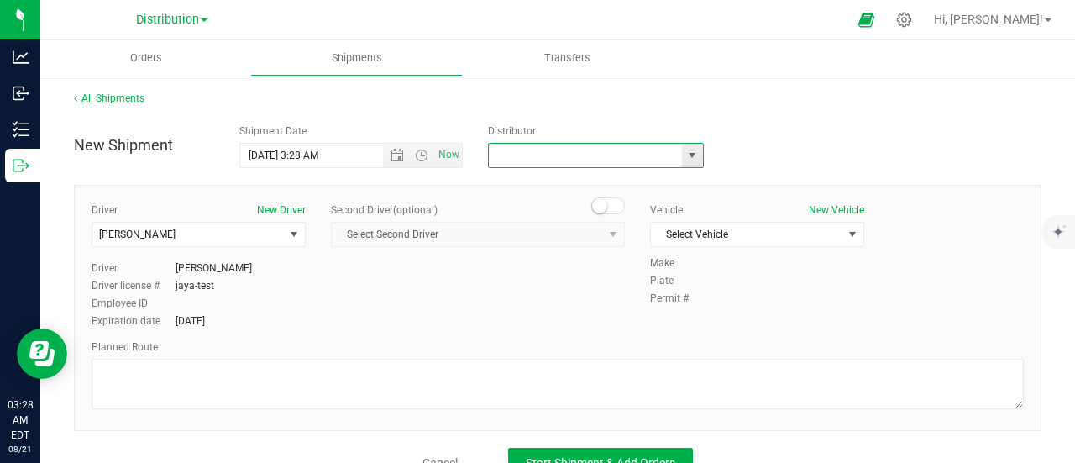
click at [685, 159] on span "select" at bounding box center [691, 155] width 13 height 13
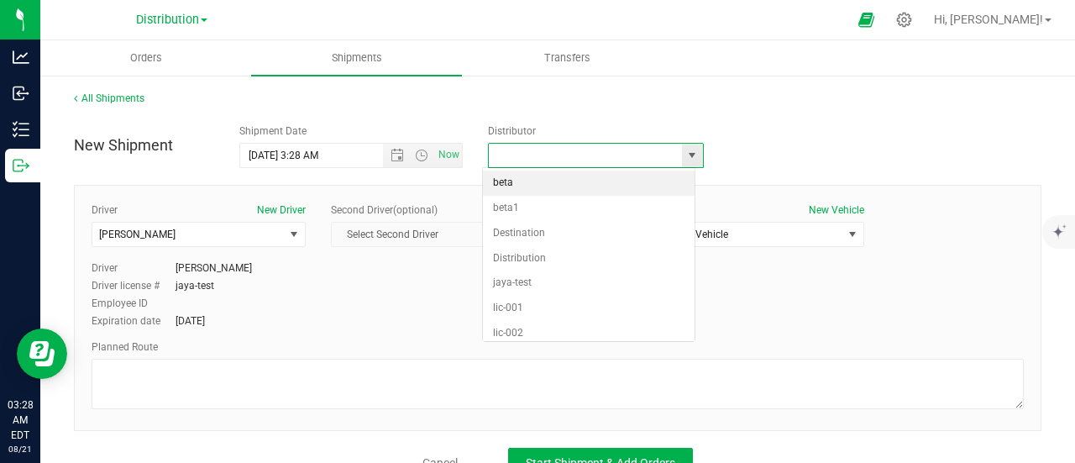
click at [685, 159] on span "select" at bounding box center [691, 155] width 13 height 13
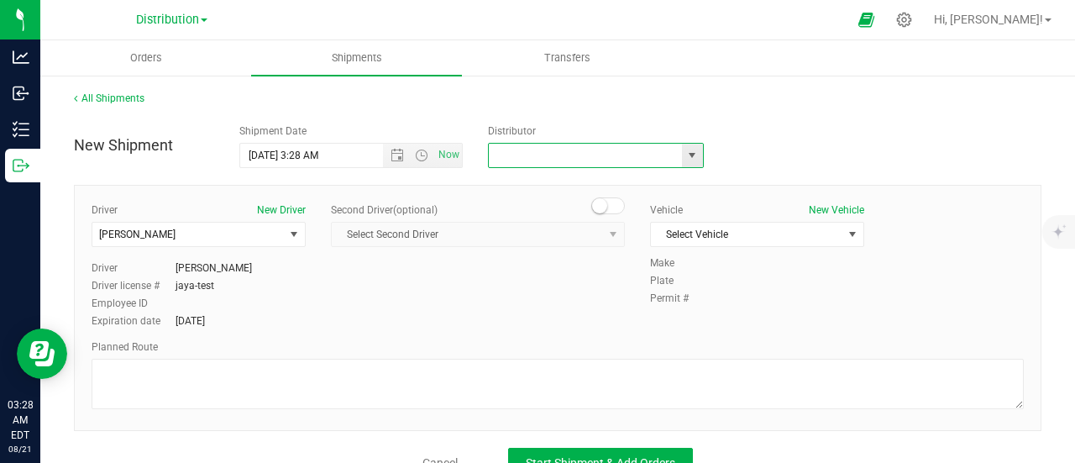
click at [682, 157] on span "select" at bounding box center [692, 156] width 21 height 24
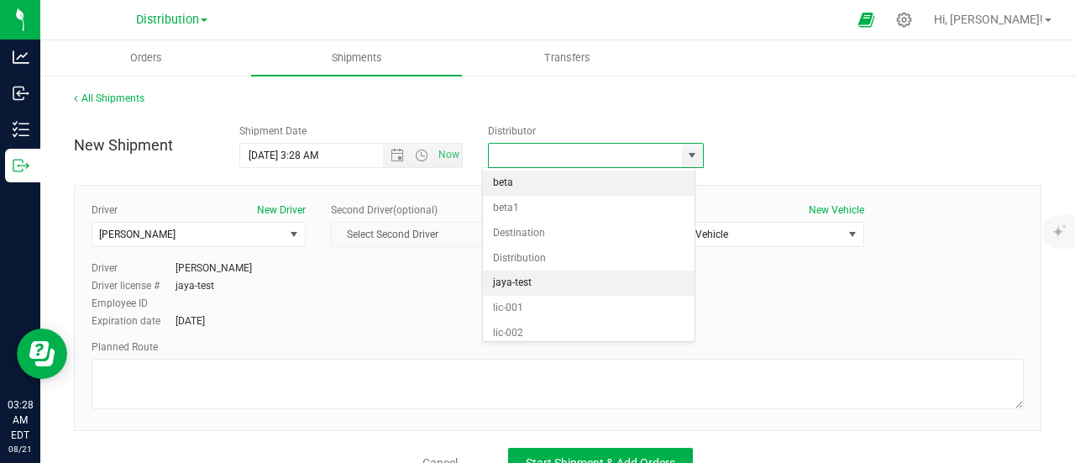
click at [512, 290] on li "jaya-test" at bounding box center [589, 282] width 212 height 25
type input "jaya-test"
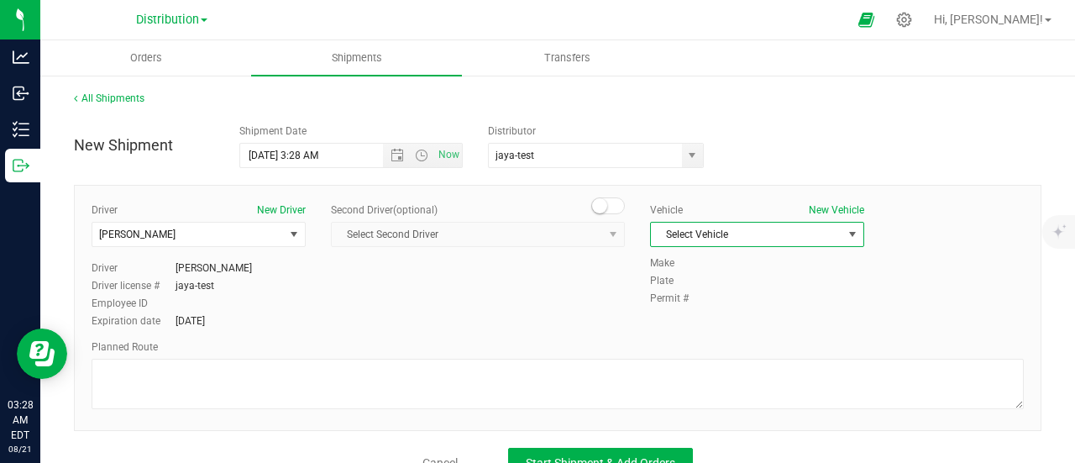
click at [712, 237] on span "Select Vehicle" at bounding box center [747, 235] width 192 height 24
click at [689, 265] on li "car" at bounding box center [747, 261] width 209 height 25
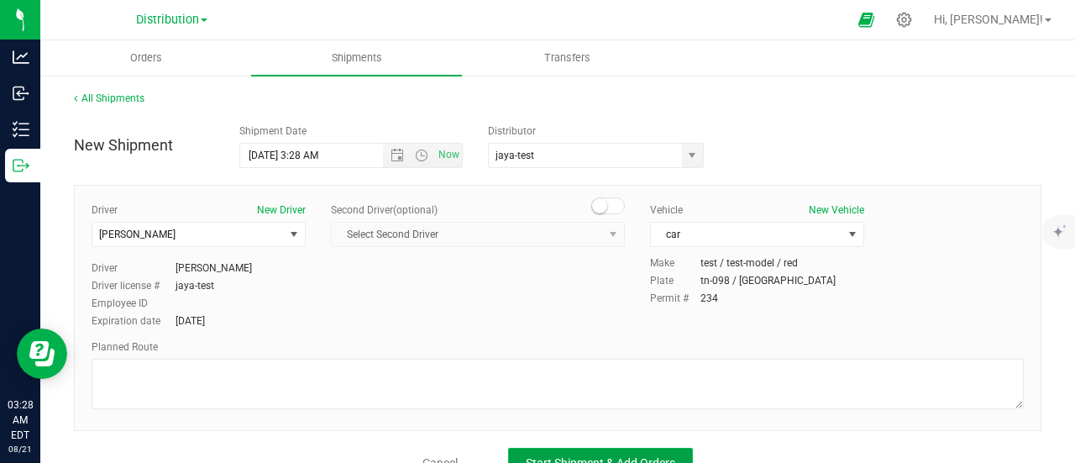
click at [570, 459] on span "Start Shipment & Add Orders" at bounding box center [601, 462] width 150 height 13
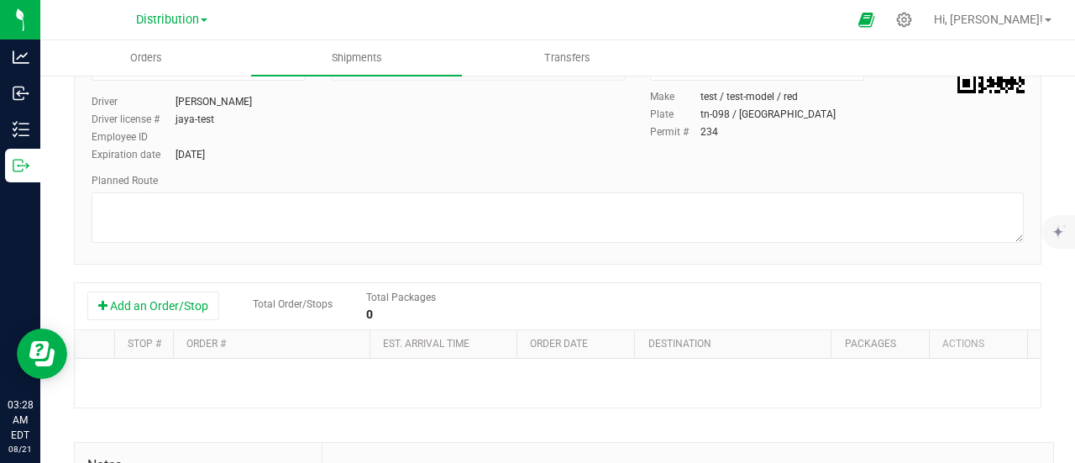
scroll to position [173, 0]
click at [197, 302] on button "Add an Order/Stop" at bounding box center [153, 305] width 132 height 29
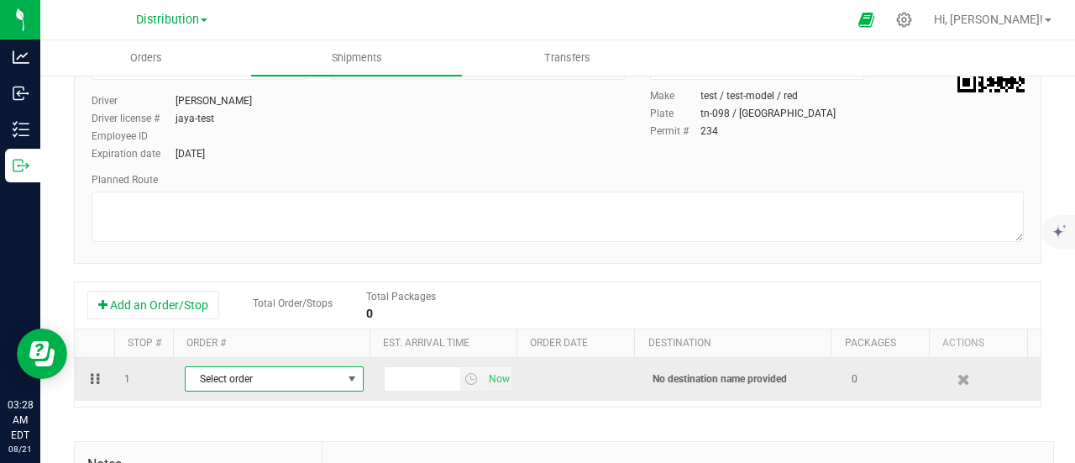
click at [244, 381] on span "Select order" at bounding box center [264, 379] width 156 height 24
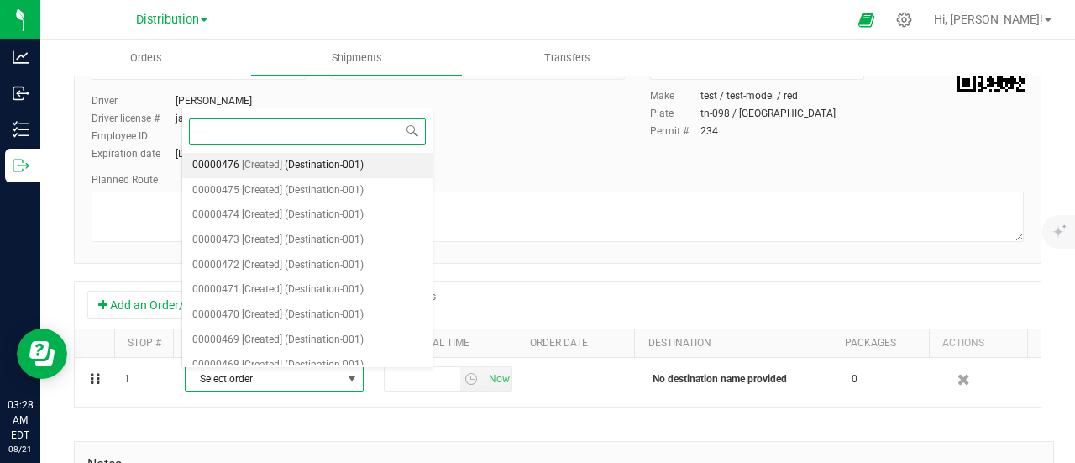
paste input "00000512"
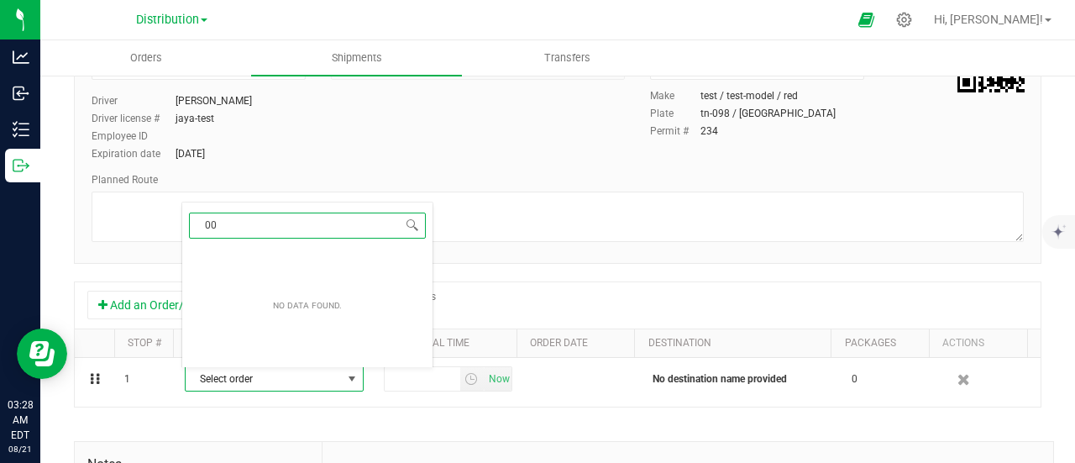
type input "0"
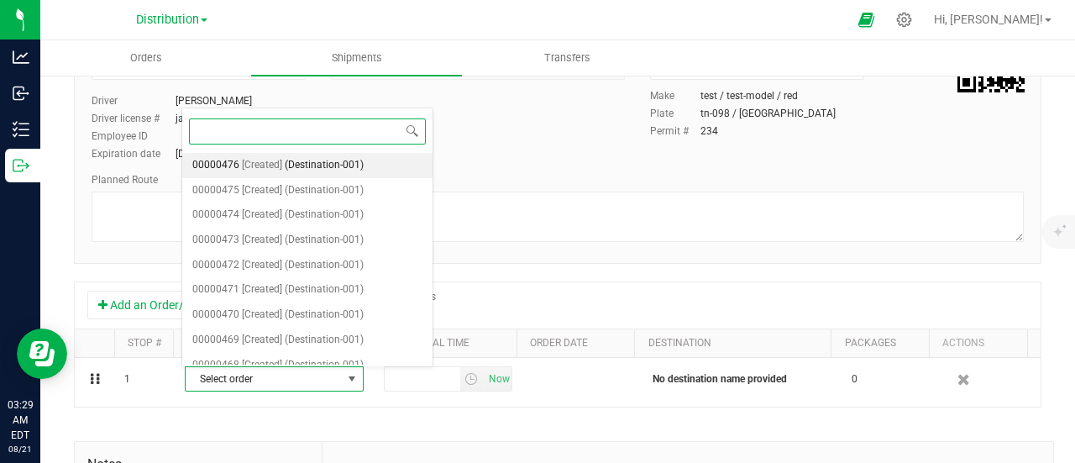
scroll to position [0, 0]
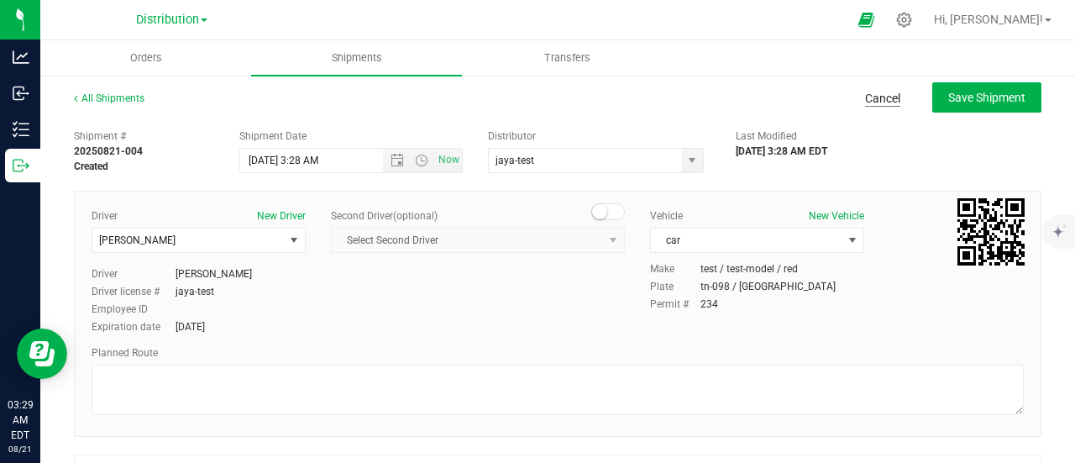
click at [875, 103] on link "Cancel" at bounding box center [882, 98] width 35 height 17
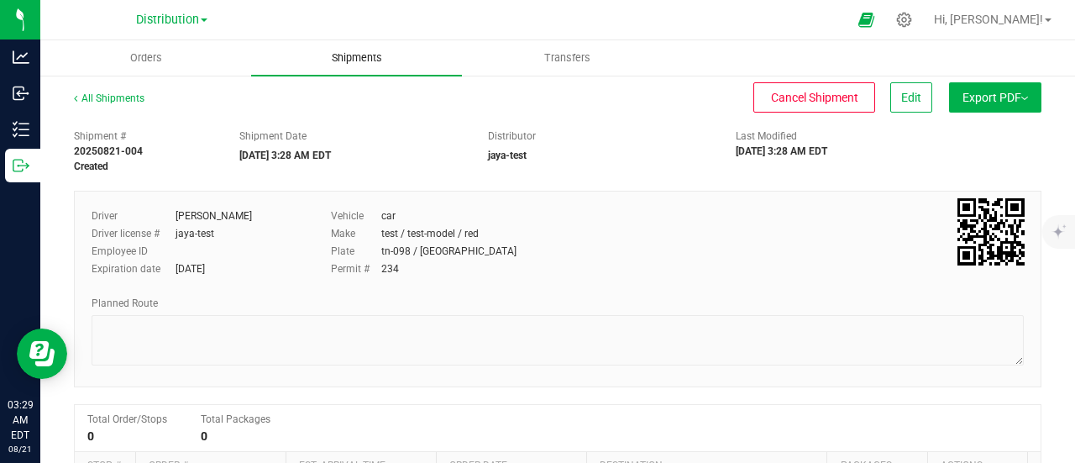
click at [355, 58] on span "Shipments" at bounding box center [357, 57] width 96 height 15
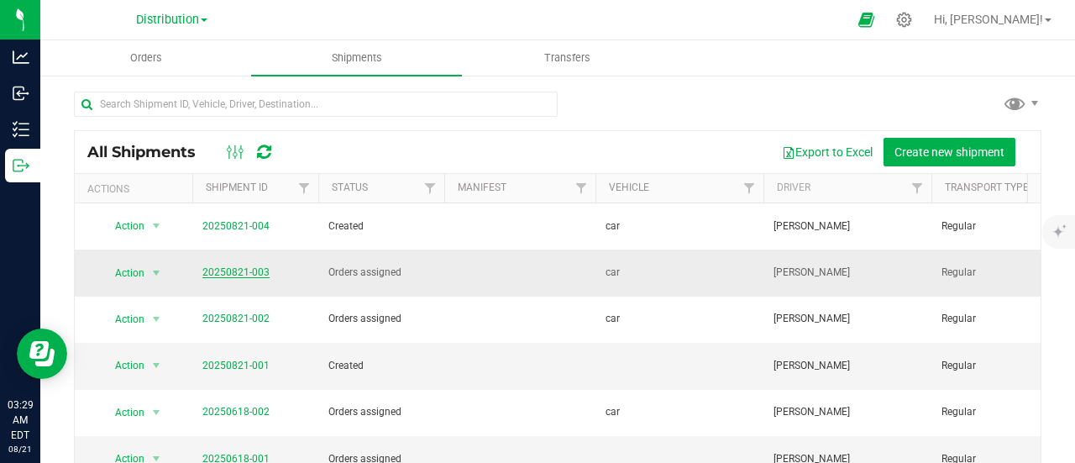
click at [244, 266] on link "20250821-003" at bounding box center [235, 272] width 67 height 12
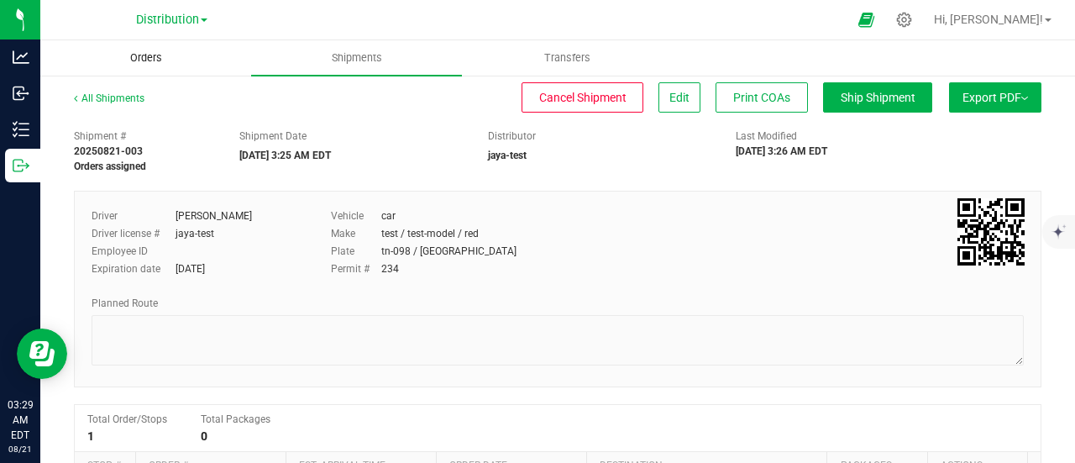
click at [150, 61] on span "Orders" at bounding box center [146, 57] width 77 height 15
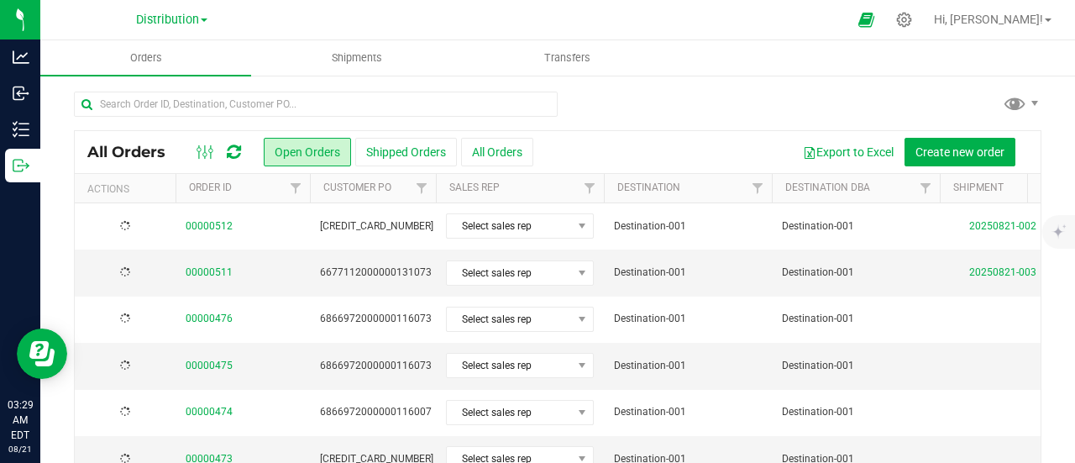
click at [202, 228] on link "00000512" at bounding box center [209, 226] width 47 height 16
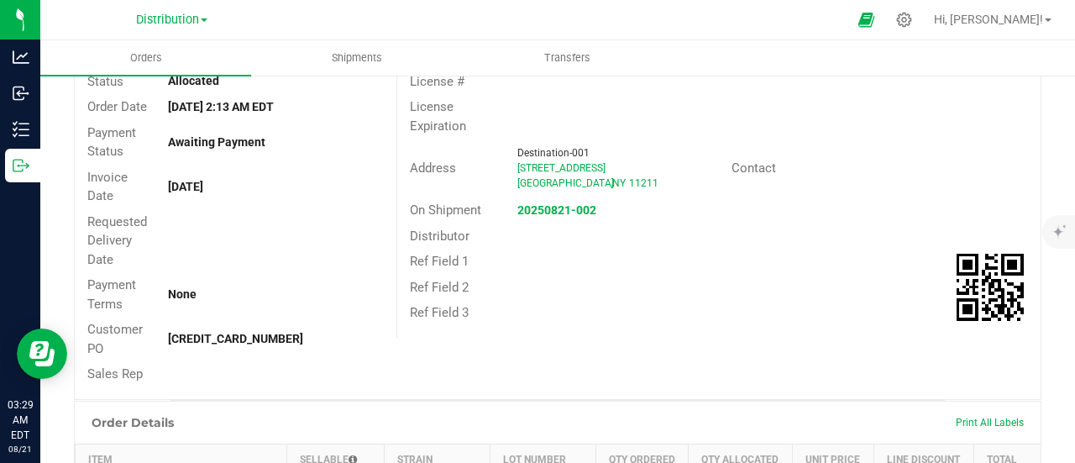
scroll to position [139, 0]
click at [523, 202] on strong "20250821-002" at bounding box center [556, 208] width 79 height 13
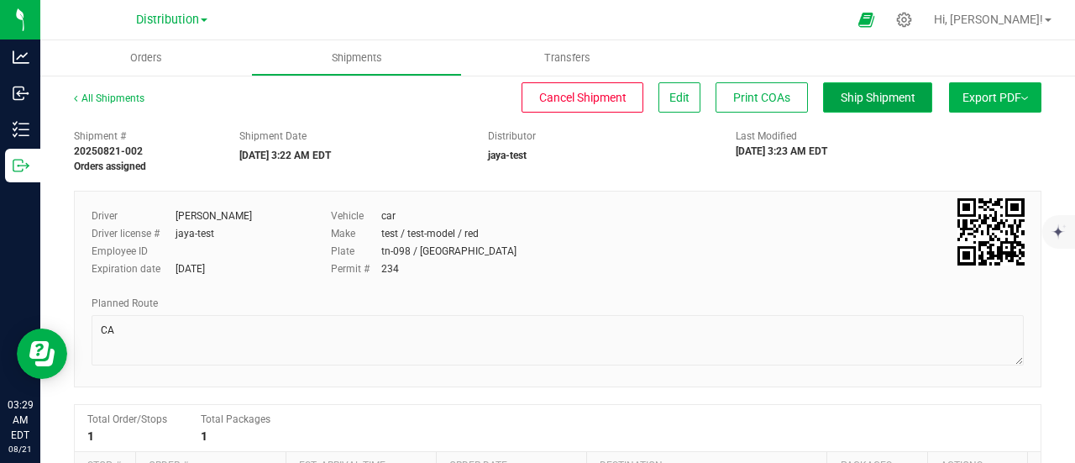
click at [849, 94] on span "Ship Shipment" at bounding box center [878, 97] width 75 height 13
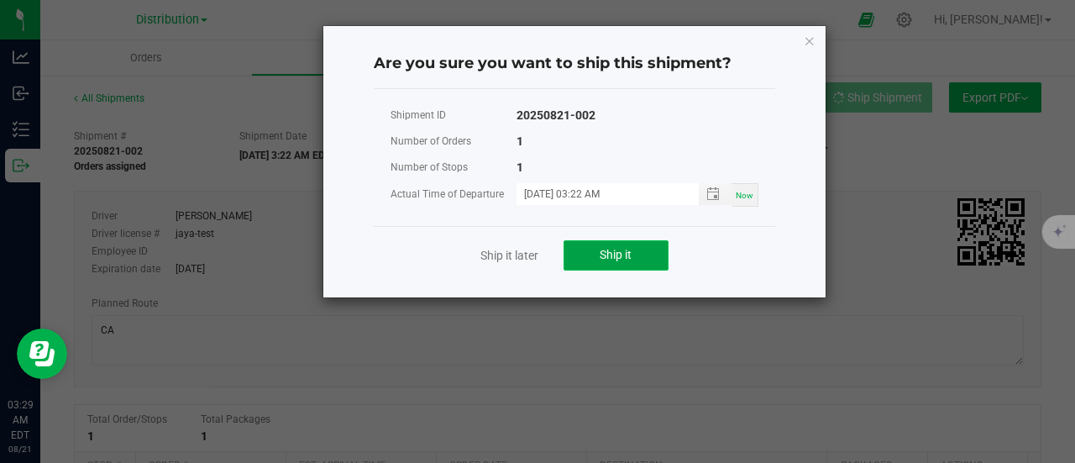
click at [618, 244] on button "Ship it" at bounding box center [616, 255] width 105 height 30
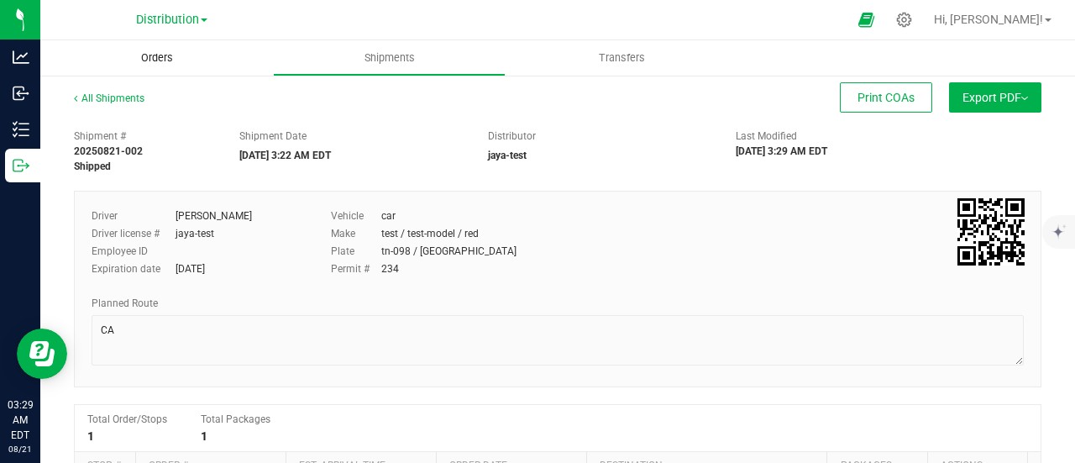
click at [155, 52] on span "Orders" at bounding box center [156, 57] width 77 height 15
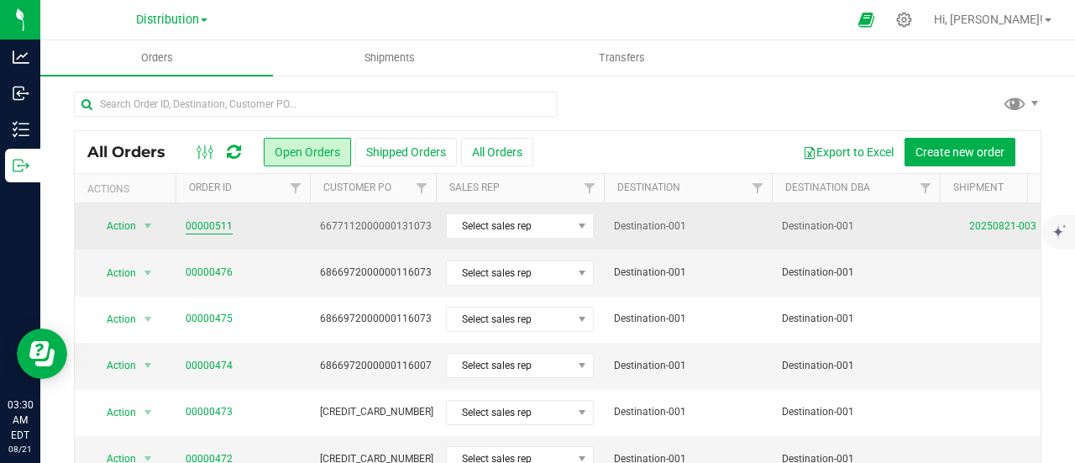
click at [210, 231] on link "00000511" at bounding box center [209, 226] width 47 height 16
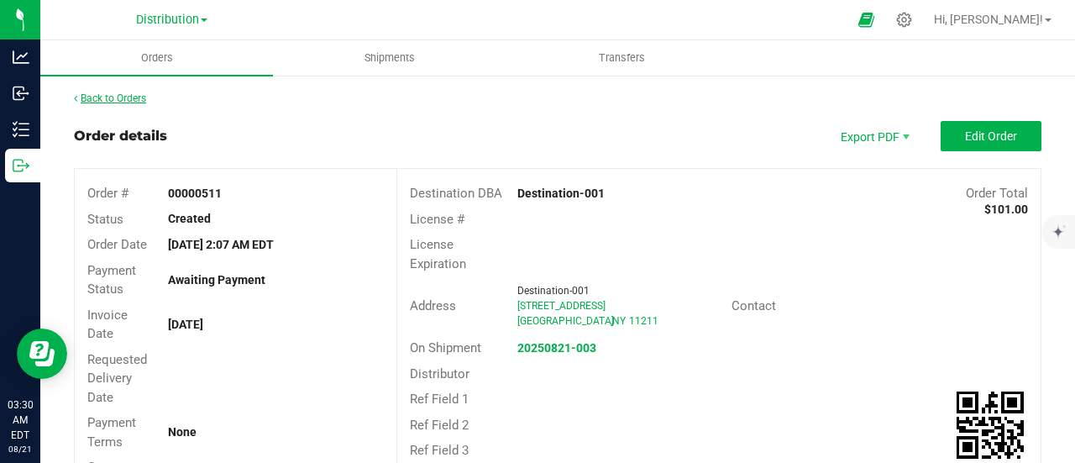
click at [118, 102] on link "Back to Orders" at bounding box center [110, 98] width 72 height 12
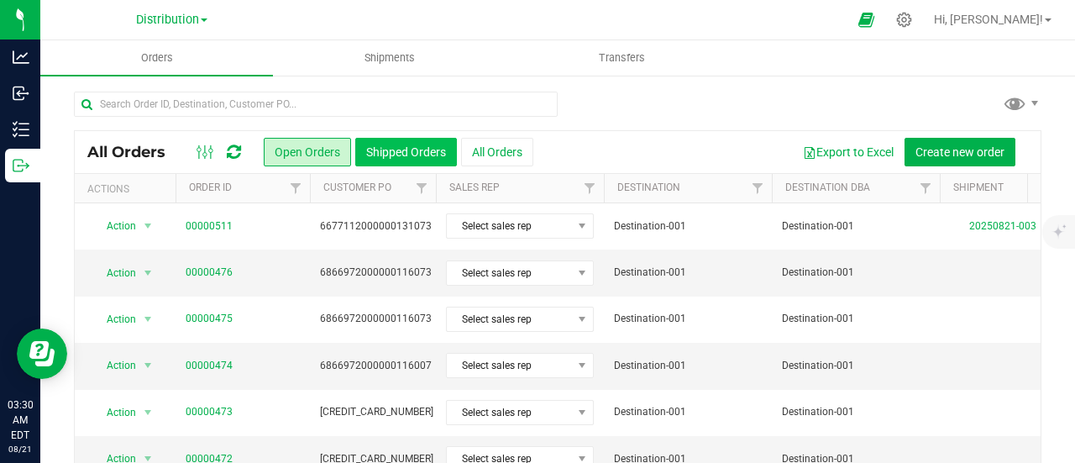
click at [389, 149] on button "Shipped Orders" at bounding box center [406, 152] width 102 height 29
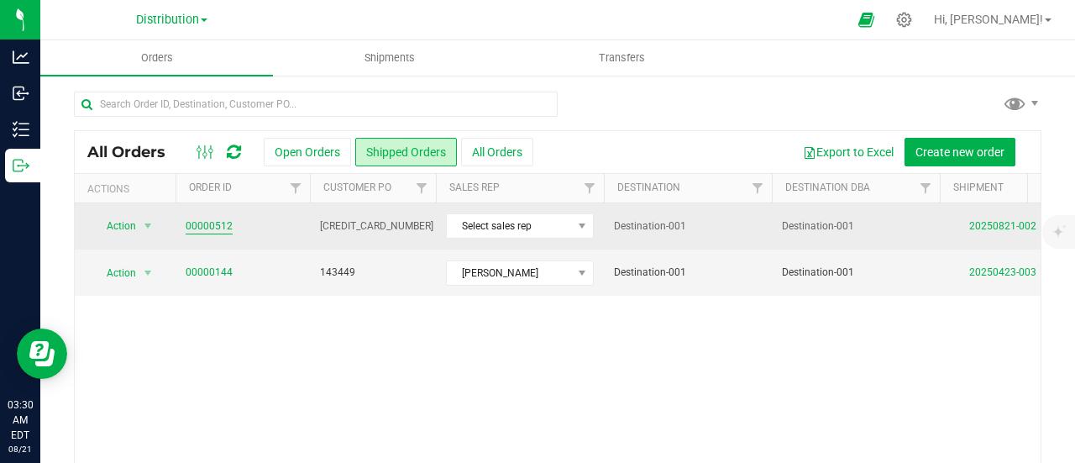
click at [218, 224] on link "00000512" at bounding box center [209, 226] width 47 height 16
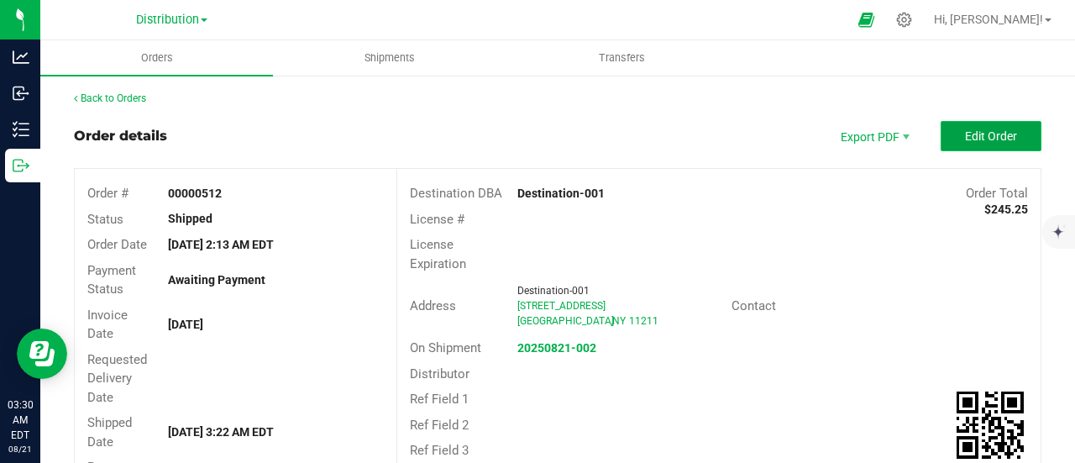
click at [992, 143] on button "Edit Order" at bounding box center [991, 136] width 101 height 30
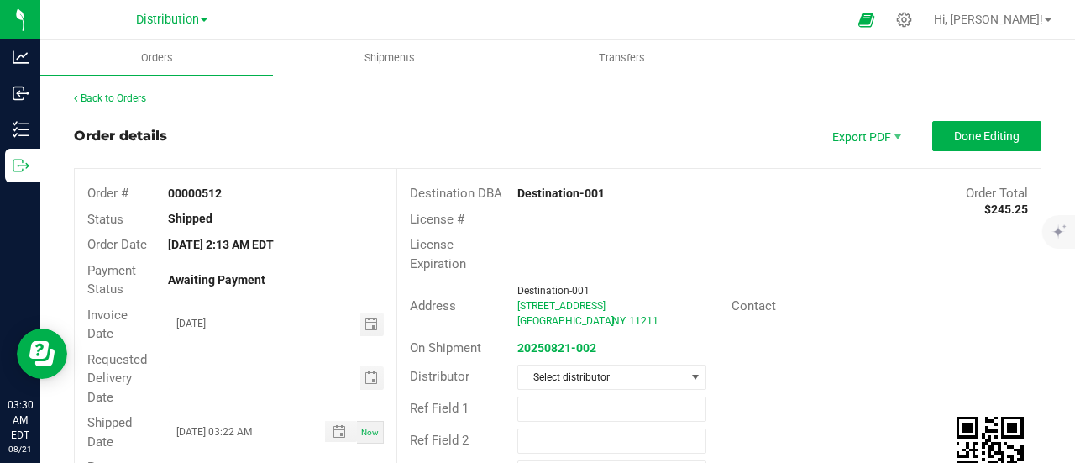
scroll to position [549, 0]
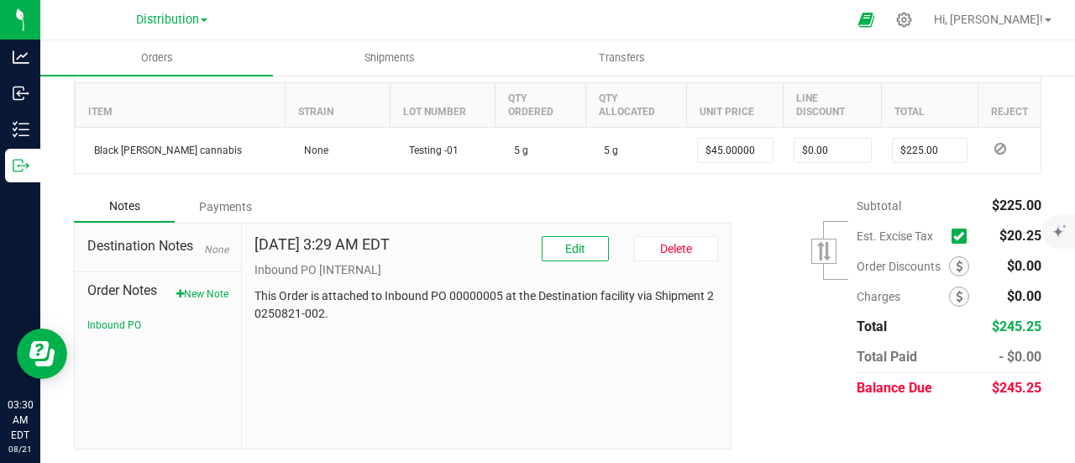
click at [227, 207] on div "Payments" at bounding box center [225, 207] width 101 height 30
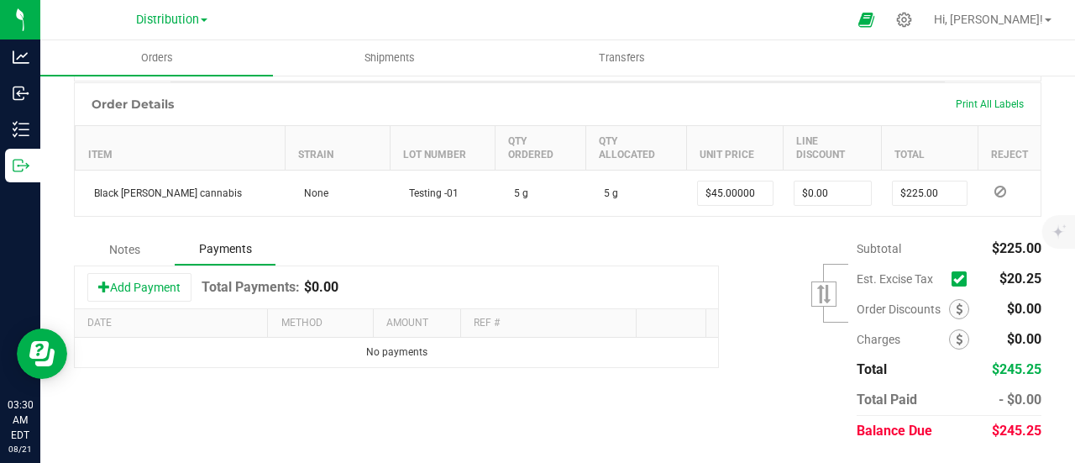
scroll to position [502, 0]
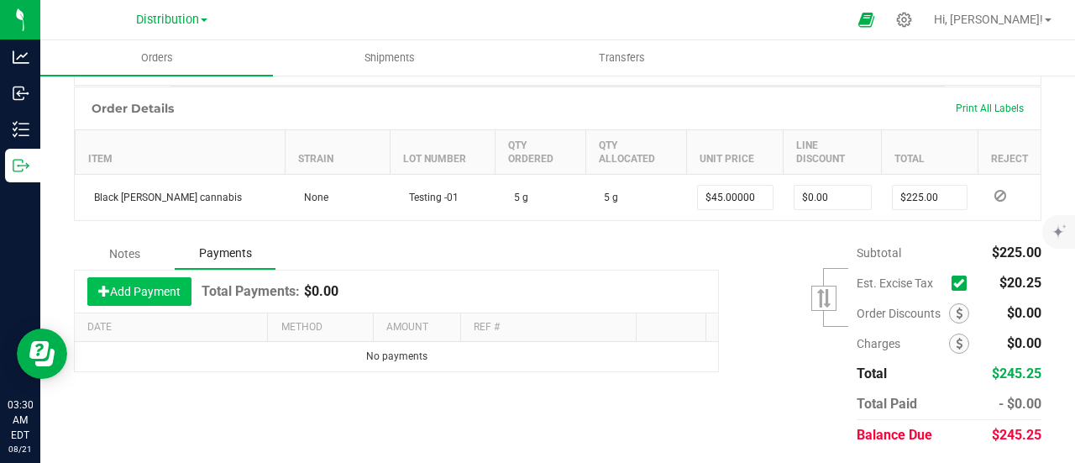
click at [167, 283] on button "Add Payment" at bounding box center [139, 291] width 104 height 29
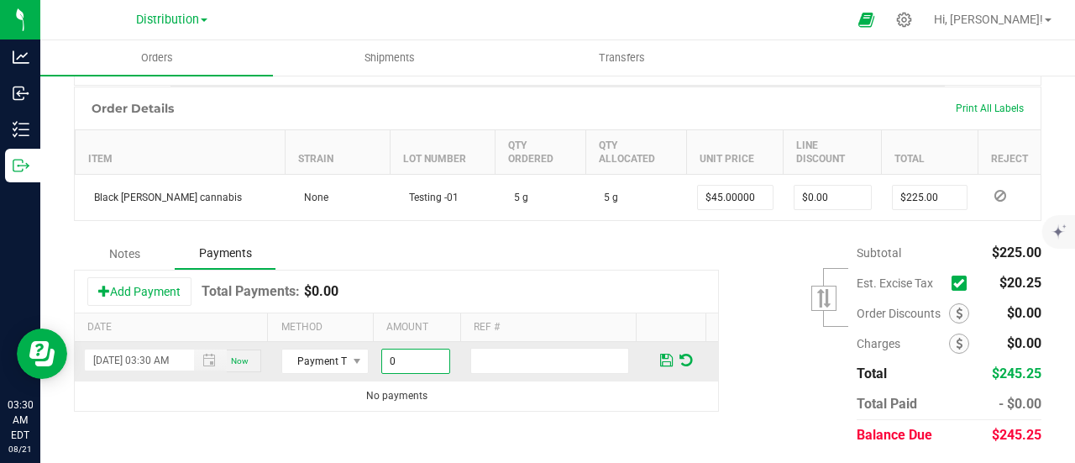
scroll to position [0, 0]
click at [395, 357] on input "0" at bounding box center [415, 361] width 67 height 24
type input "$225.00"
click at [585, 364] on input "text" at bounding box center [549, 361] width 159 height 26
click at [660, 354] on span at bounding box center [666, 360] width 13 height 15
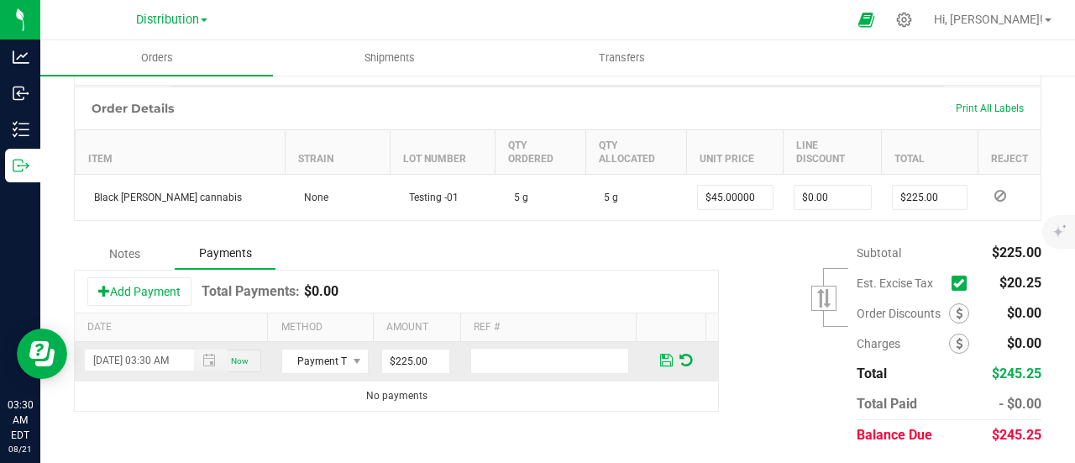
click at [660, 354] on span at bounding box center [666, 360] width 13 height 15
click at [333, 352] on span "Payment Type" at bounding box center [314, 361] width 65 height 24
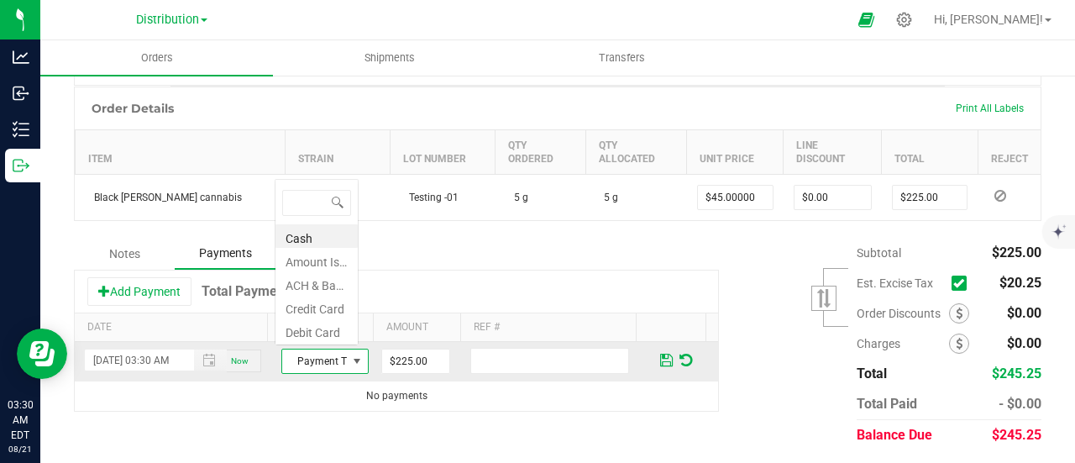
scroll to position [24, 81]
click at [324, 239] on li "Cash" at bounding box center [317, 236] width 82 height 24
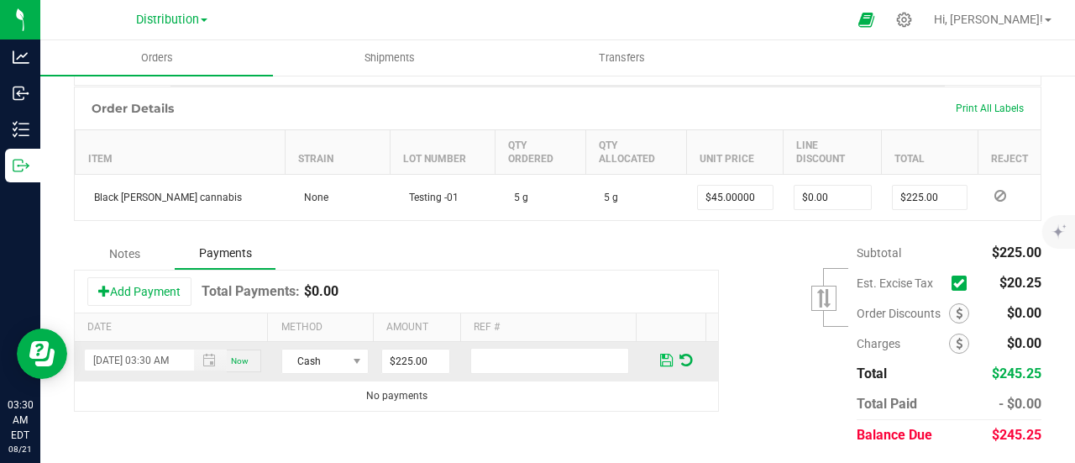
click at [660, 354] on span at bounding box center [666, 360] width 13 height 15
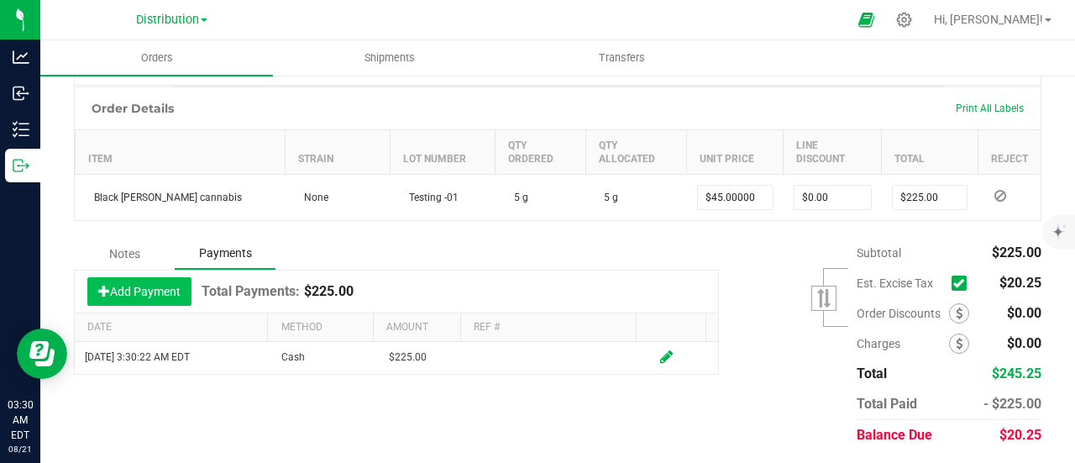
click at [158, 286] on button "Add Payment" at bounding box center [139, 291] width 104 height 29
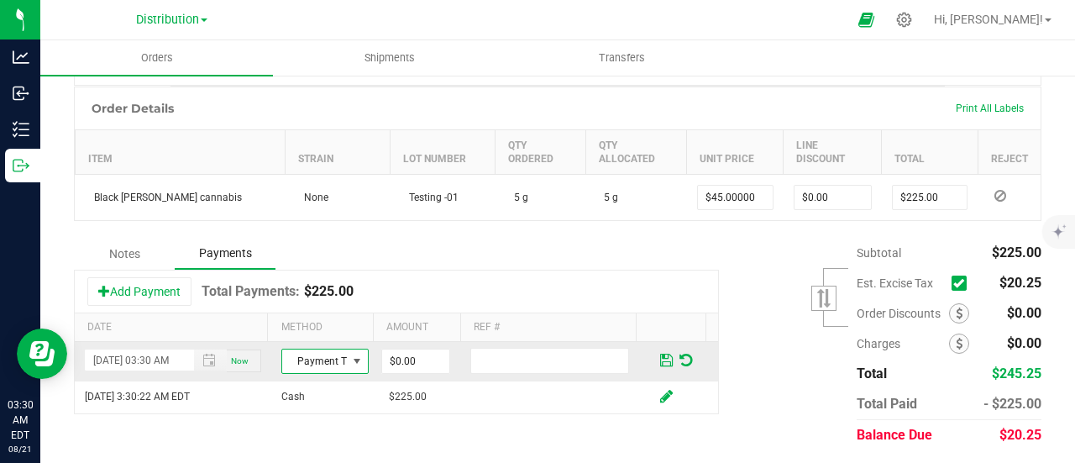
scroll to position [0, 0]
click at [347, 367] on span at bounding box center [357, 361] width 21 height 24
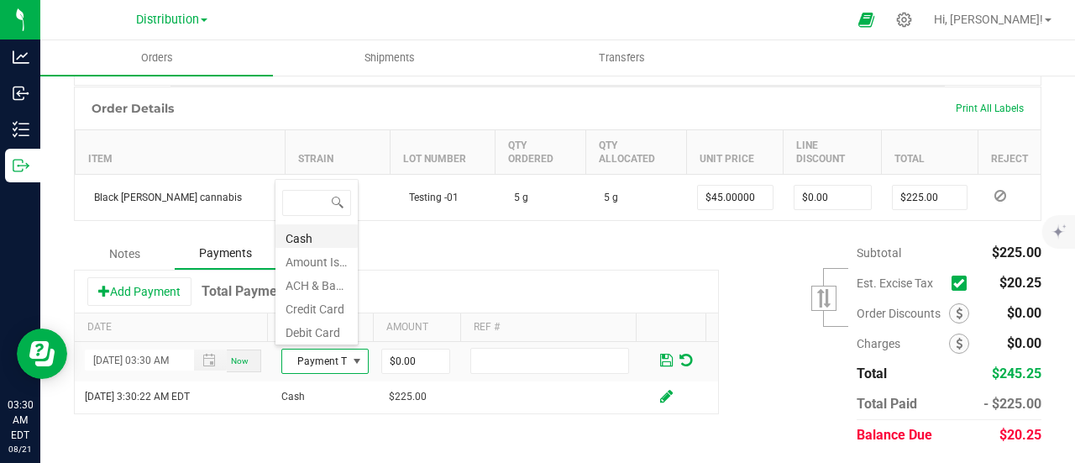
click at [323, 234] on li "Cash" at bounding box center [317, 236] width 82 height 24
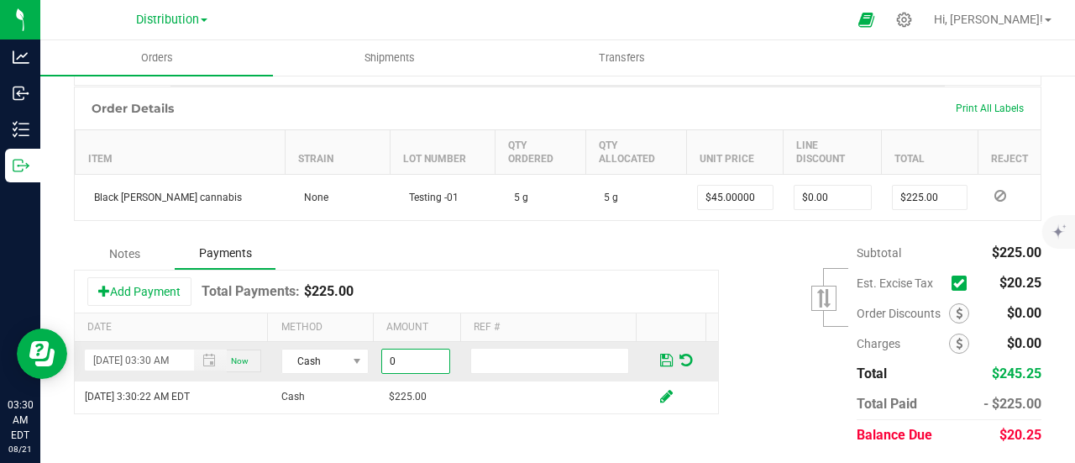
click at [413, 357] on input "0" at bounding box center [415, 361] width 67 height 24
type input "$20.25"
click at [600, 359] on input "text" at bounding box center [549, 361] width 159 height 26
click at [657, 348] on span at bounding box center [666, 360] width 19 height 24
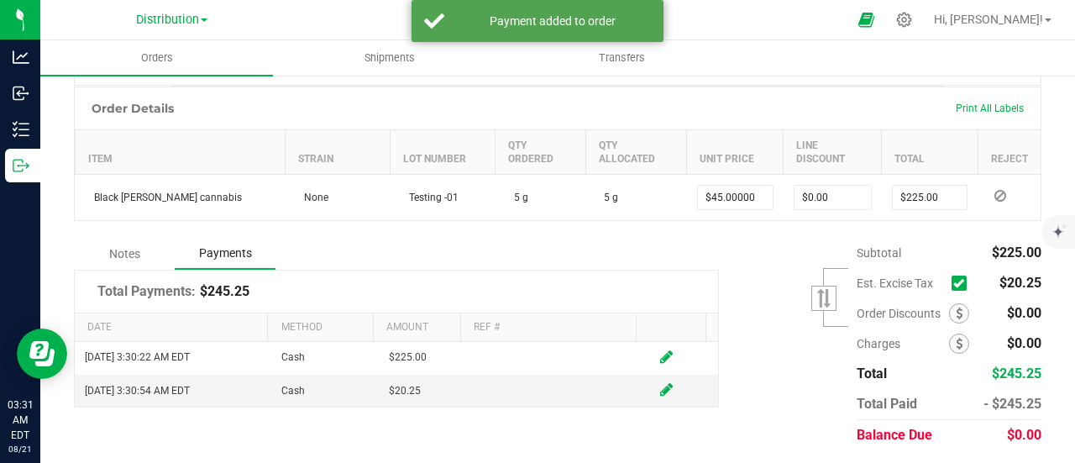
scroll to position [0, 0]
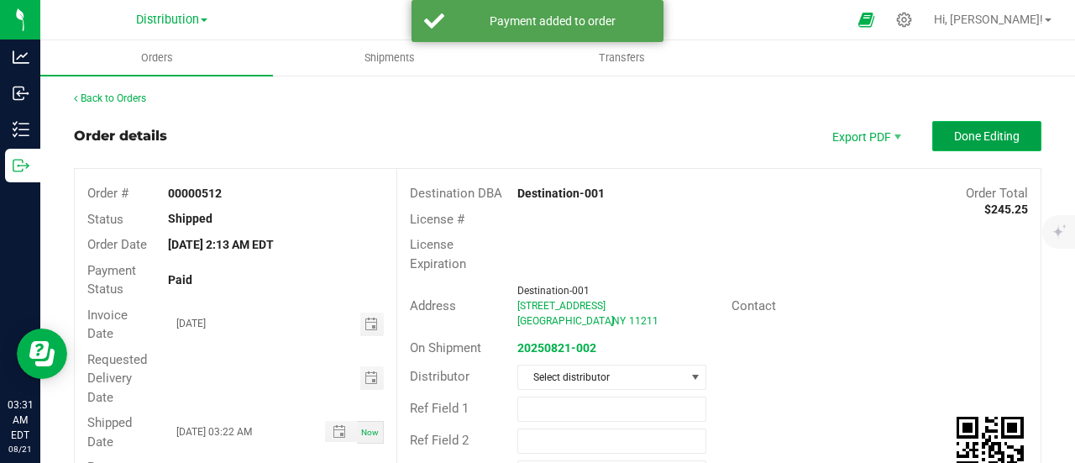
click at [954, 140] on span "Done Editing" at bounding box center [987, 135] width 66 height 13
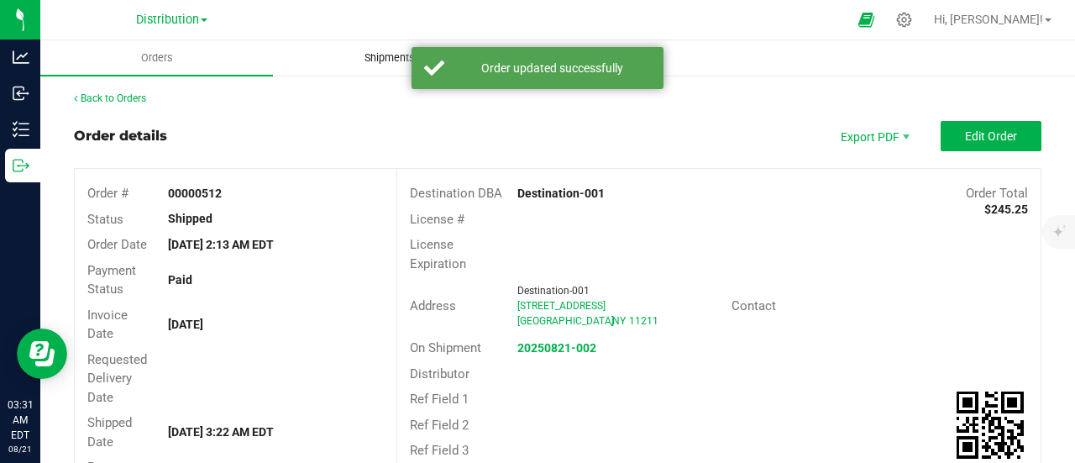
click at [379, 61] on span "Shipments" at bounding box center [390, 57] width 96 height 15
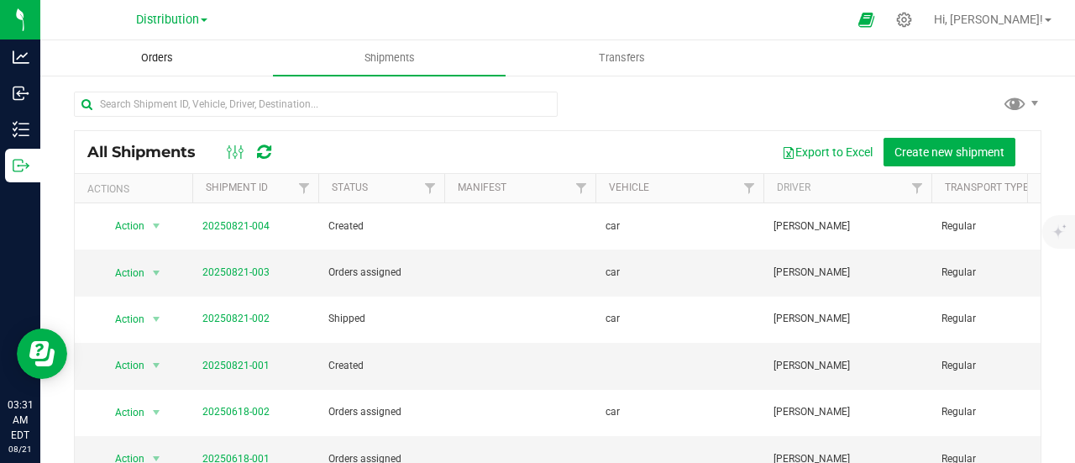
click at [149, 61] on span "Orders" at bounding box center [156, 57] width 77 height 15
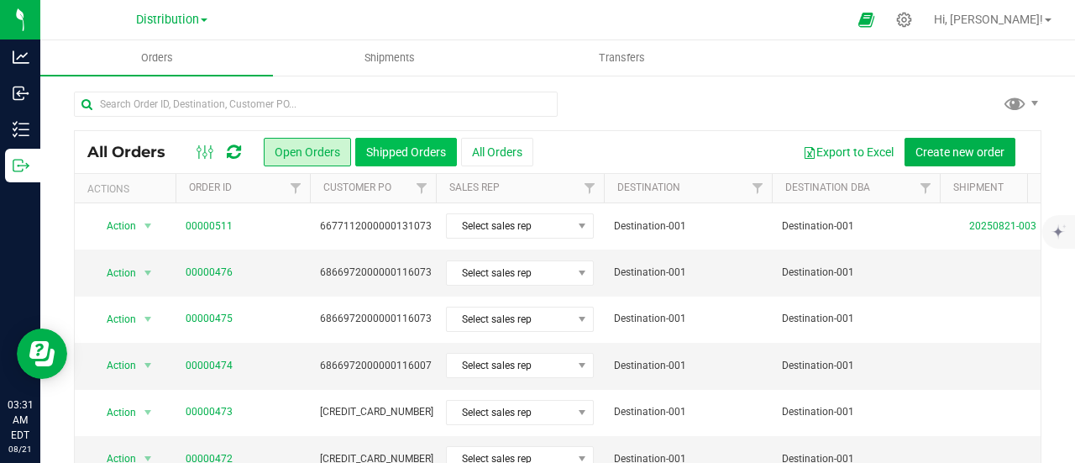
click at [407, 162] on button "Shipped Orders" at bounding box center [406, 152] width 102 height 29
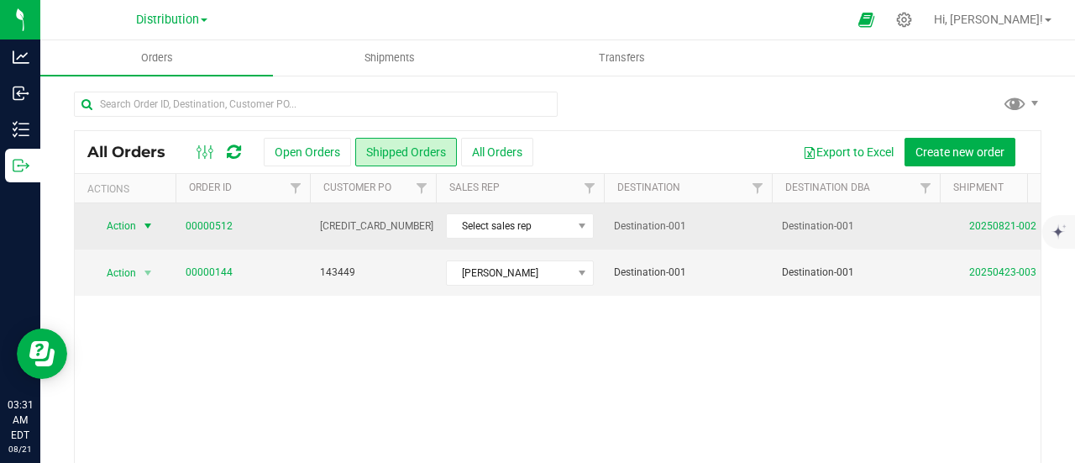
click at [139, 224] on span "select" at bounding box center [148, 226] width 21 height 24
click at [202, 223] on link "00000512" at bounding box center [209, 226] width 47 height 16
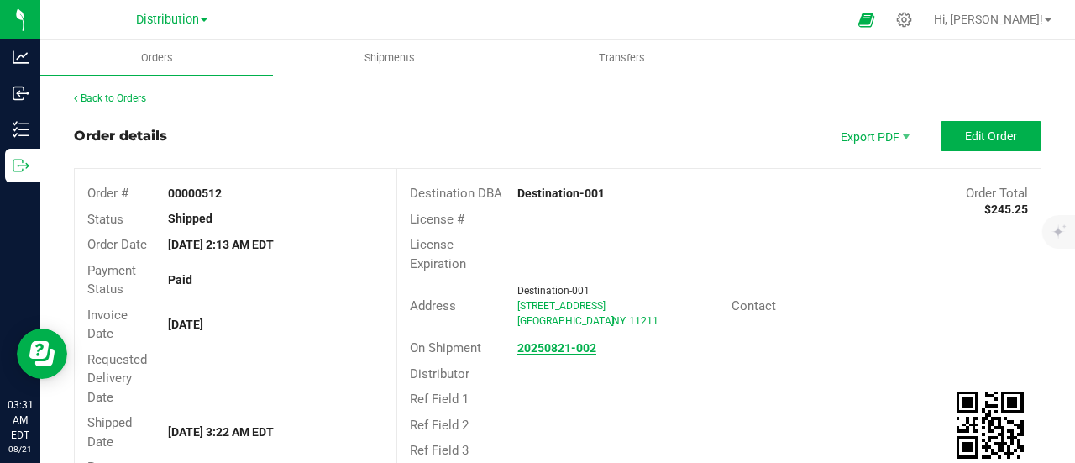
click at [537, 349] on strong "20250821-002" at bounding box center [556, 347] width 79 height 13
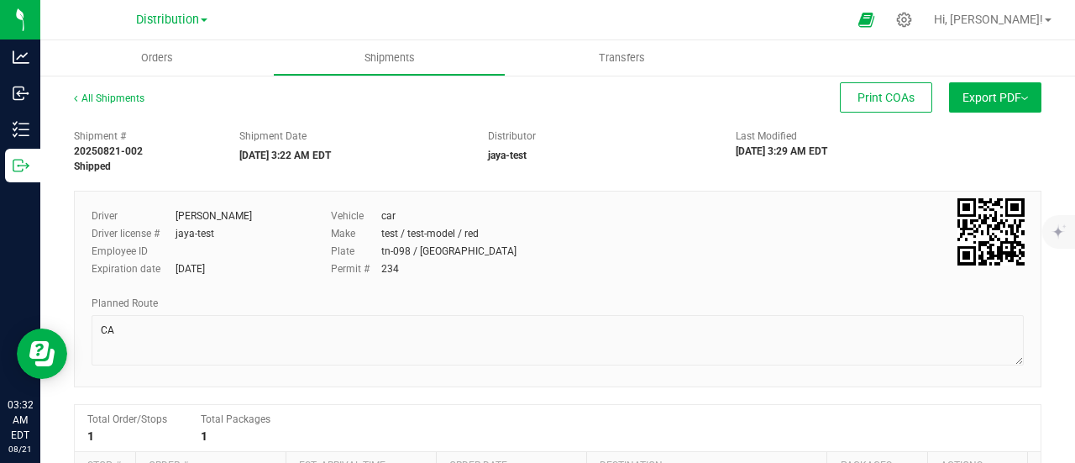
scroll to position [341, 0]
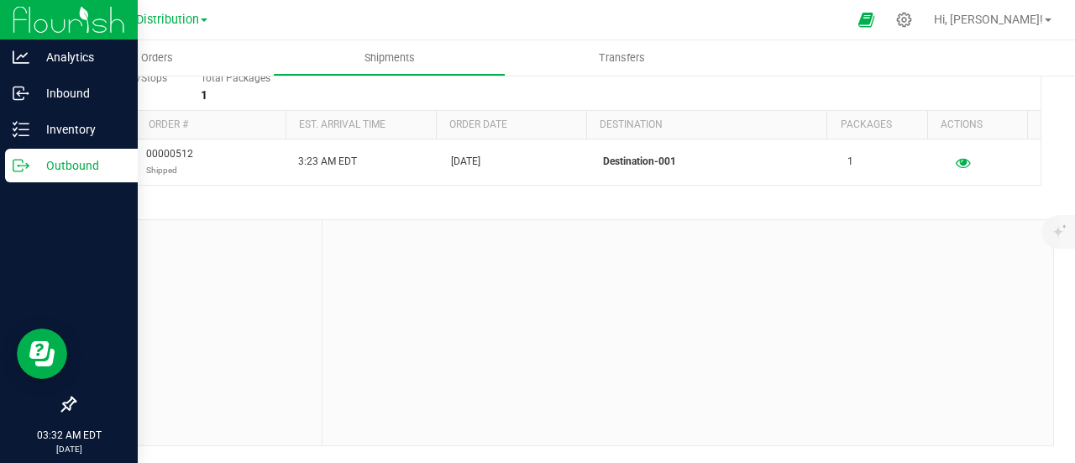
click at [74, 165] on p "Outbound" at bounding box center [79, 165] width 101 height 20
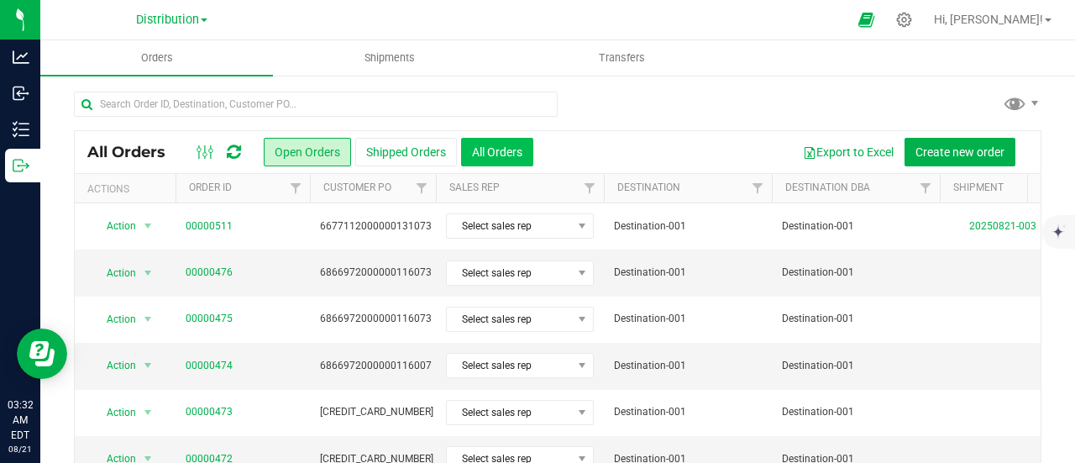
click at [523, 155] on button "All Orders" at bounding box center [497, 152] width 72 height 29
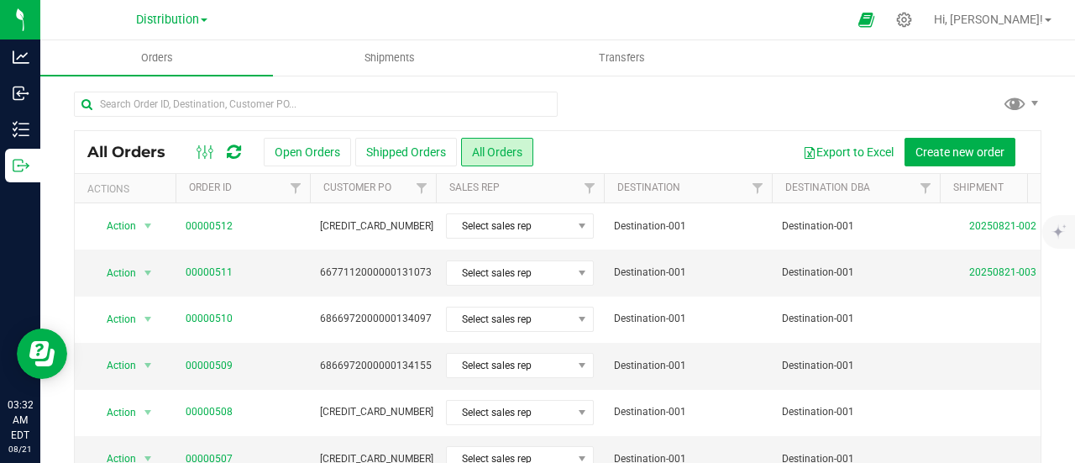
click at [423, 152] on button "Shipped Orders" at bounding box center [406, 152] width 102 height 29
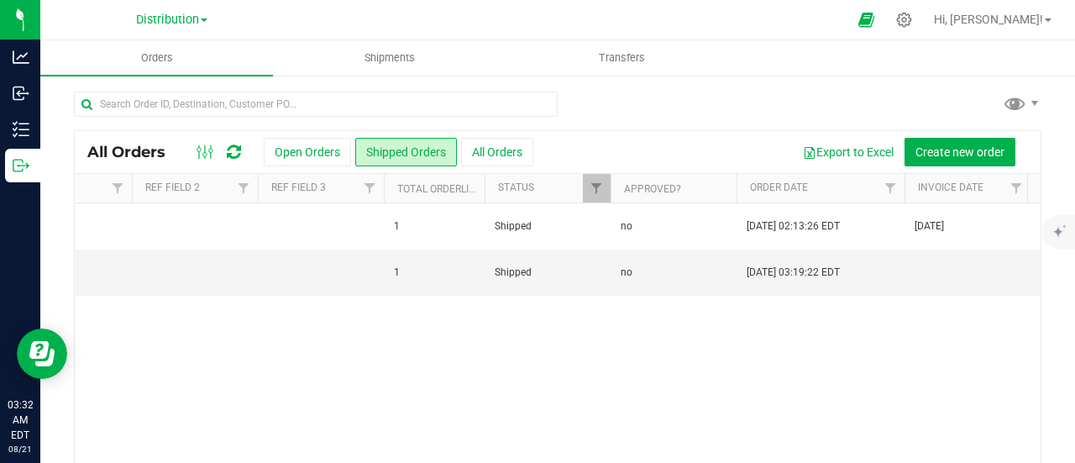
scroll to position [0, 2070]
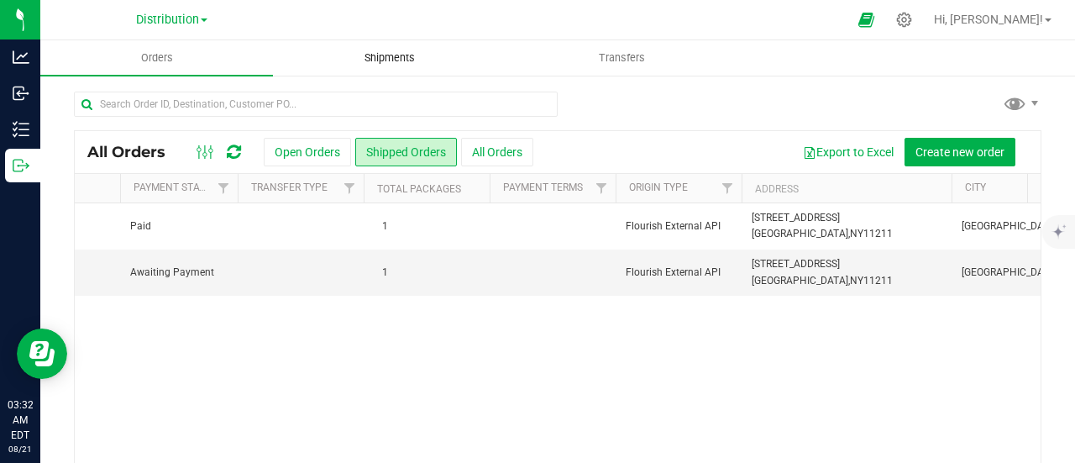
click at [390, 61] on span "Shipments" at bounding box center [390, 57] width 96 height 15
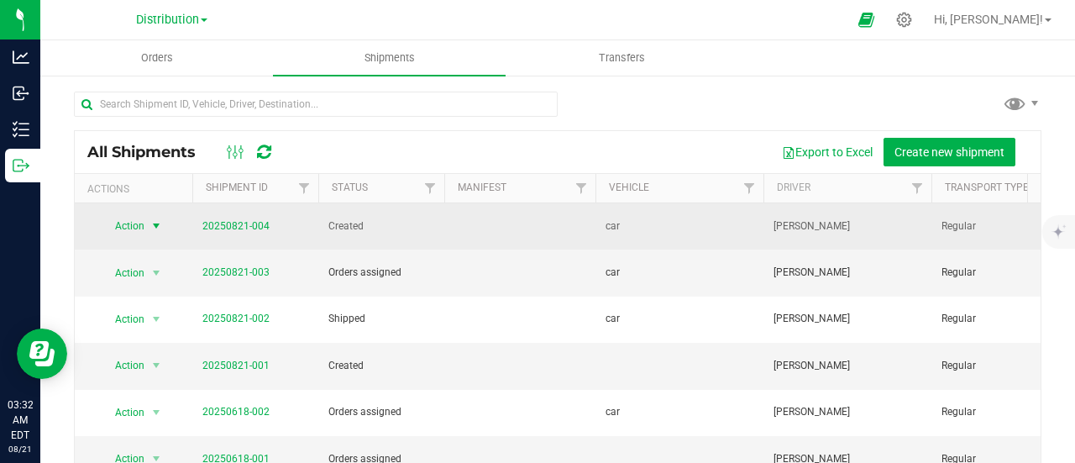
click at [134, 219] on span "Action" at bounding box center [122, 226] width 45 height 24
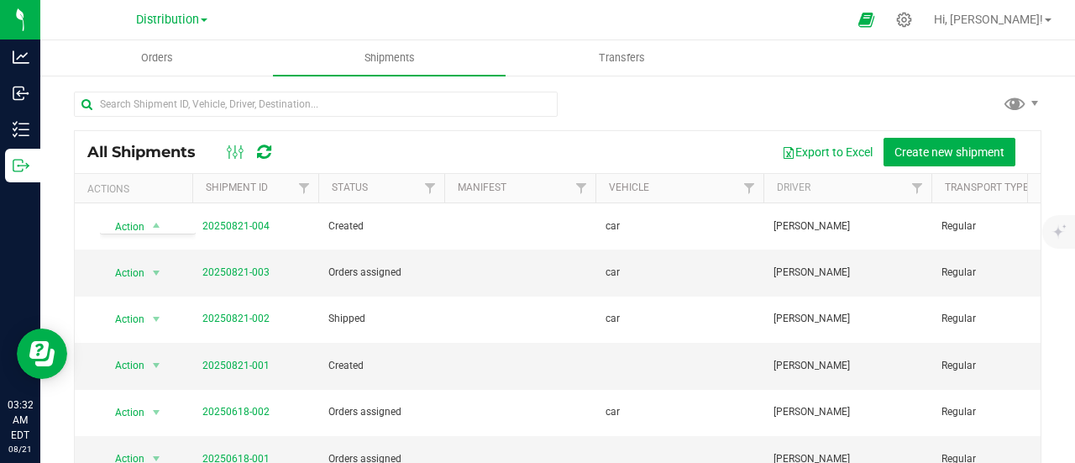
click at [680, 102] on div at bounding box center [558, 111] width 968 height 39
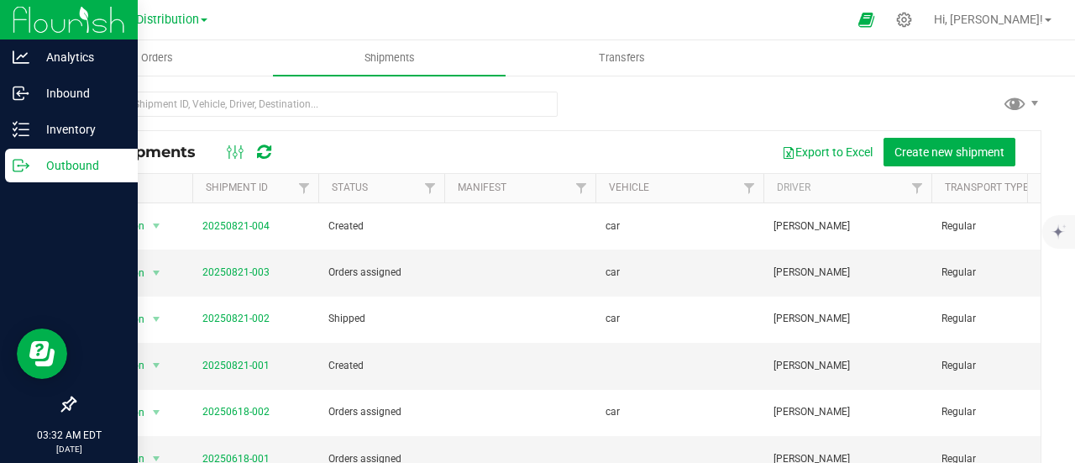
click at [71, 163] on p "Outbound" at bounding box center [79, 165] width 101 height 20
